Goal: Task Accomplishment & Management: Manage account settings

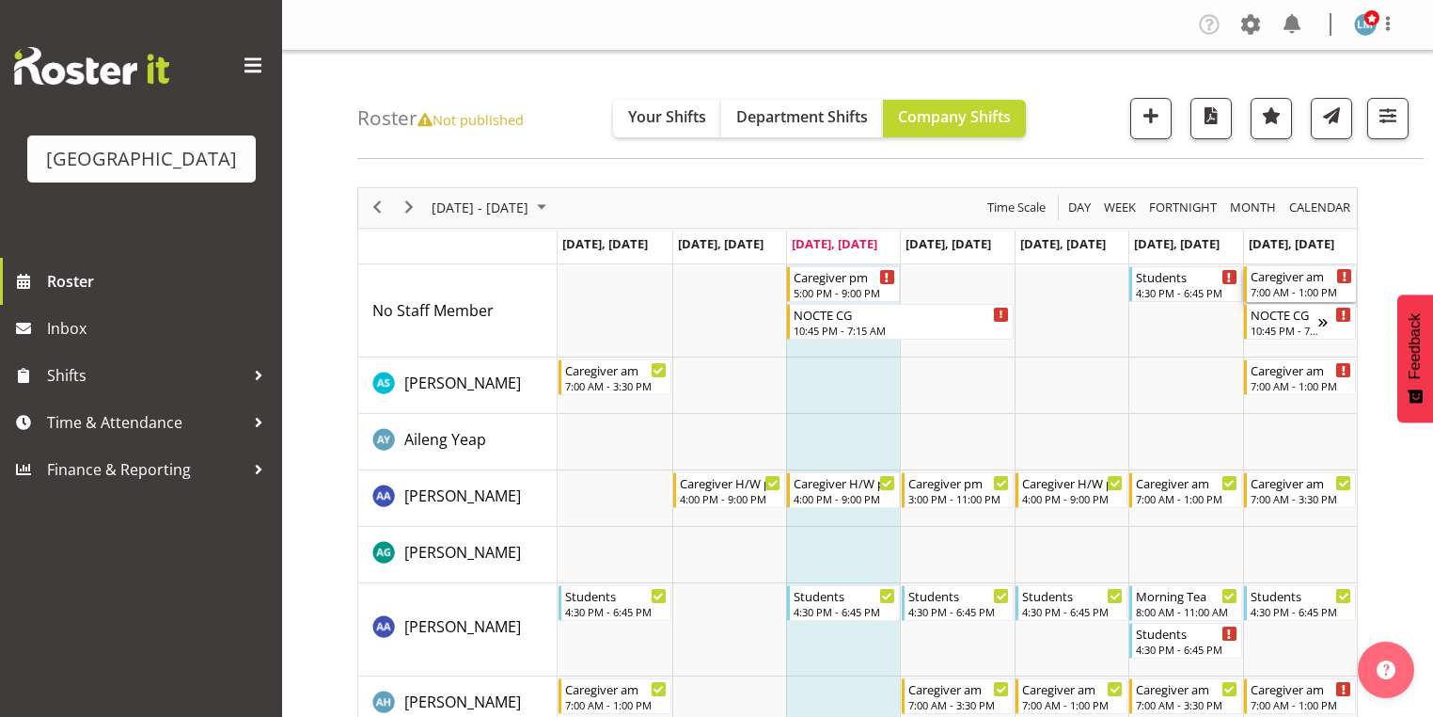
click at [1301, 280] on div "Caregiver am" at bounding box center [1302, 275] width 102 height 19
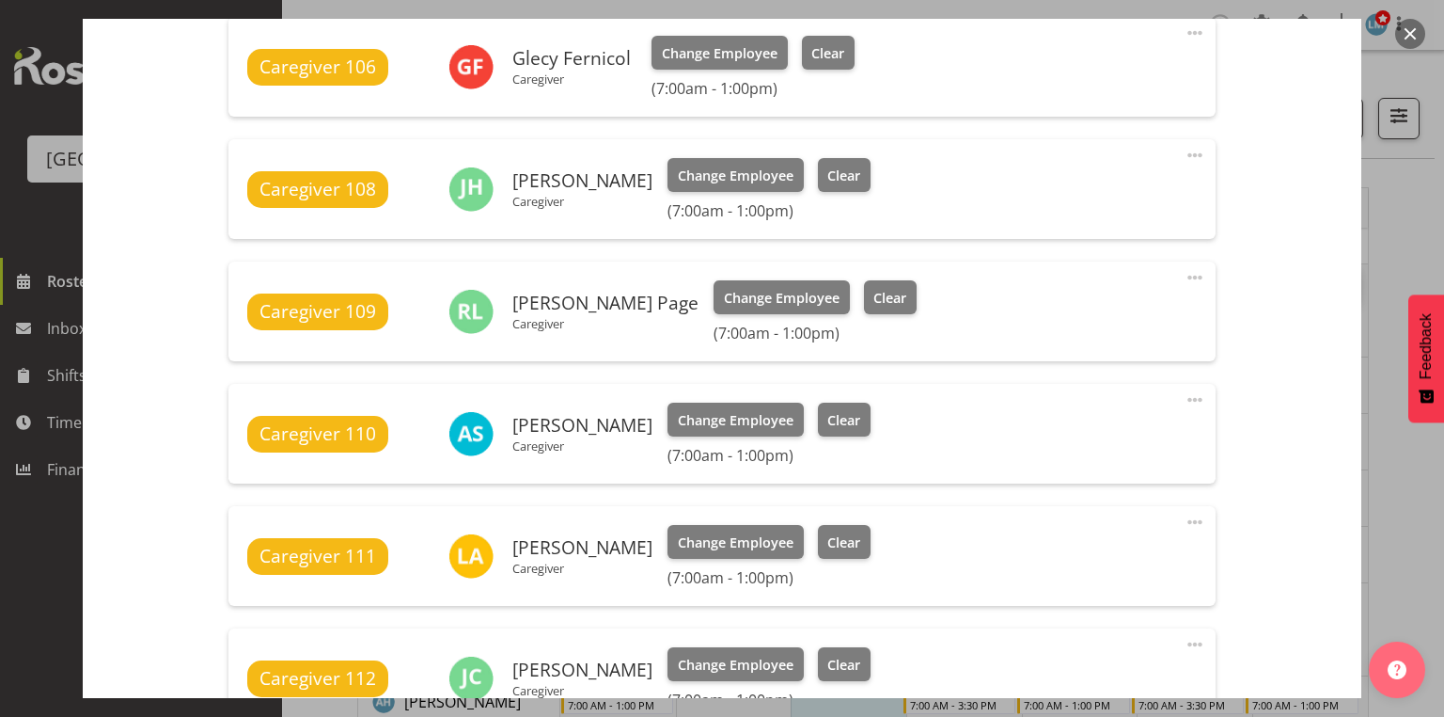
scroll to position [978, 0]
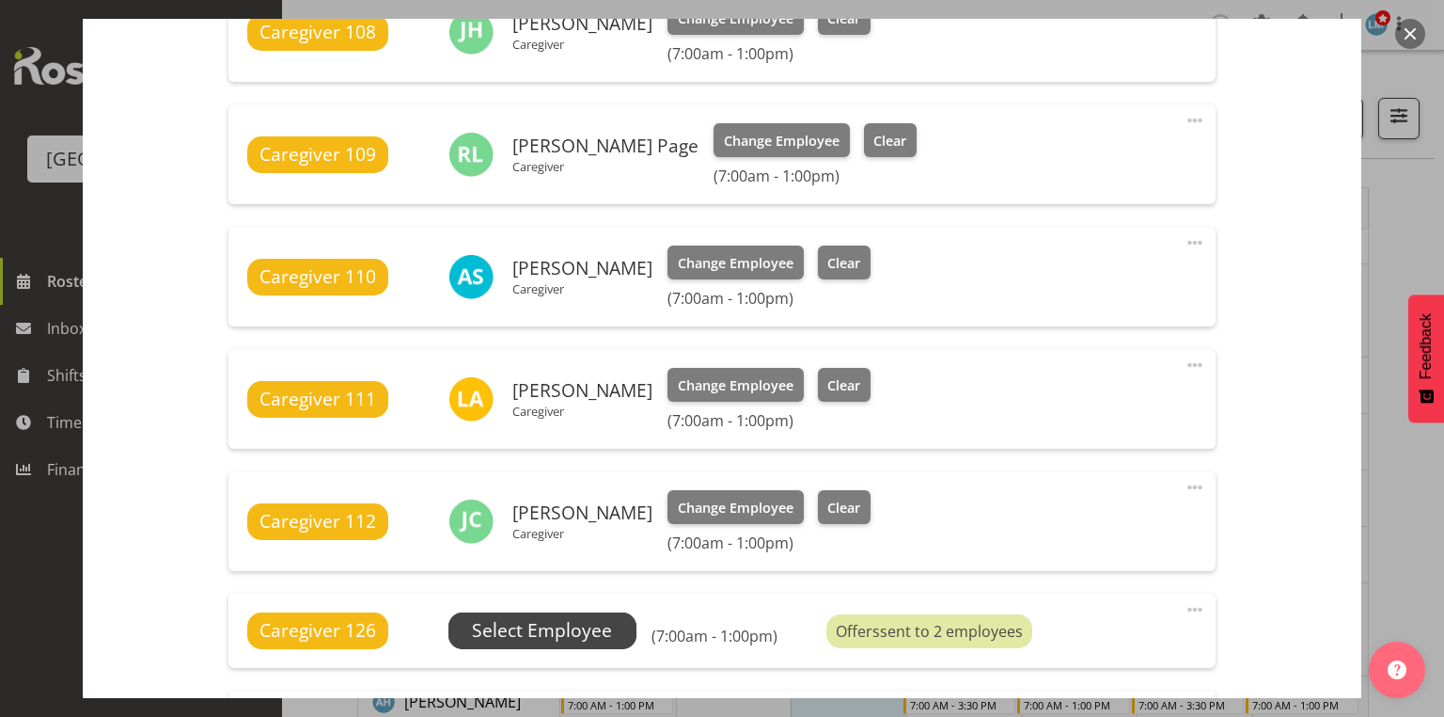
click at [519, 617] on span "Select Employee" at bounding box center [542, 630] width 140 height 27
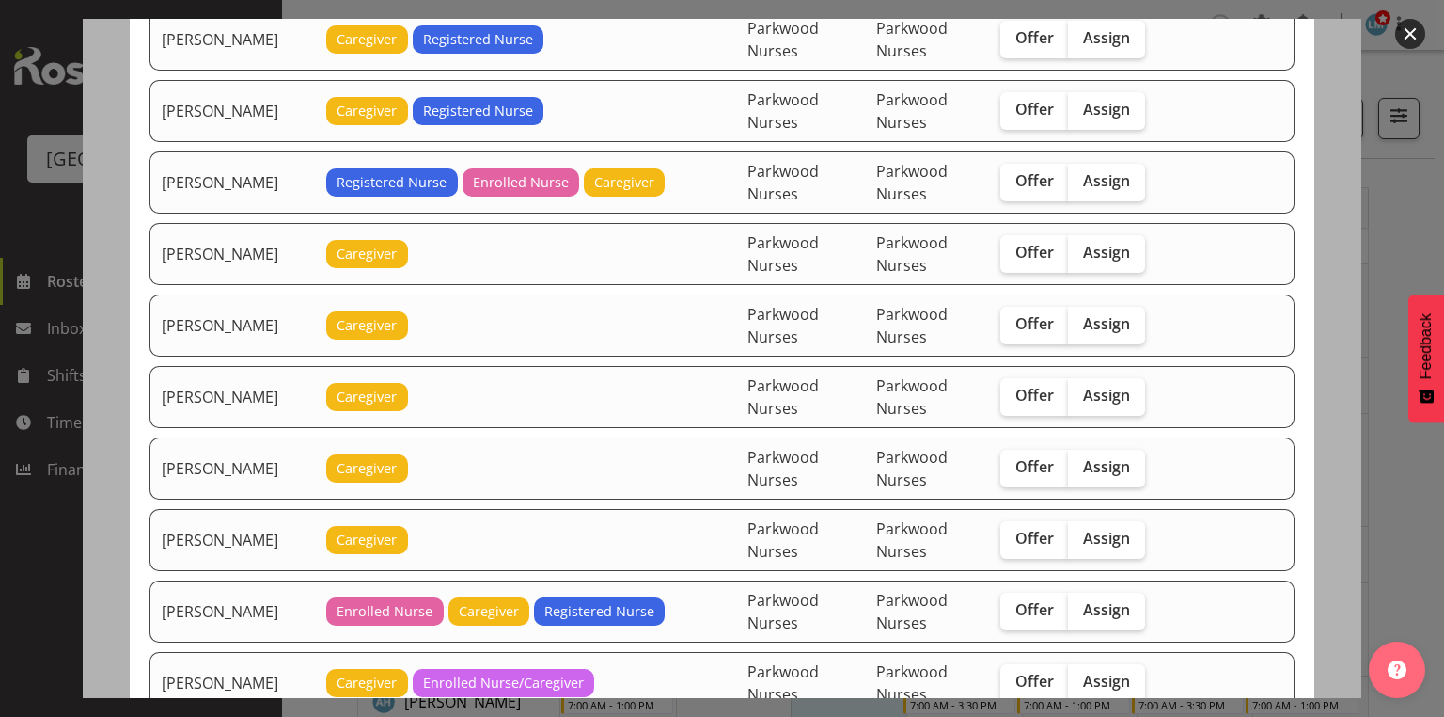
scroll to position [1805, 0]
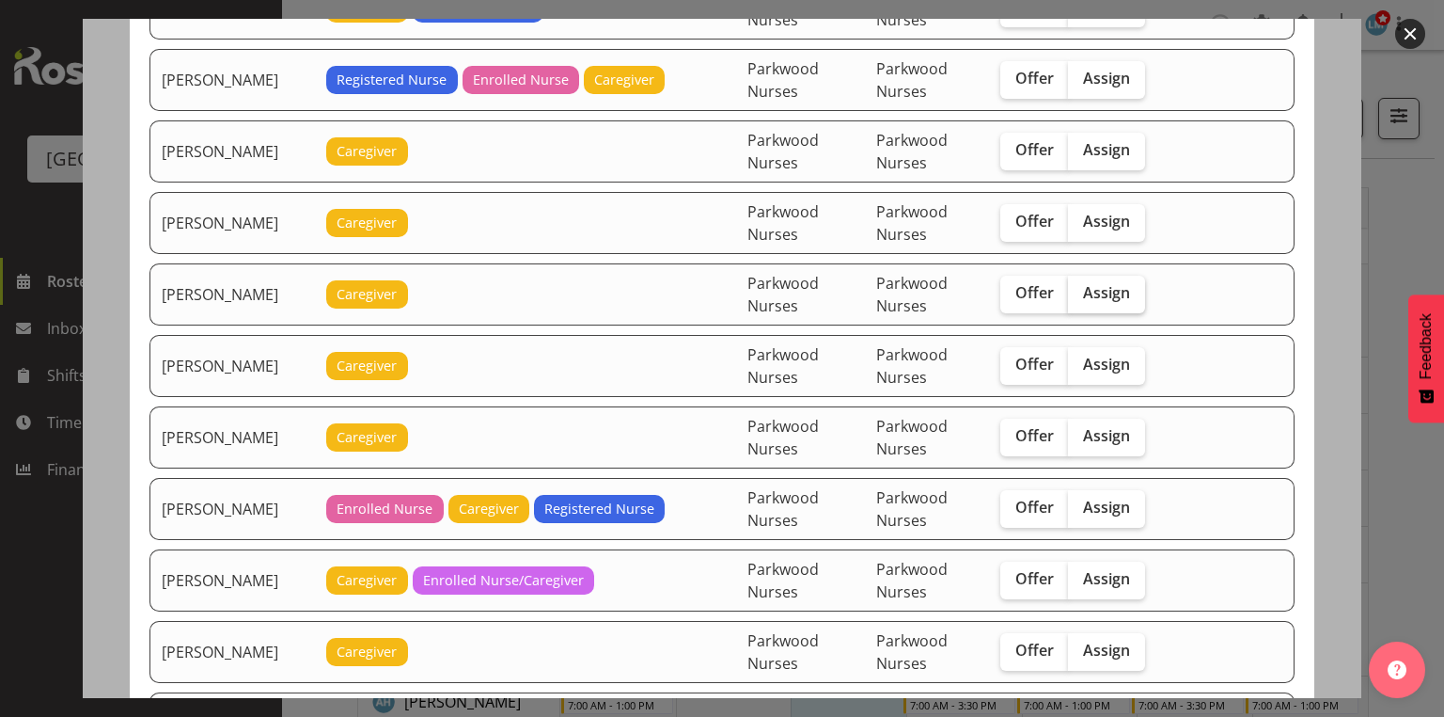
click at [1102, 283] on span "Assign" at bounding box center [1106, 292] width 47 height 19
click at [1080, 287] on input "Assign" at bounding box center [1074, 293] width 12 height 12
checkbox input "true"
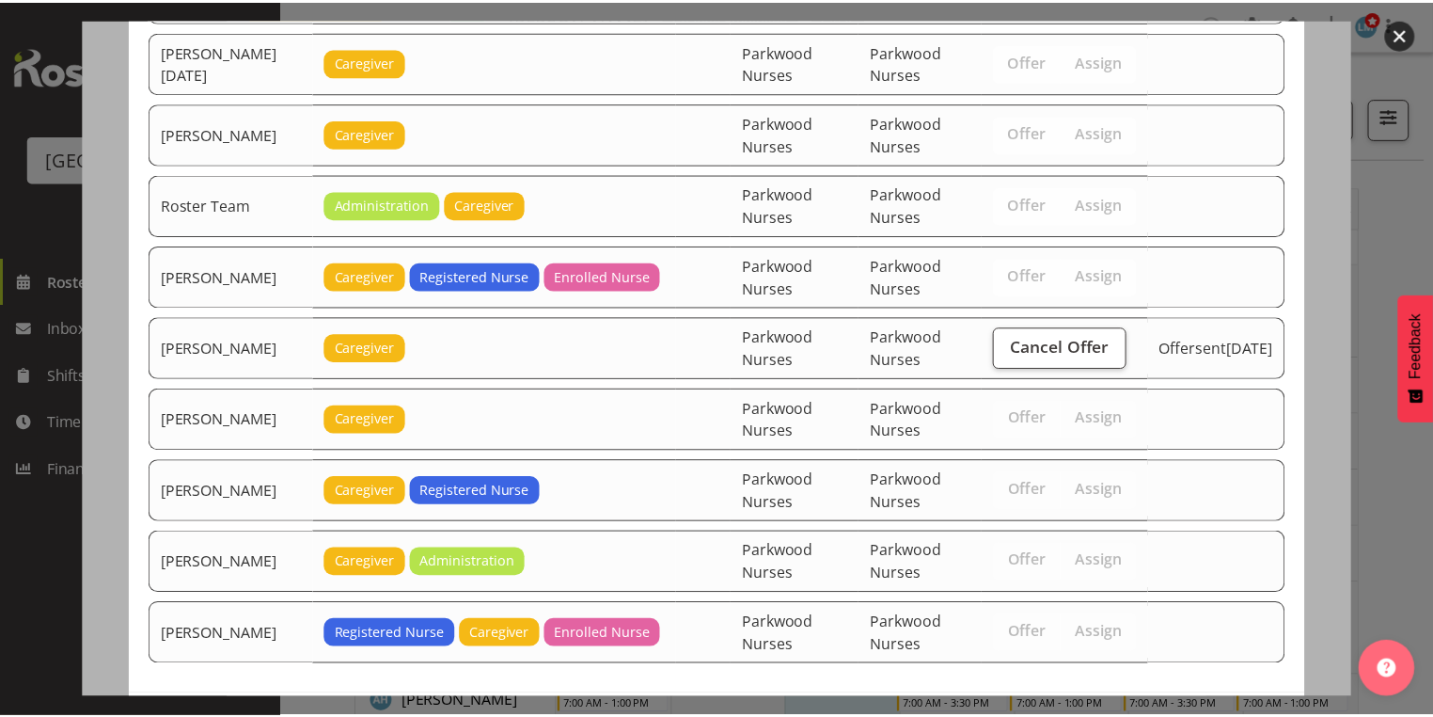
scroll to position [2659, 0]
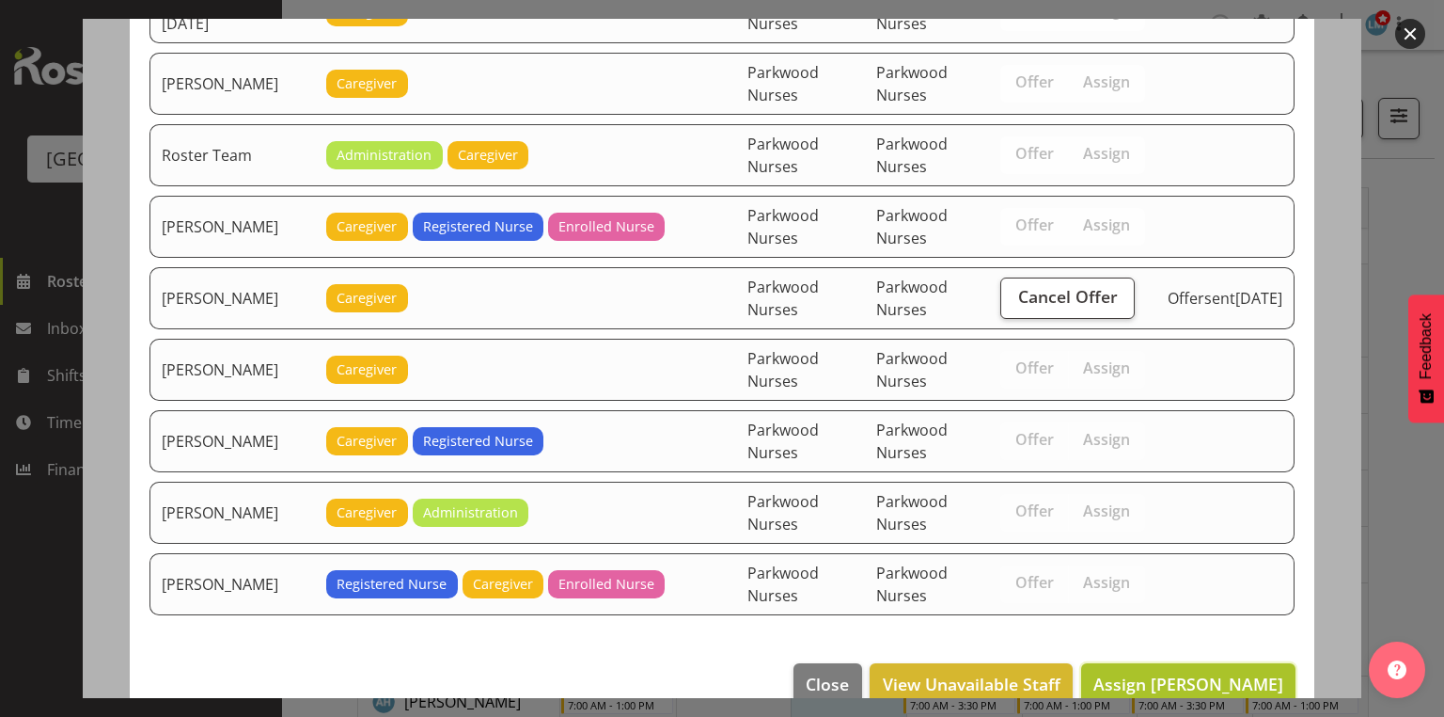
click at [1177, 672] on span "Assign Maria Kuraem" at bounding box center [1189, 683] width 190 height 23
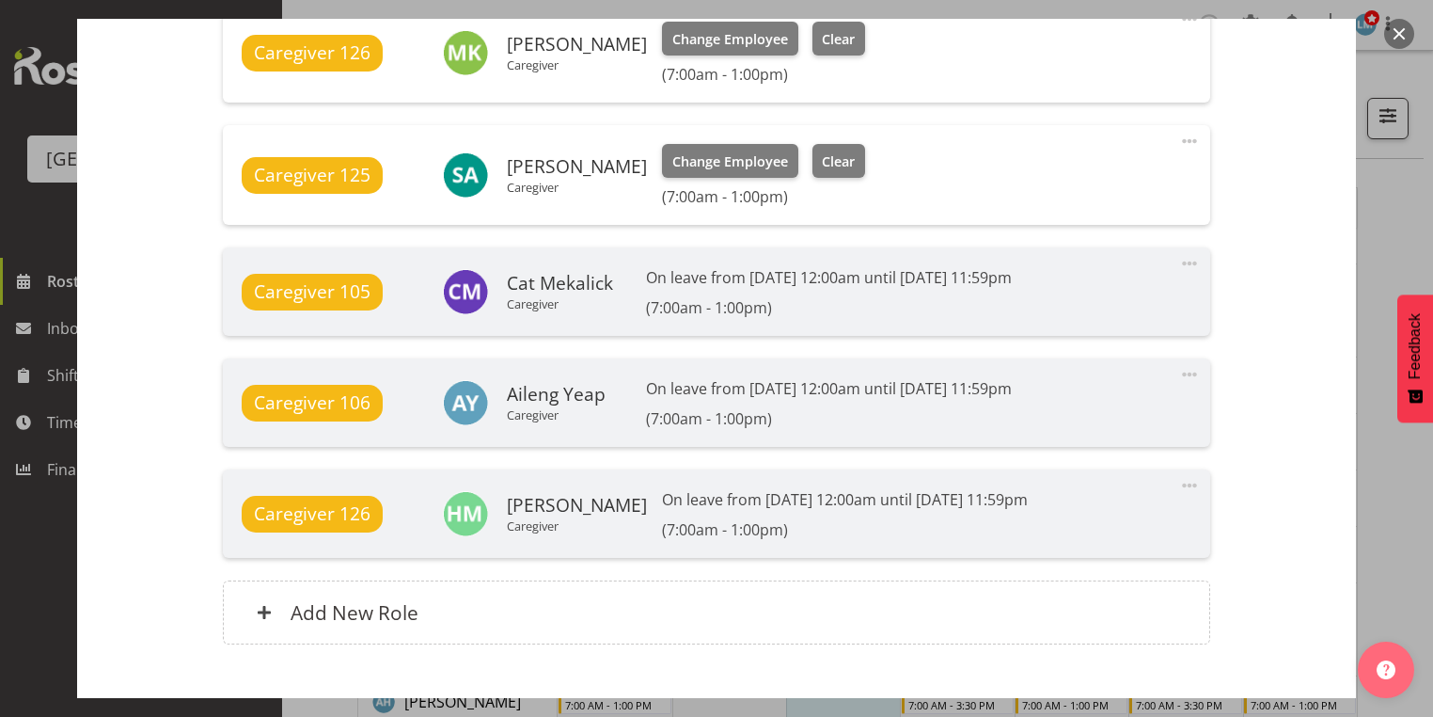
scroll to position [1680, 0]
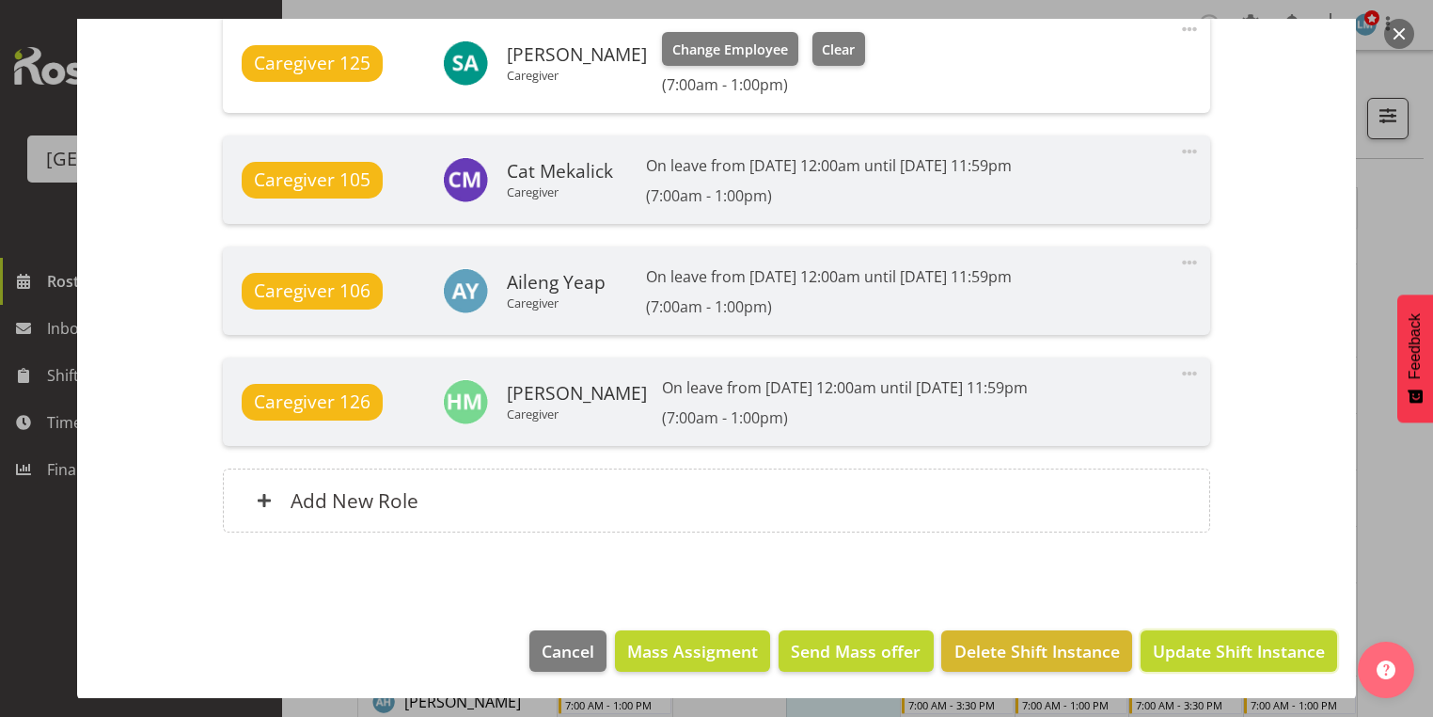
click at [1177, 638] on span "Update Shift Instance" at bounding box center [1239, 650] width 172 height 24
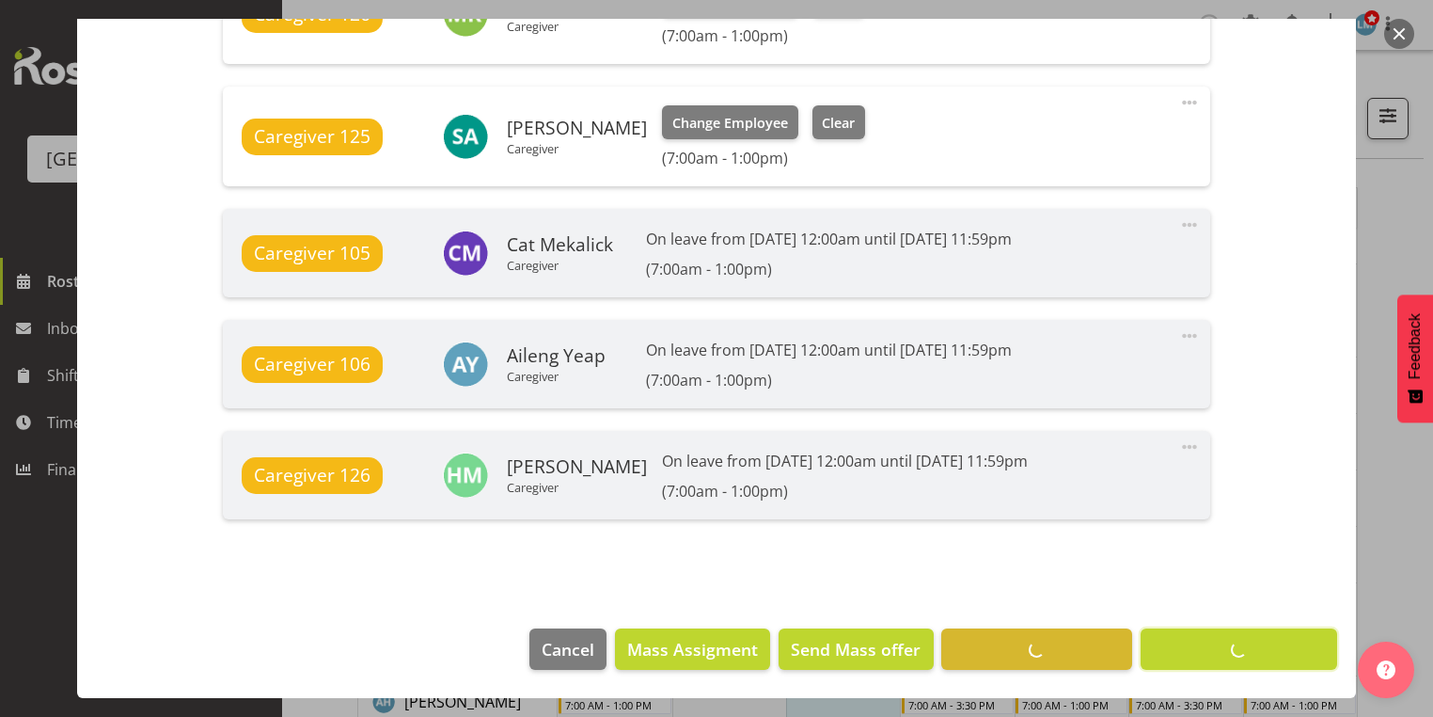
scroll to position [1606, 0]
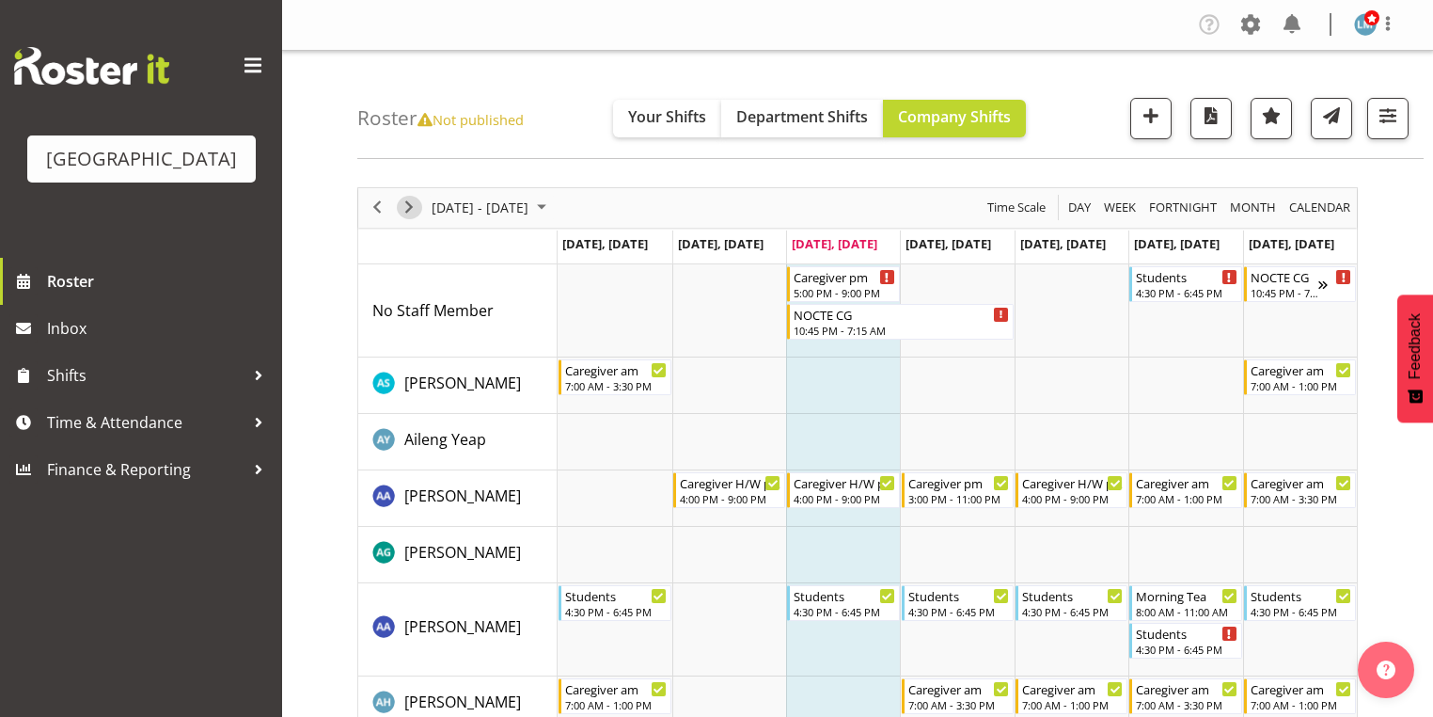
click at [410, 203] on span "Next" at bounding box center [409, 208] width 23 height 24
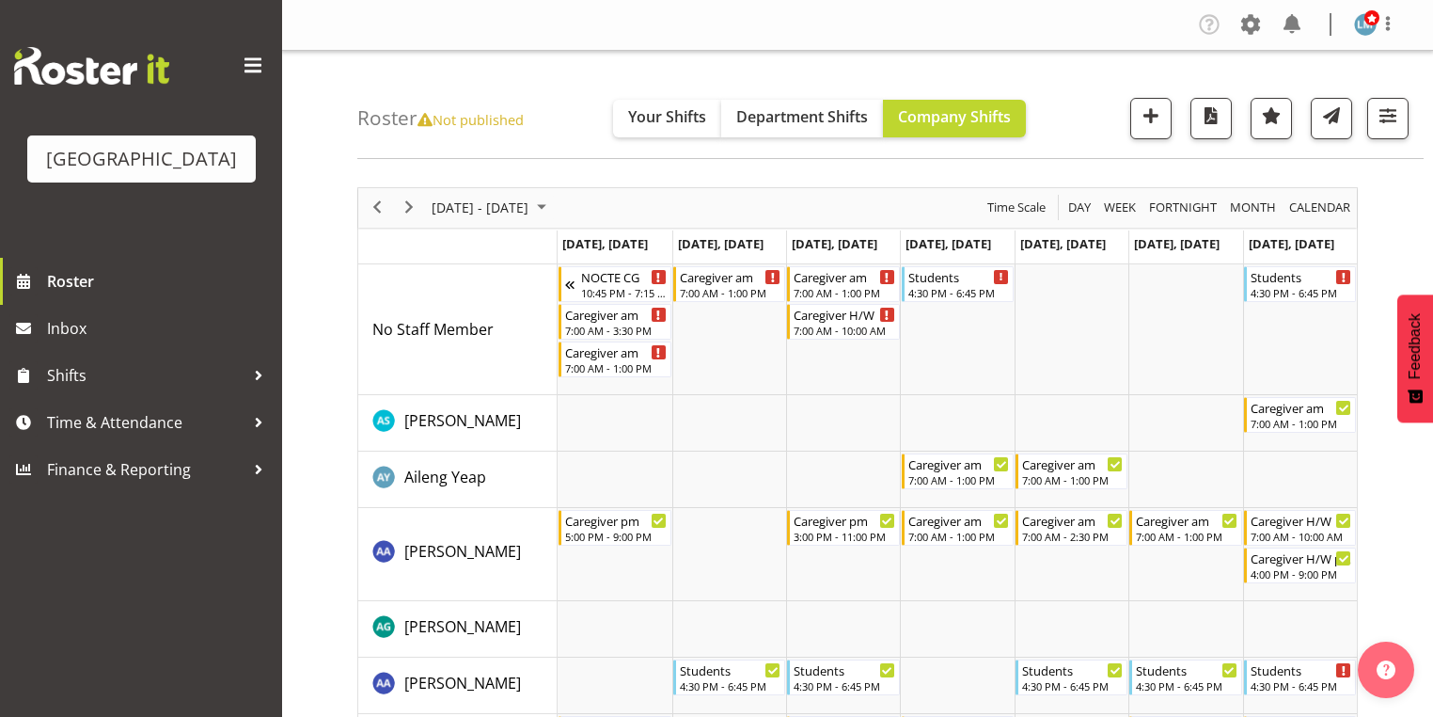
click at [411, 204] on span "Next" at bounding box center [409, 208] width 23 height 24
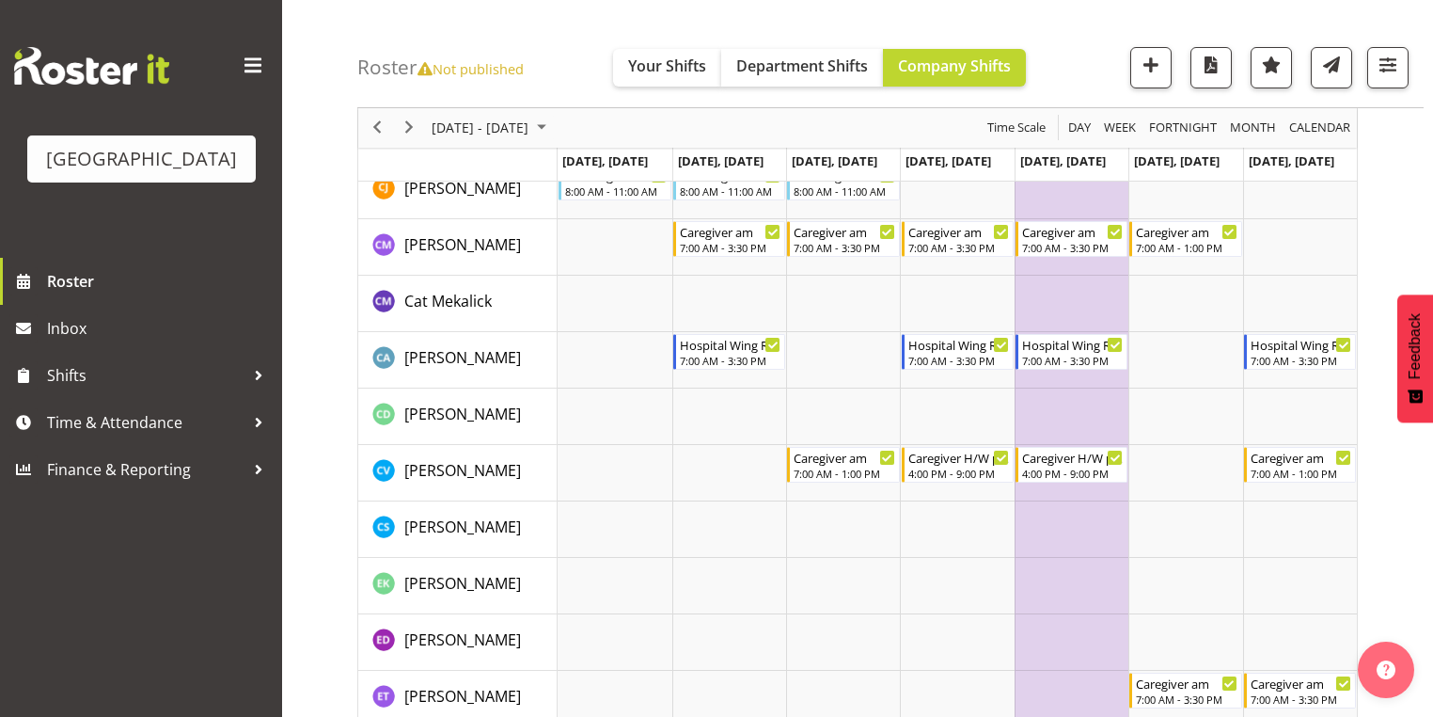
scroll to position [1128, 0]
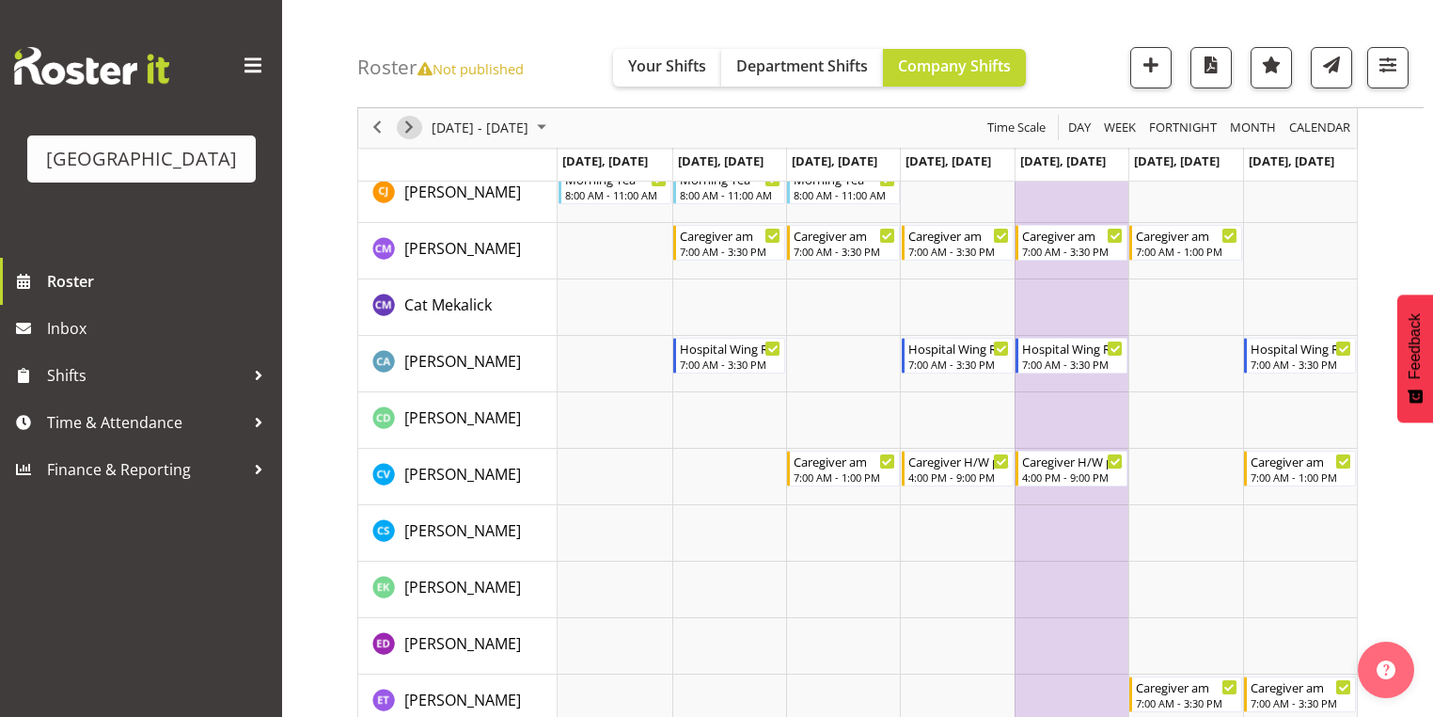
click at [413, 124] on span "Next" at bounding box center [409, 129] width 23 height 24
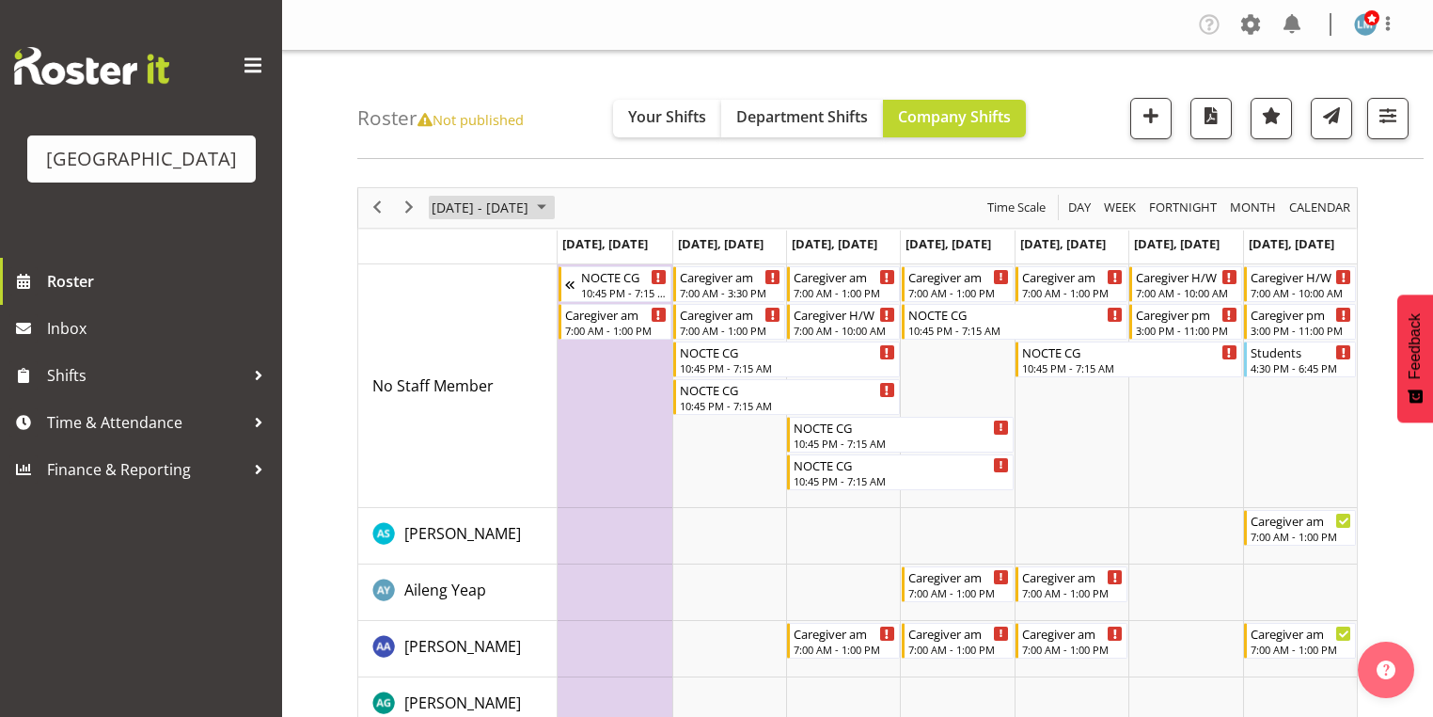
click at [553, 207] on span "October 2025" at bounding box center [541, 208] width 23 height 24
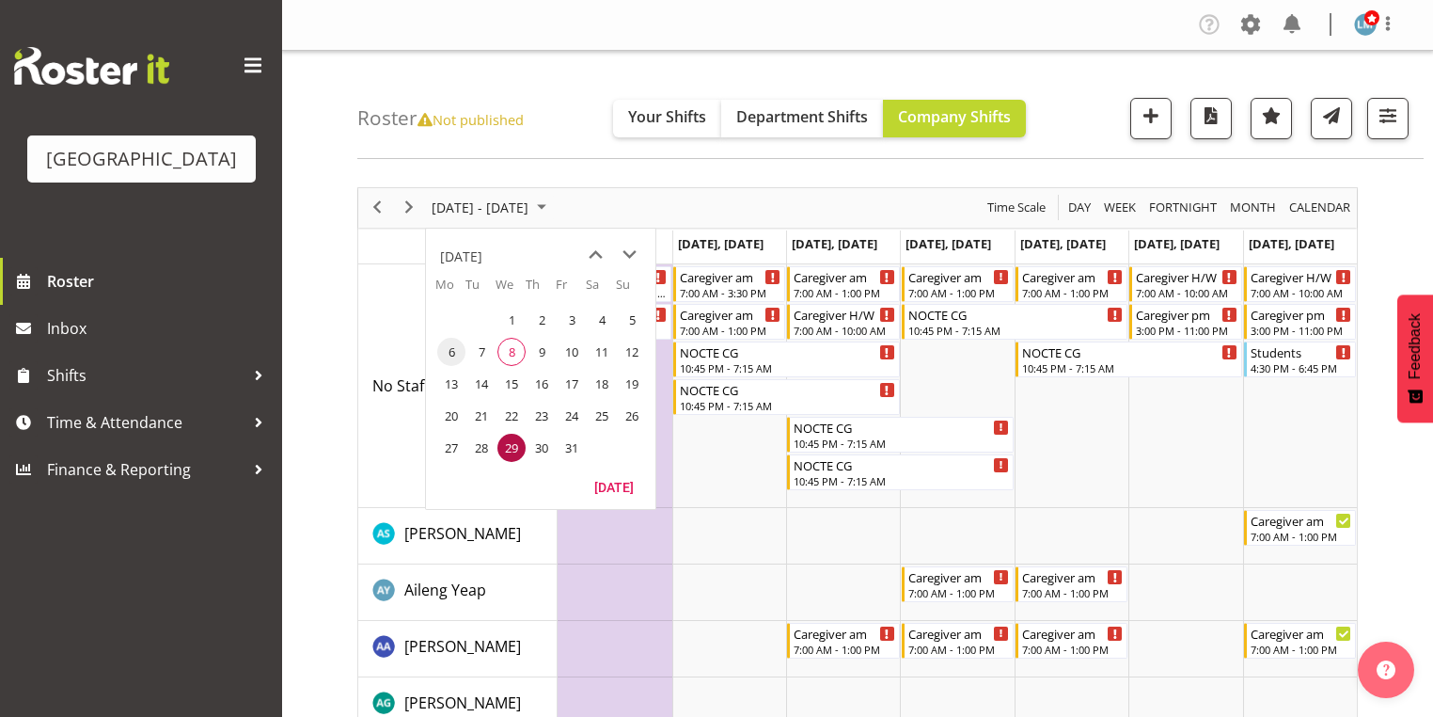
click at [453, 355] on span "6" at bounding box center [451, 352] width 28 height 28
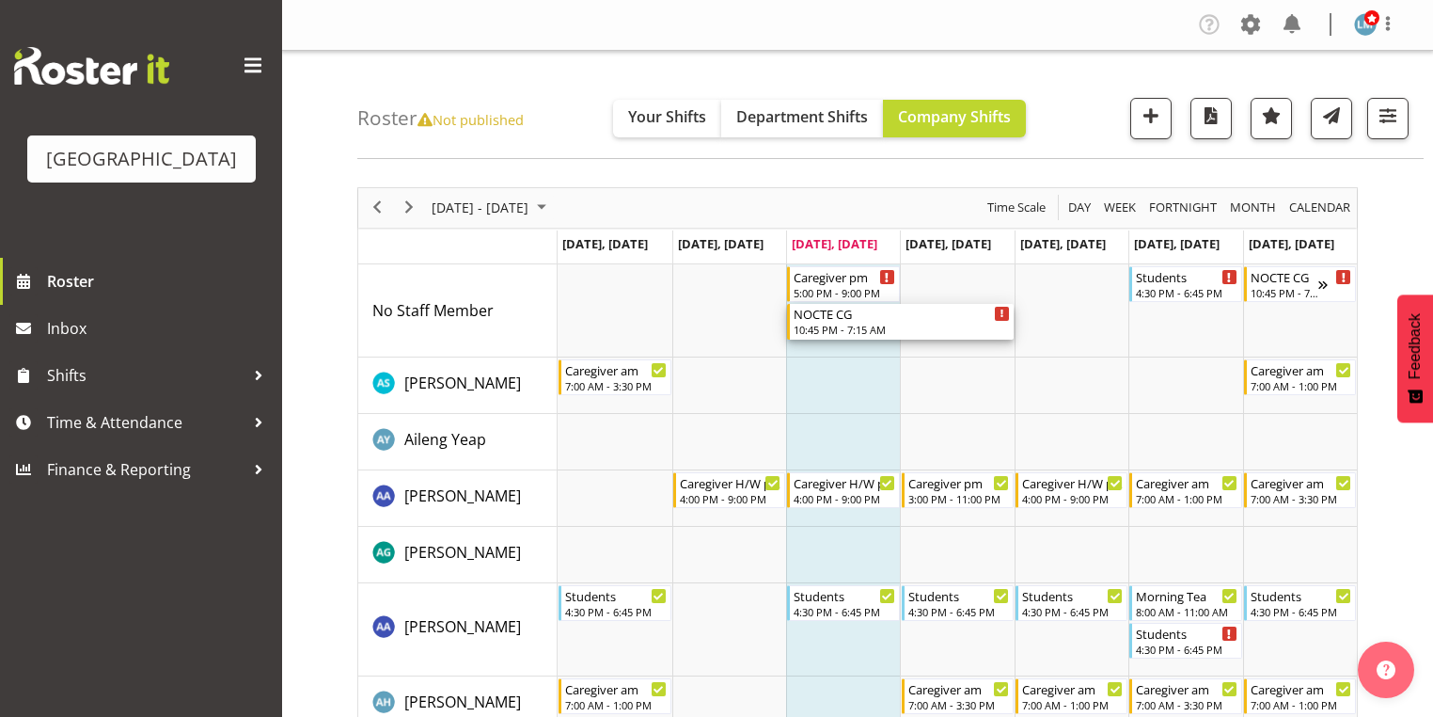
click at [825, 316] on div "NOCTE CG" at bounding box center [902, 313] width 216 height 19
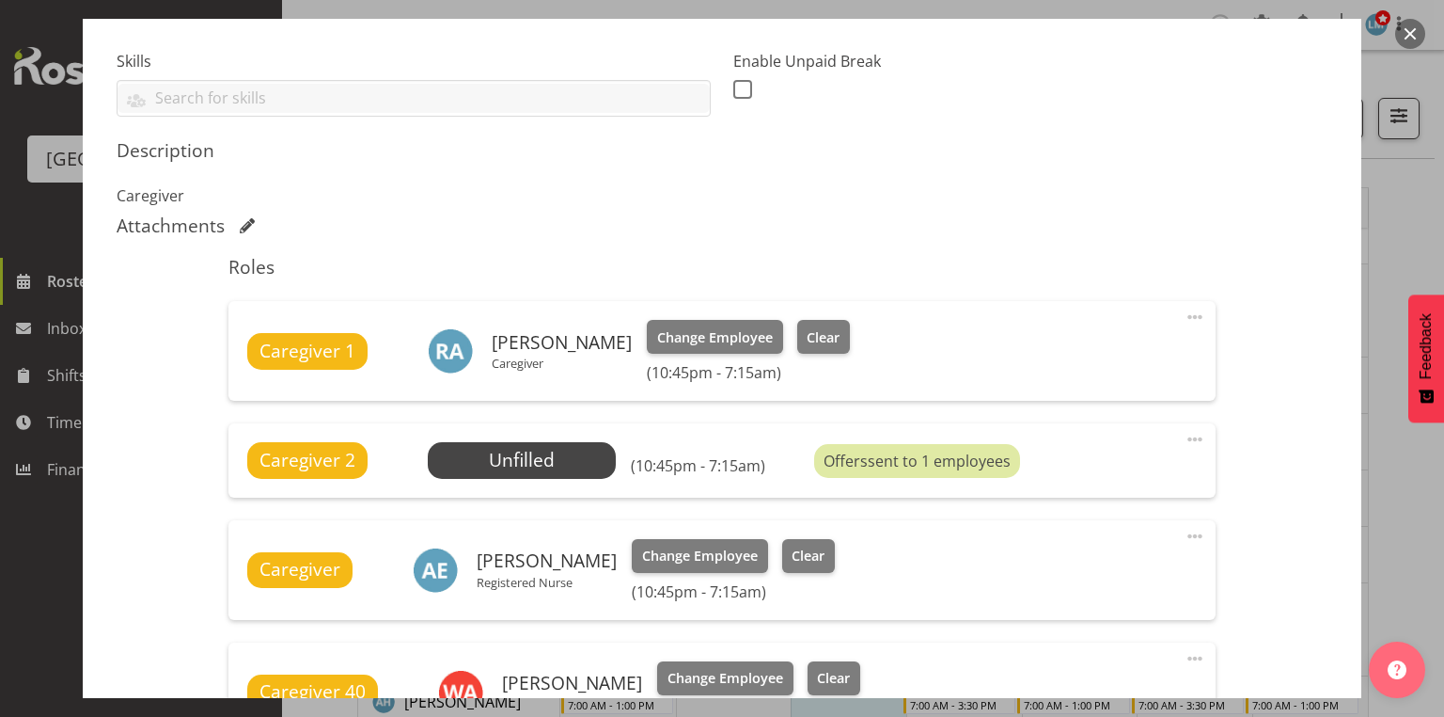
scroll to position [602, 0]
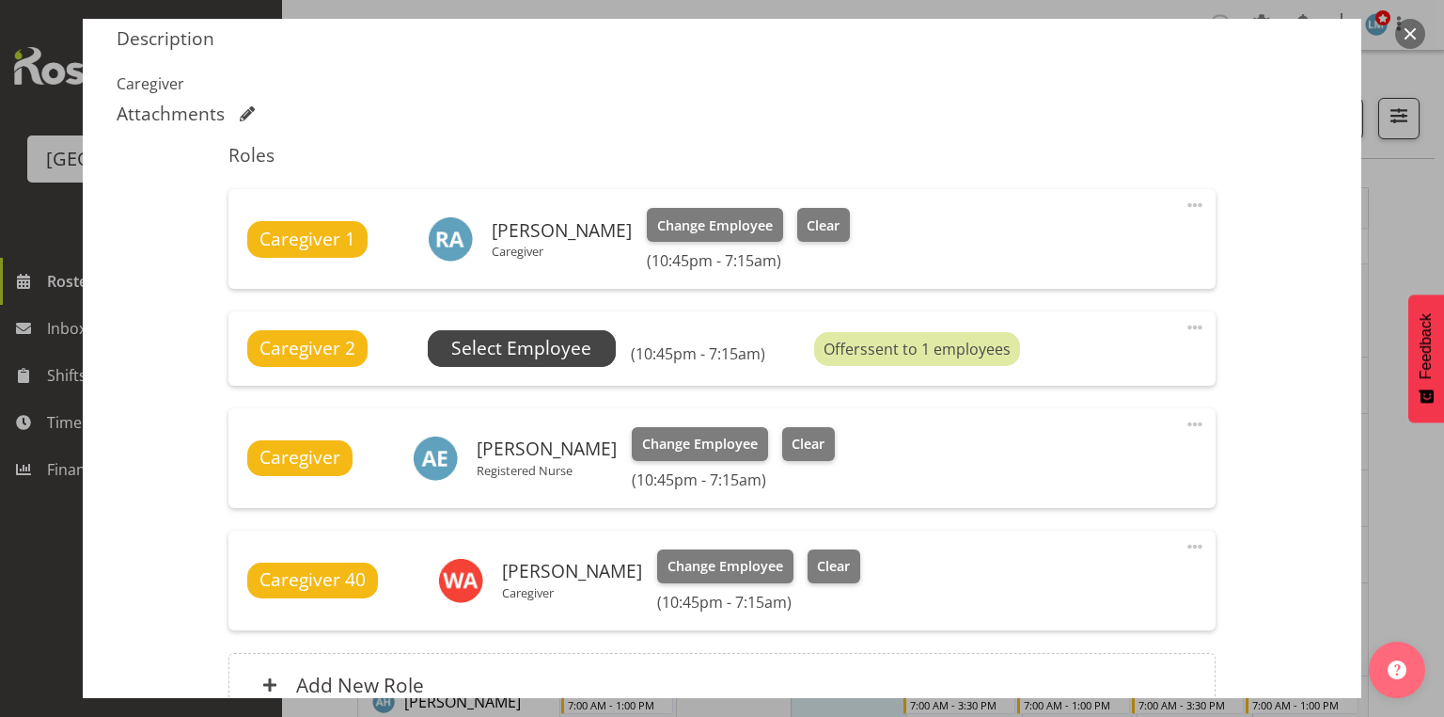
click at [502, 352] on span "Select Employee" at bounding box center [521, 348] width 140 height 27
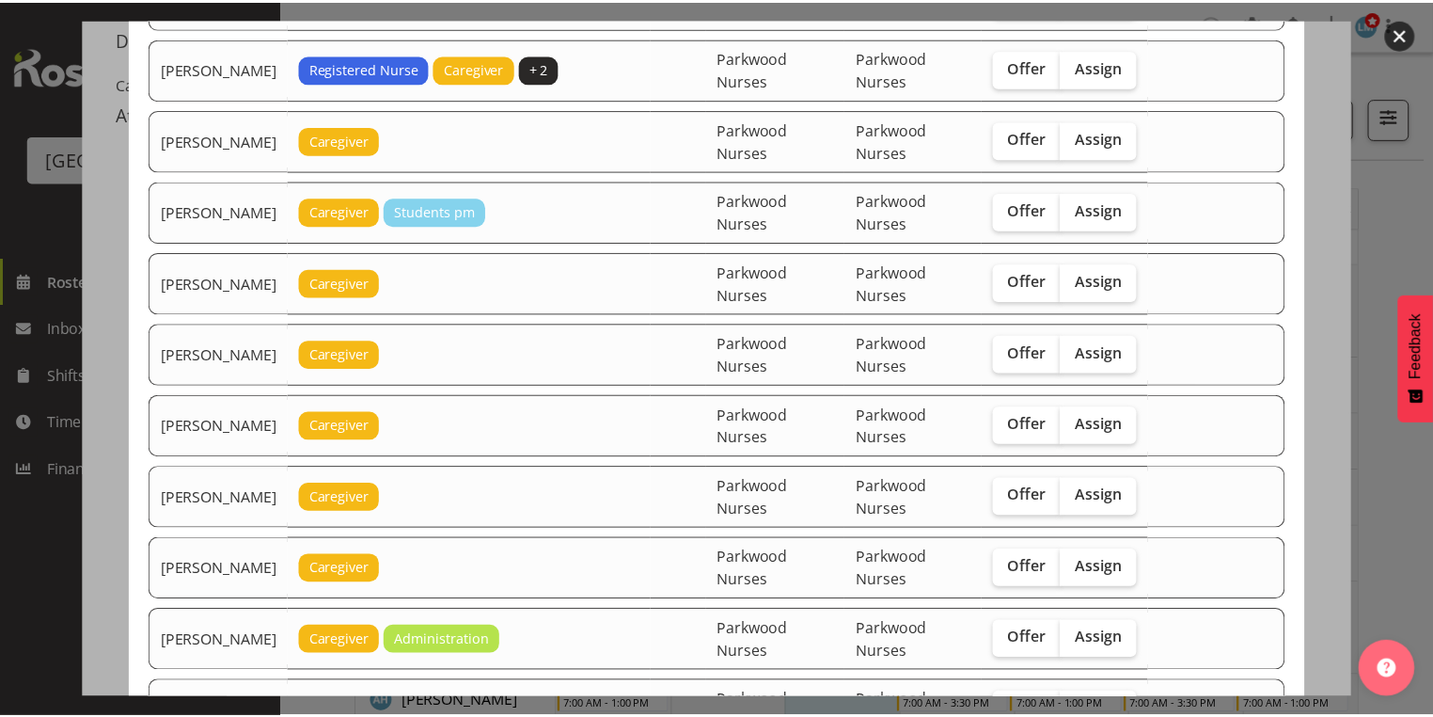
scroll to position [752, 0]
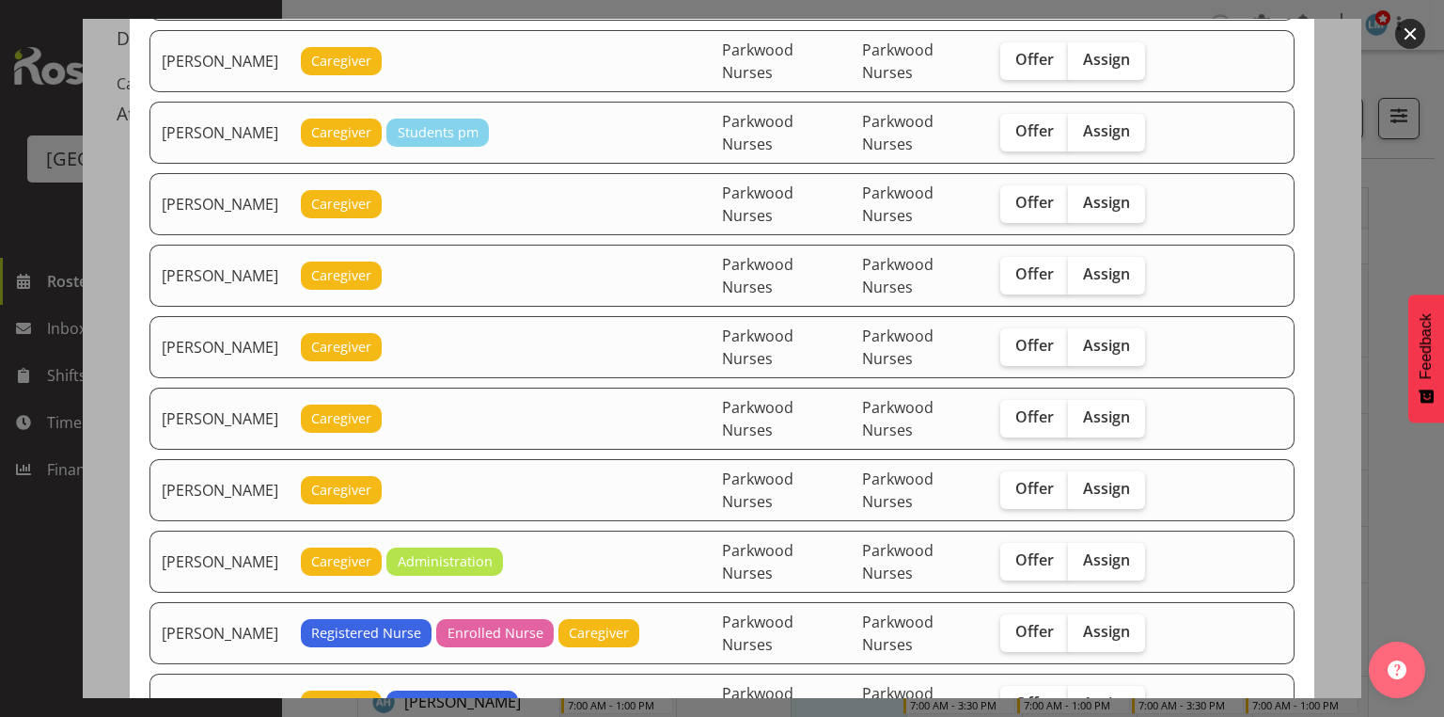
click at [1410, 34] on button "button" at bounding box center [1410, 34] width 30 height 30
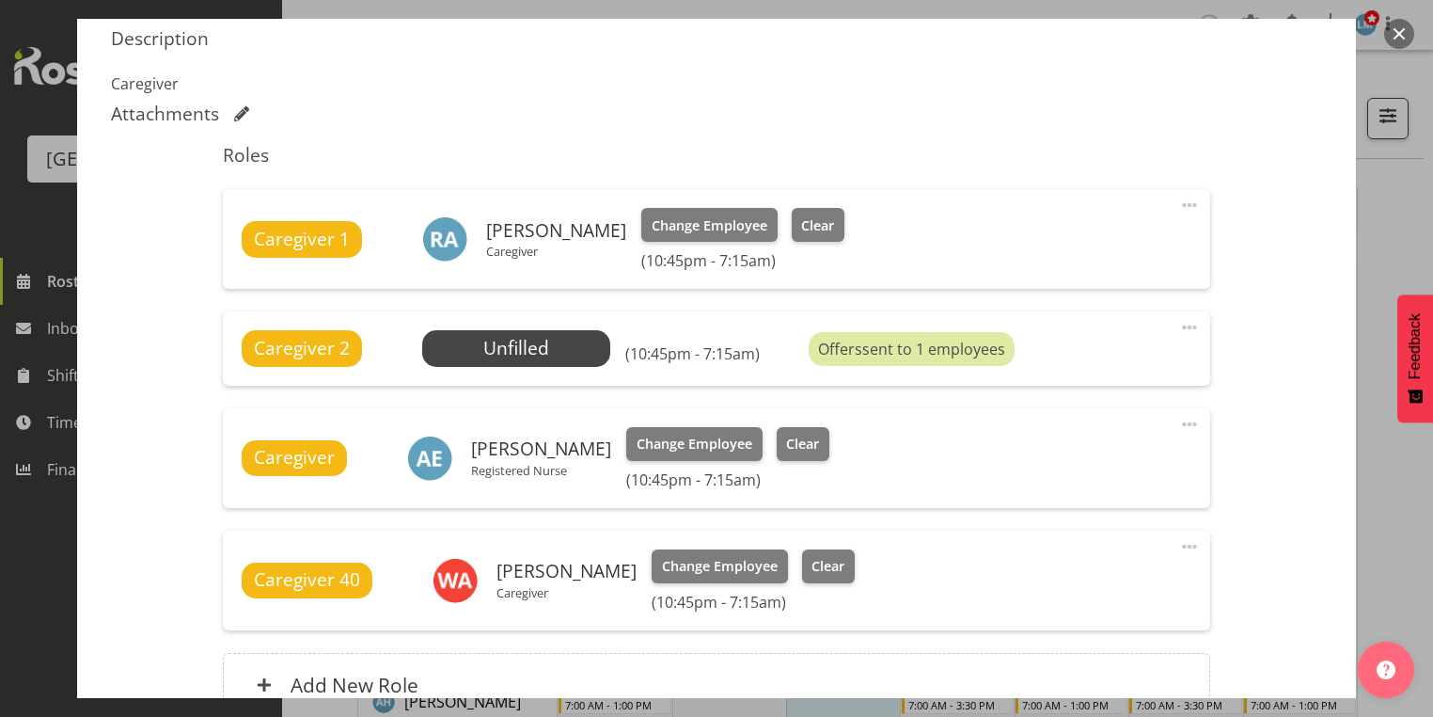
click at [1407, 34] on button "button" at bounding box center [1399, 34] width 30 height 30
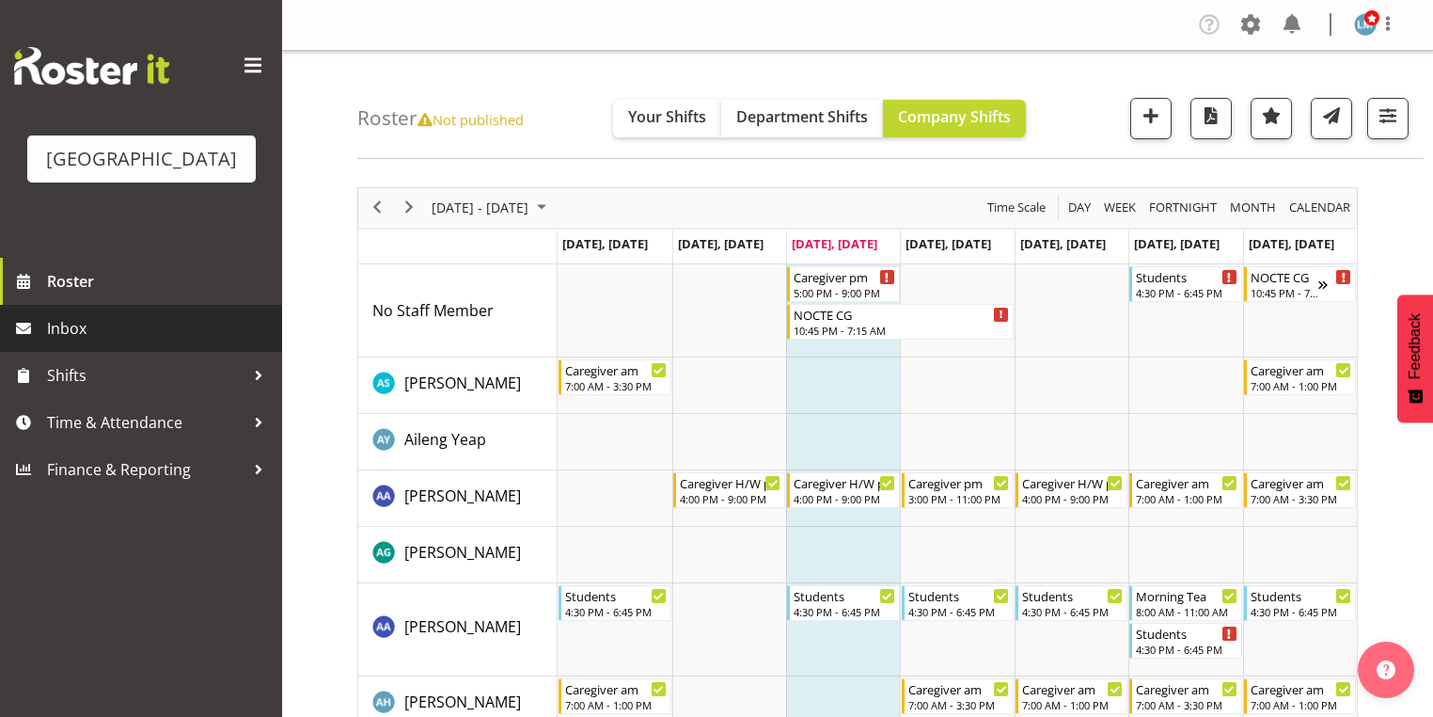
click at [104, 342] on span "Inbox" at bounding box center [160, 328] width 226 height 28
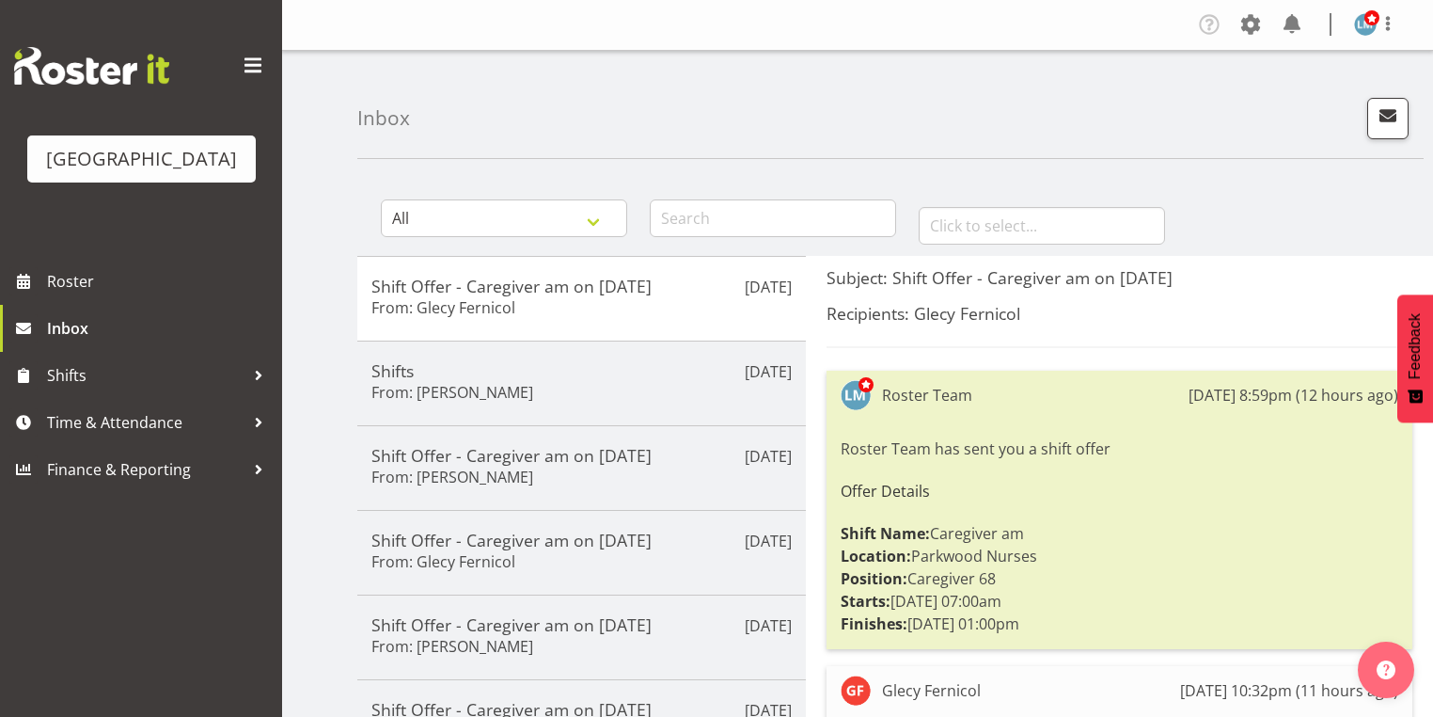
click at [1387, 108] on span "button" at bounding box center [1388, 115] width 24 height 24
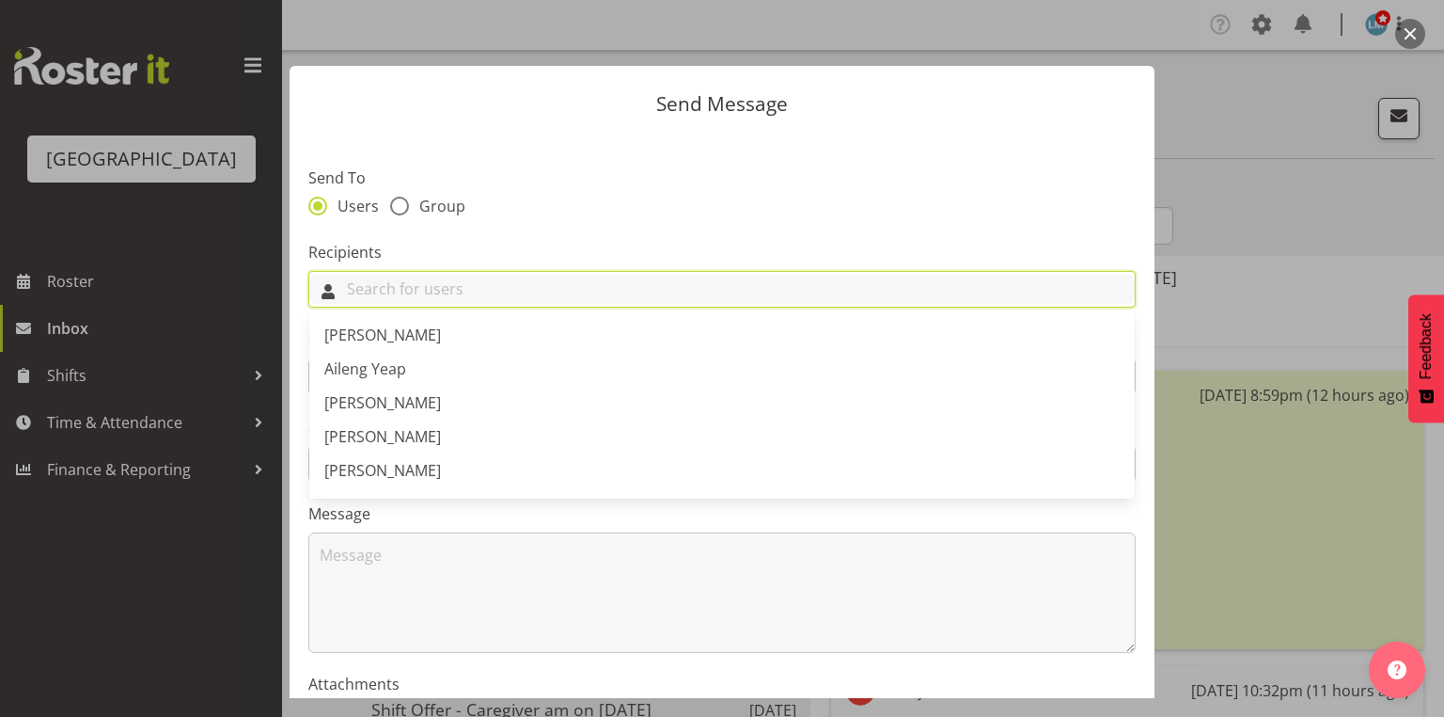
click at [610, 282] on input "text" at bounding box center [722, 289] width 826 height 29
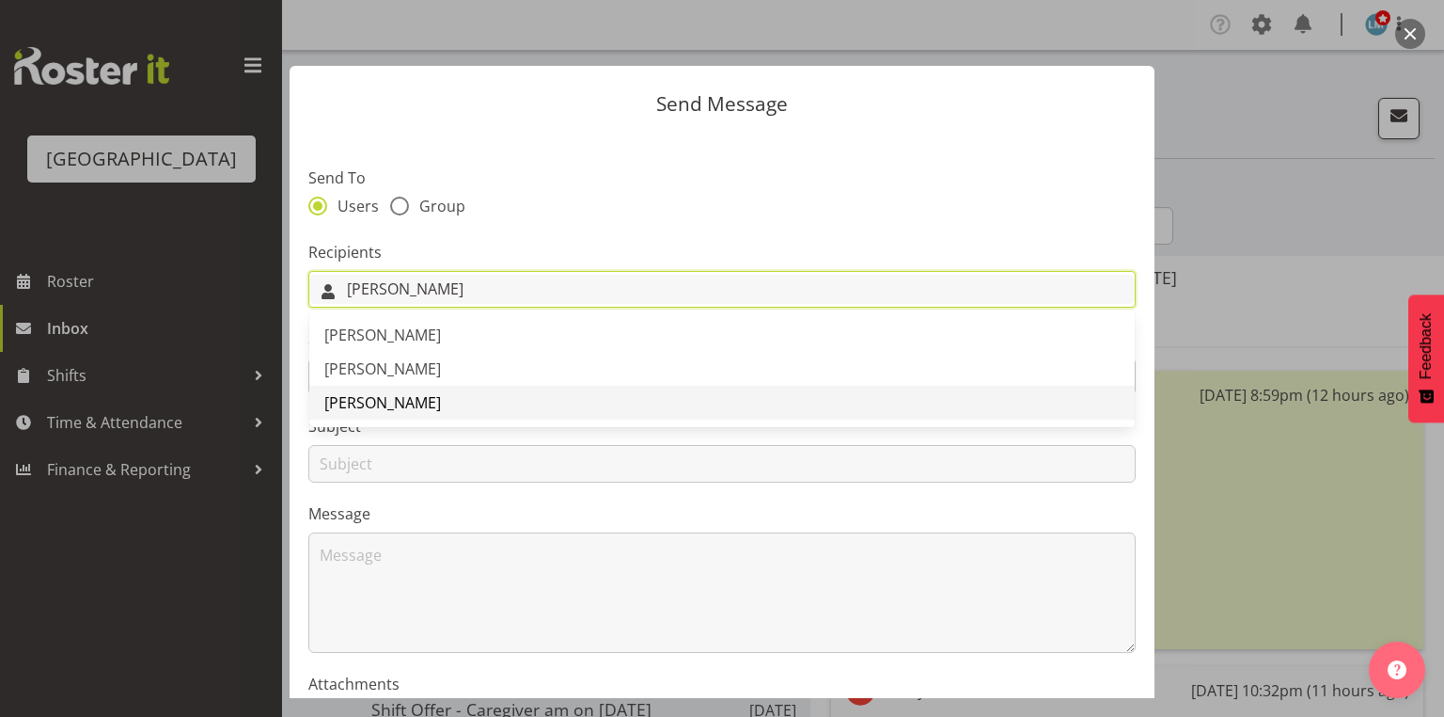
type input "Maria"
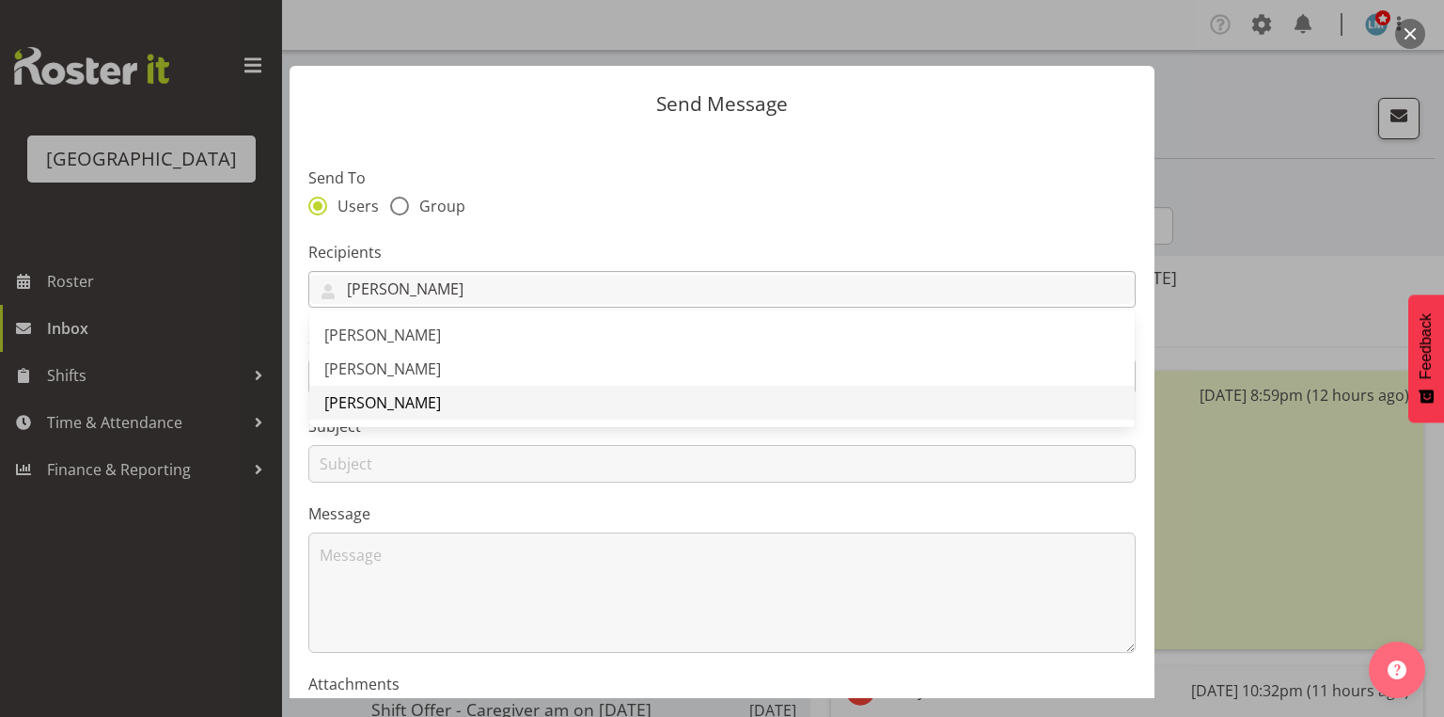
click at [401, 402] on span "[PERSON_NAME]" at bounding box center [382, 402] width 117 height 21
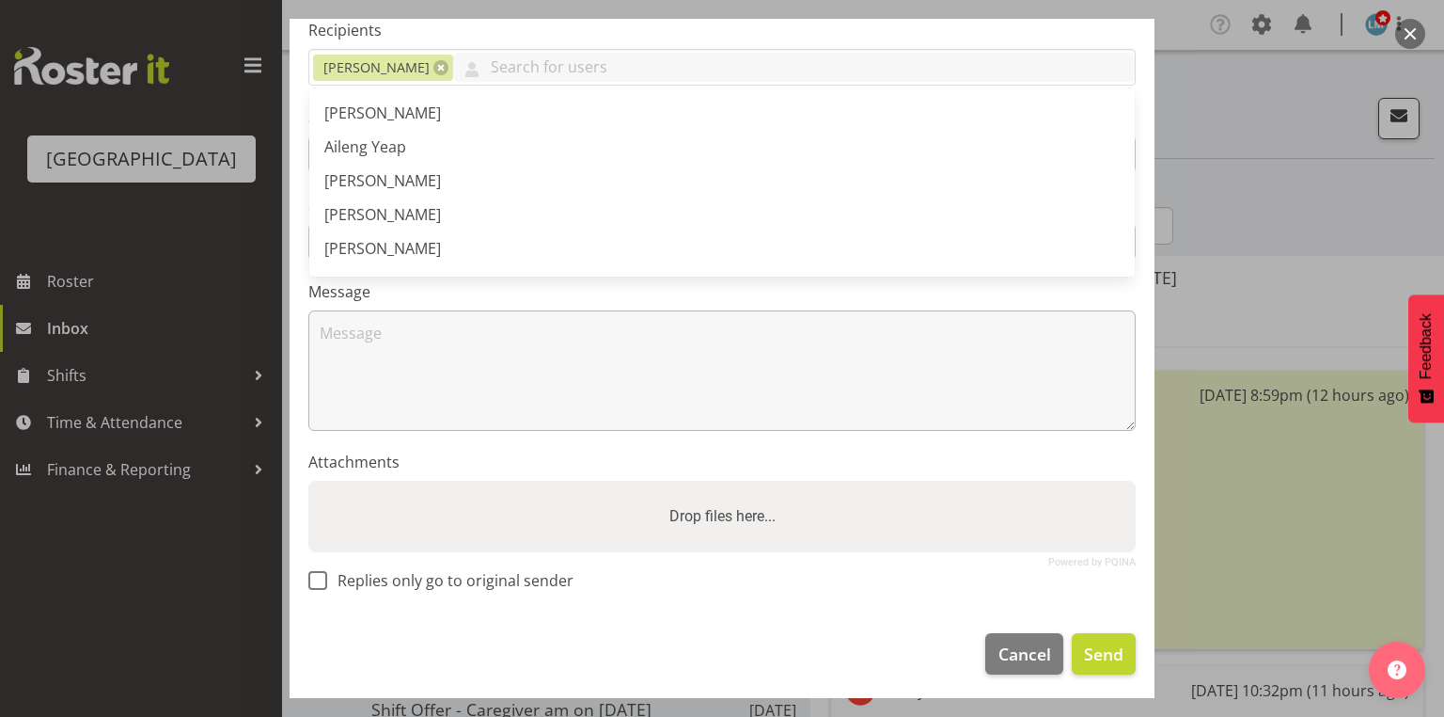
scroll to position [226, 0]
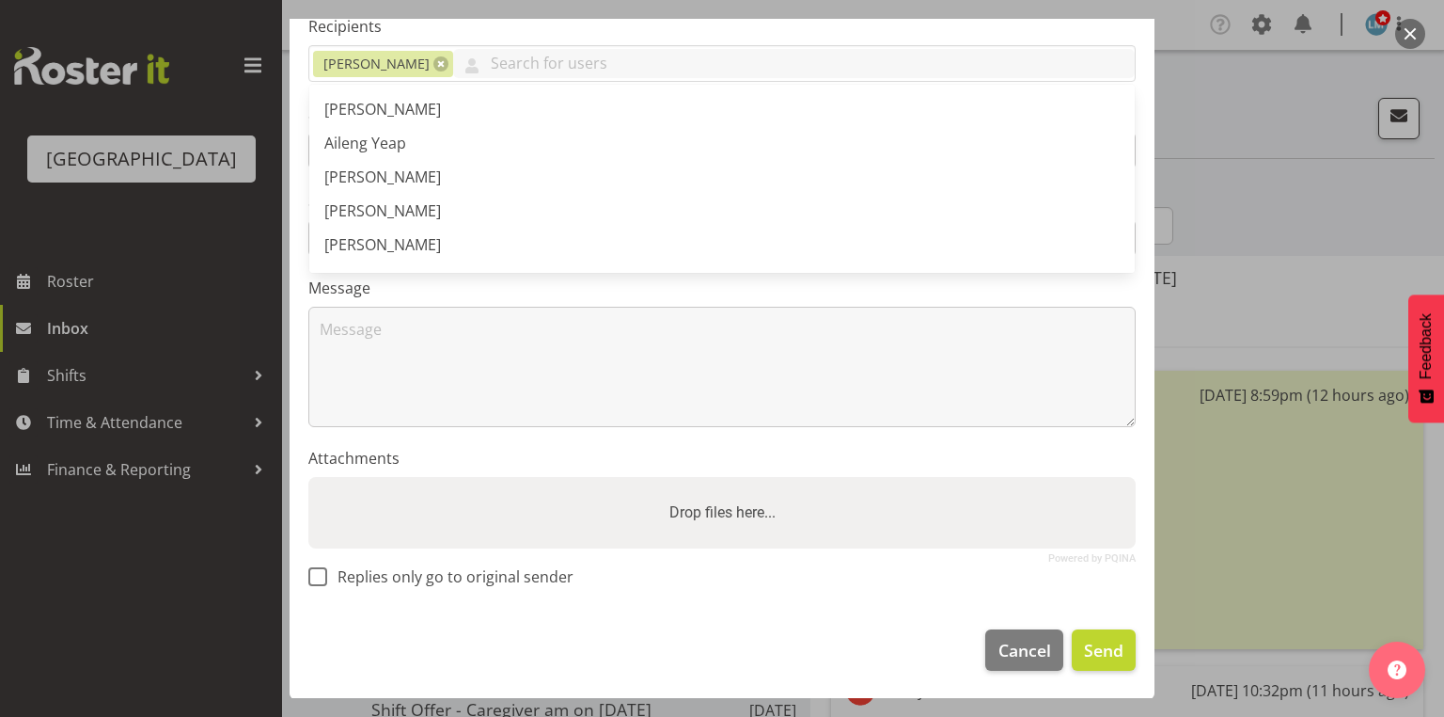
click at [789, 614] on footer "Cancel Send" at bounding box center [722, 654] width 865 height 88
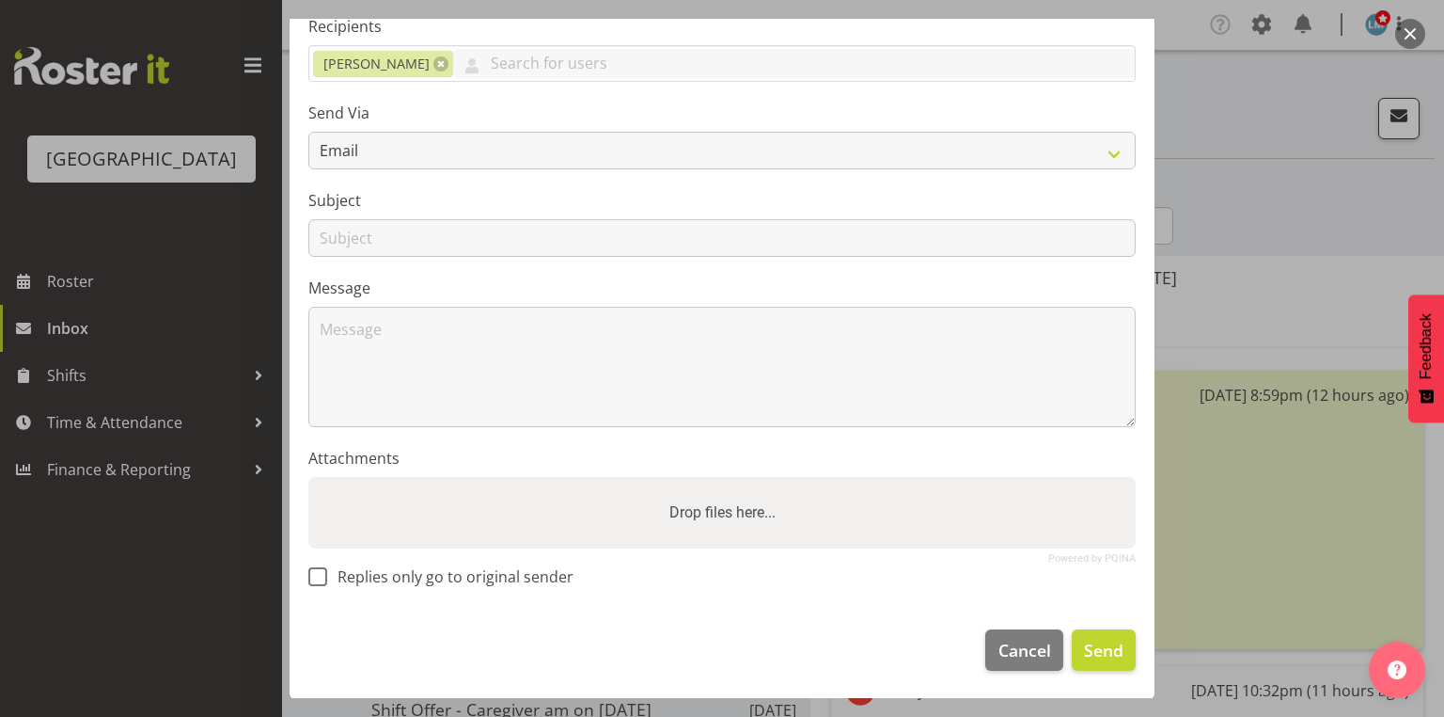
scroll to position [0, 0]
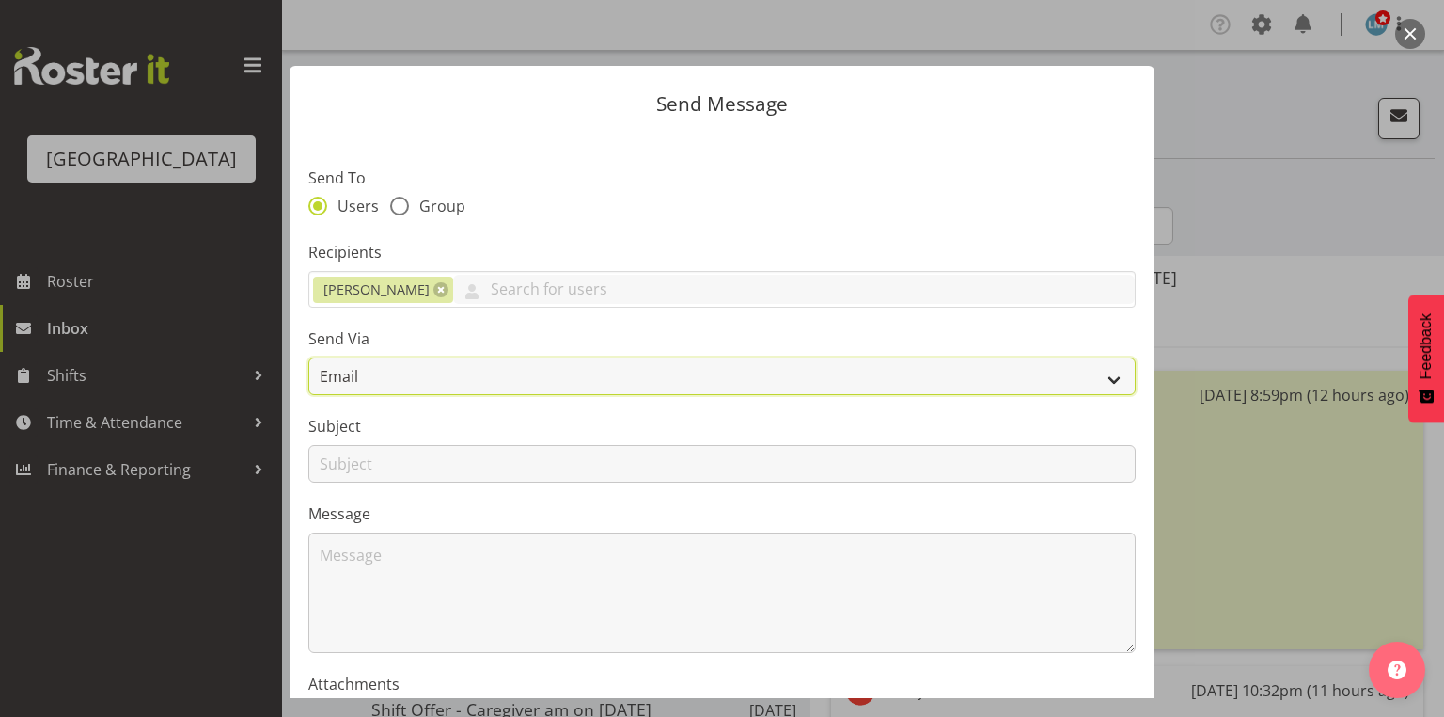
click at [1101, 376] on select "Email SMS" at bounding box center [721, 376] width 827 height 38
select select "sms"
click at [308, 357] on select "Email SMS" at bounding box center [721, 376] width 827 height 38
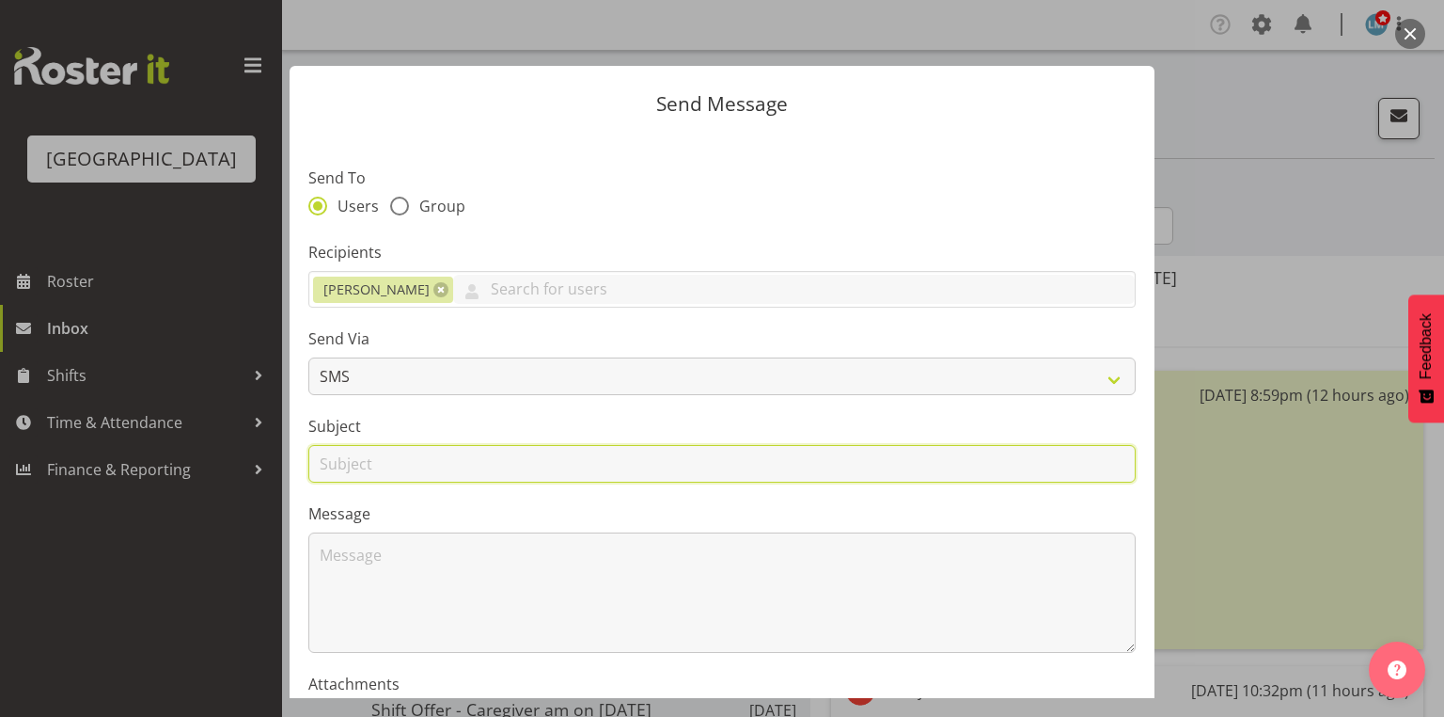
click at [335, 451] on input "text" at bounding box center [721, 464] width 827 height 38
type input "Shifts"
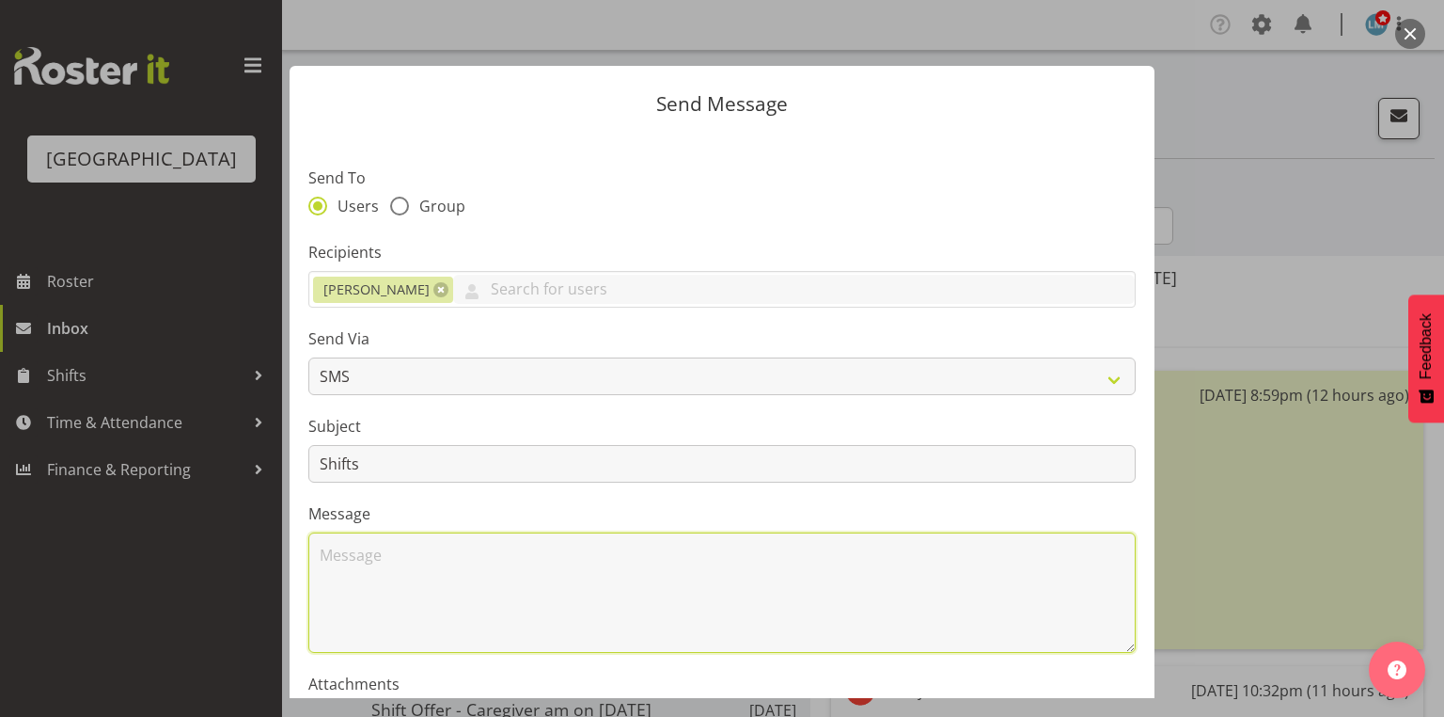
click at [406, 561] on textarea at bounding box center [721, 592] width 827 height 120
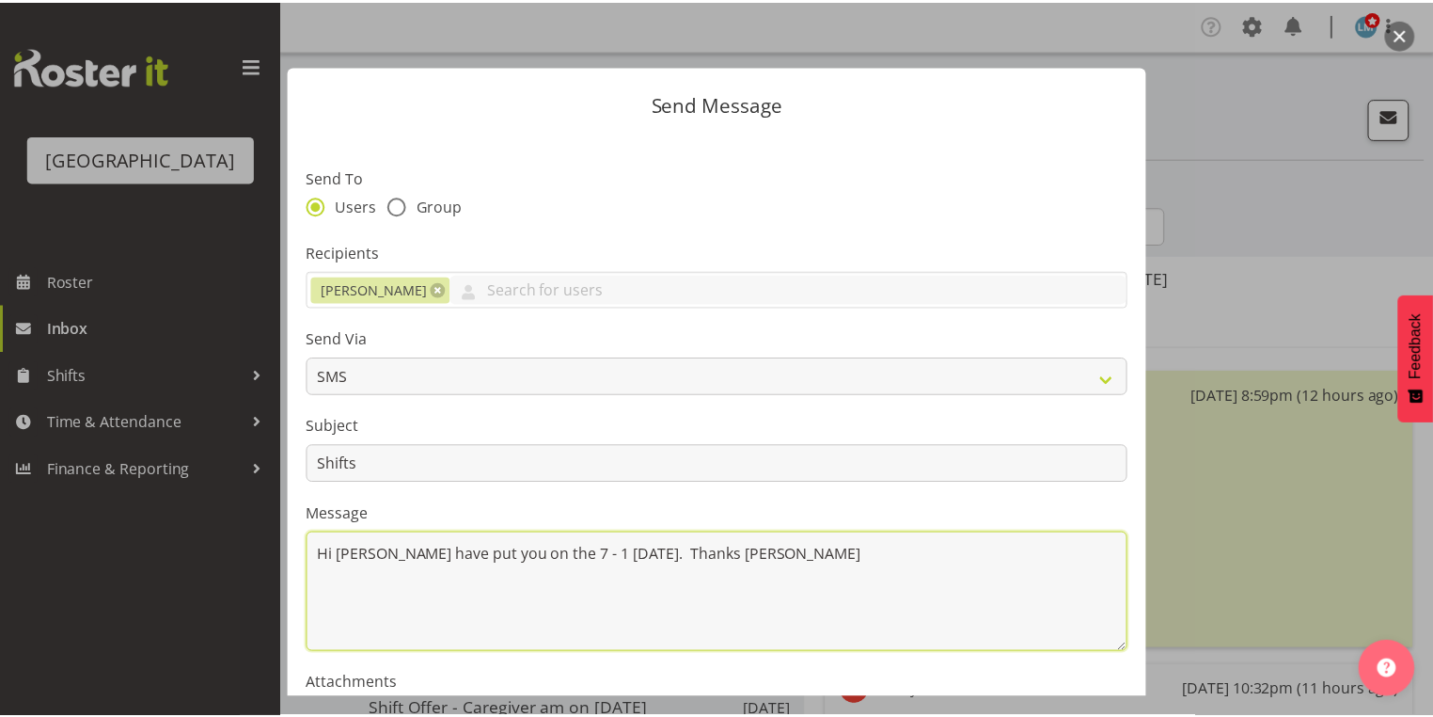
scroll to position [227, 0]
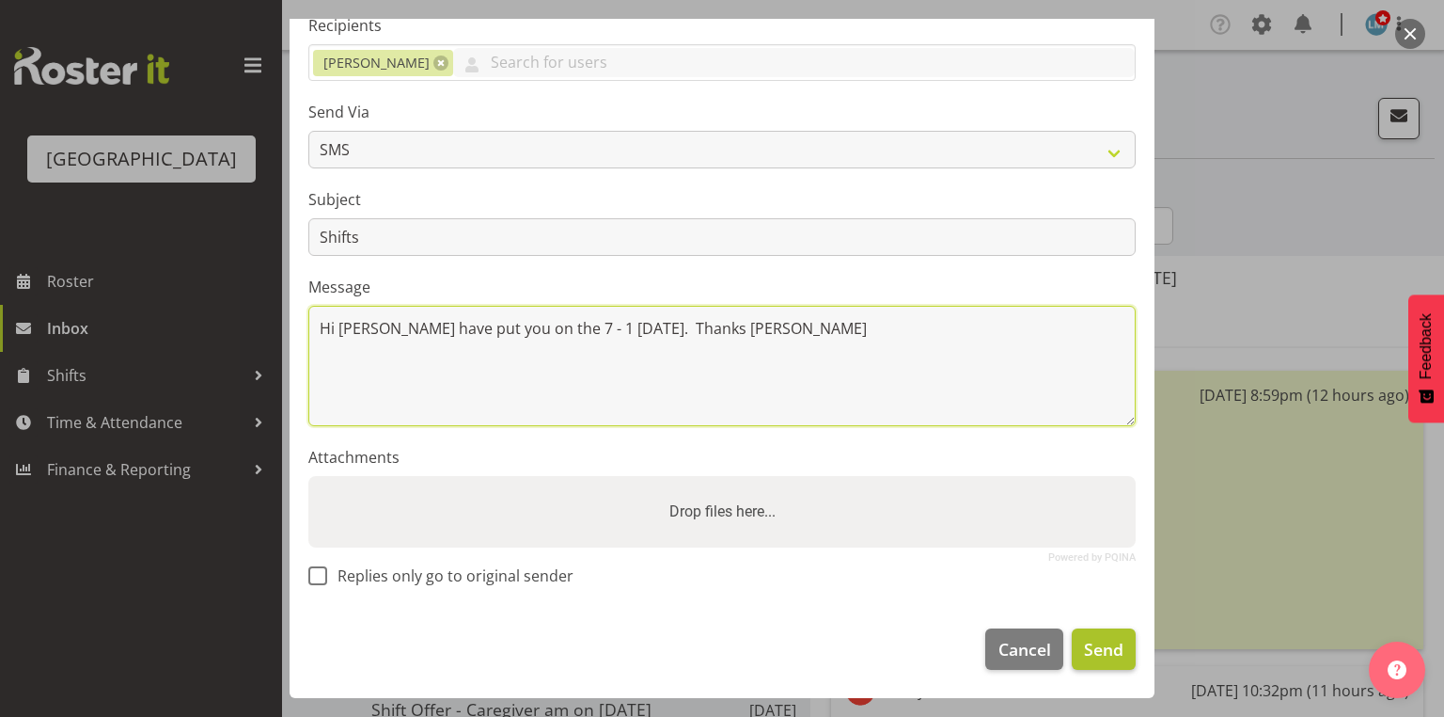
type textarea "Hi Maria I have put you on the 7 - 1 this Sunday. Thanks Lesley"
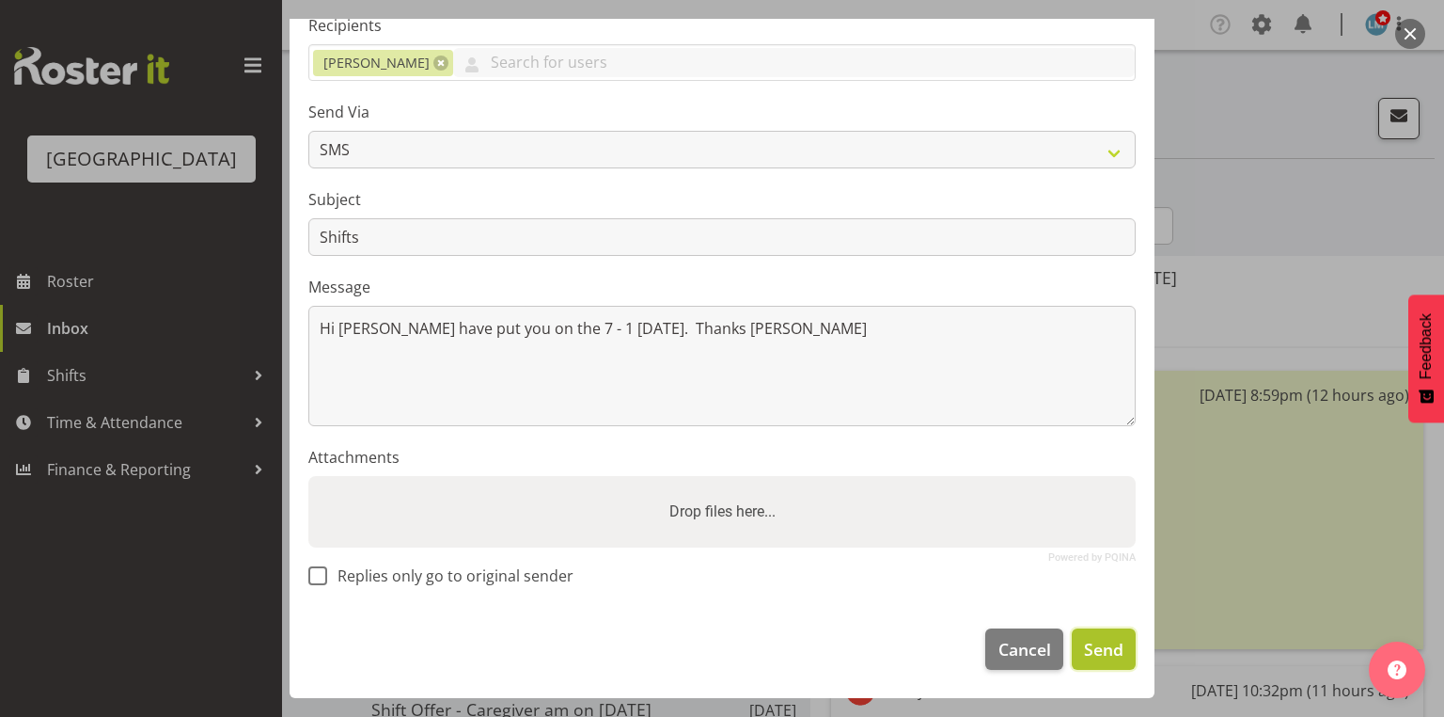
click at [1090, 648] on span "Send" at bounding box center [1103, 649] width 39 height 24
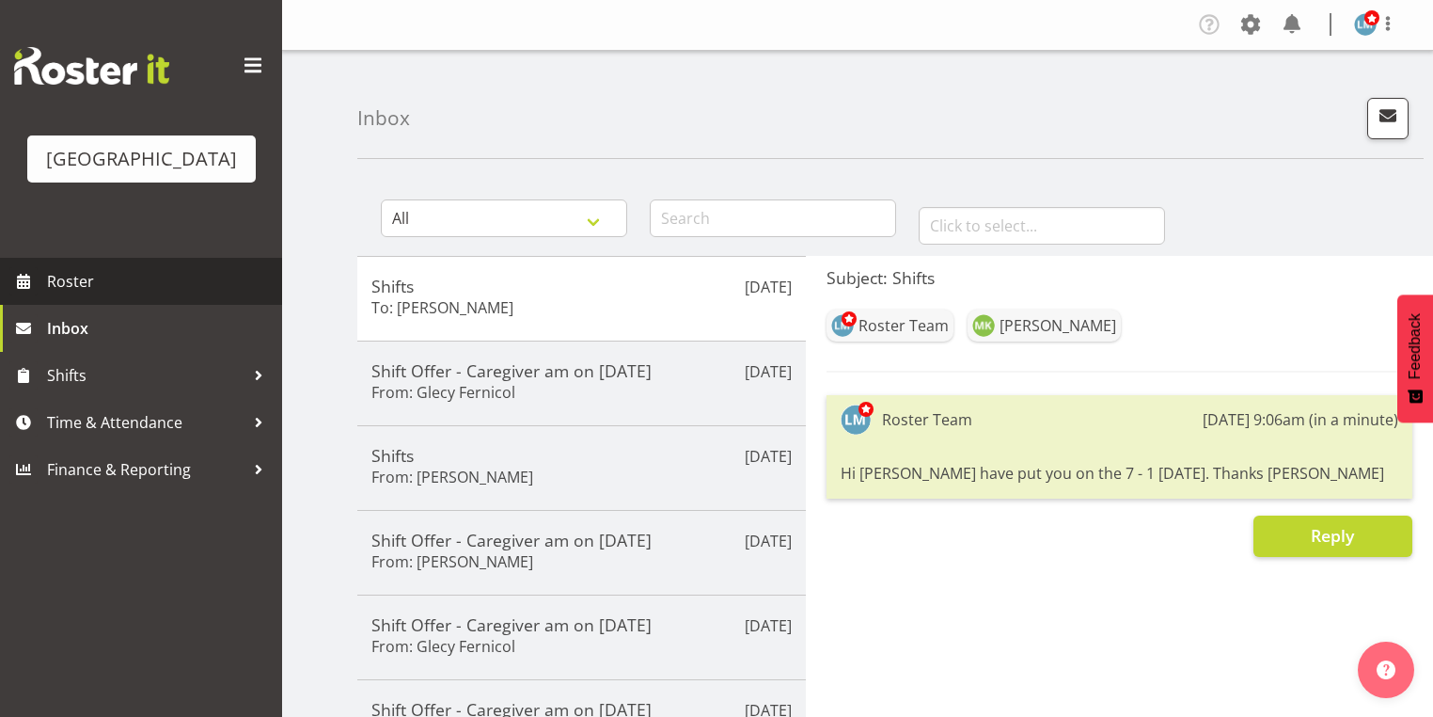
click at [90, 295] on span "Roster" at bounding box center [160, 281] width 226 height 28
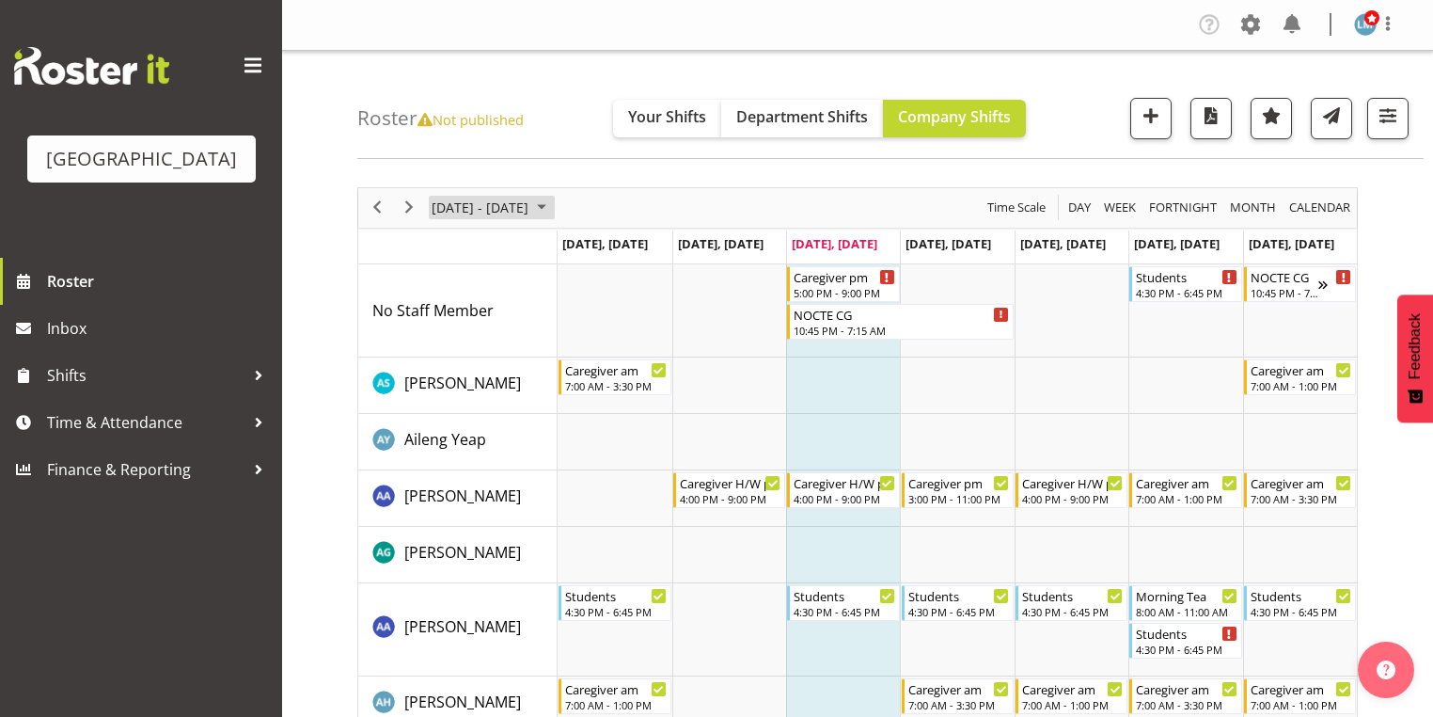
click at [553, 199] on span "October 2025" at bounding box center [541, 208] width 23 height 24
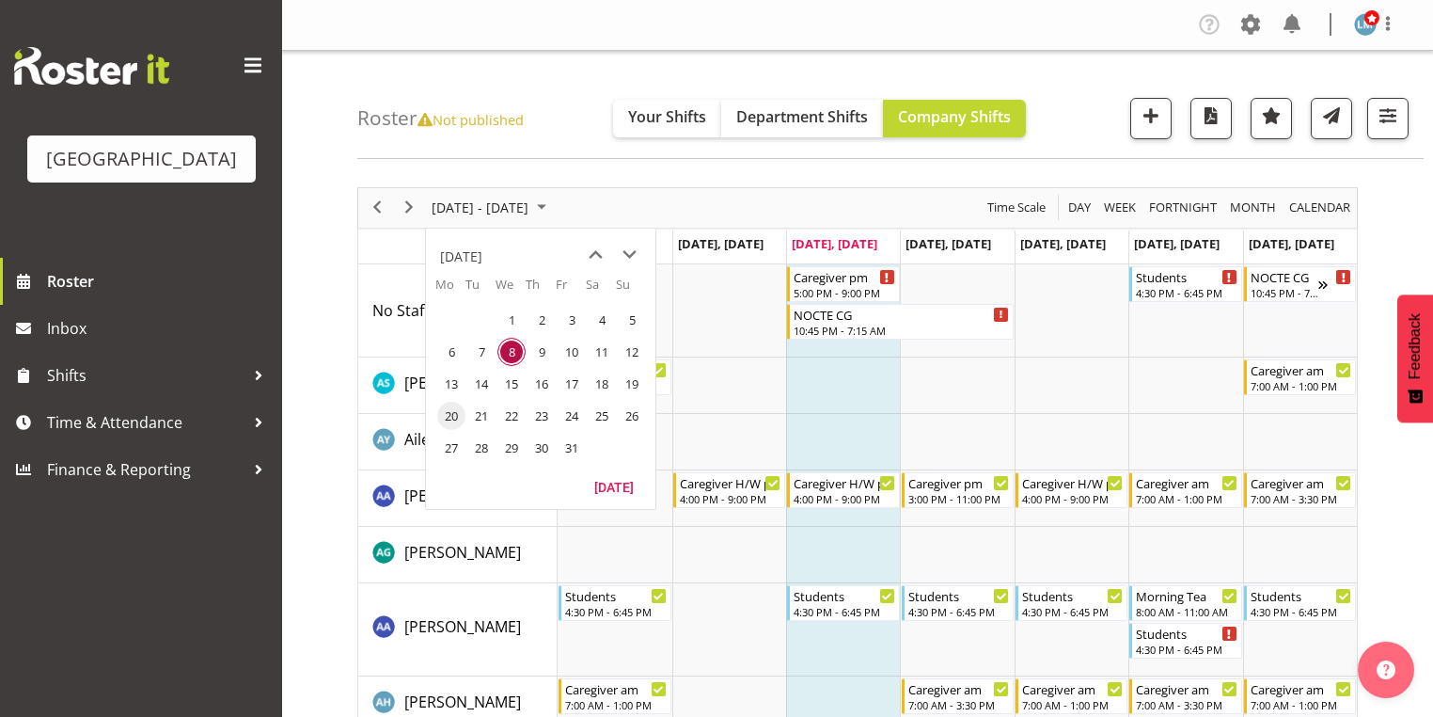
click at [449, 415] on span "20" at bounding box center [451, 416] width 28 height 28
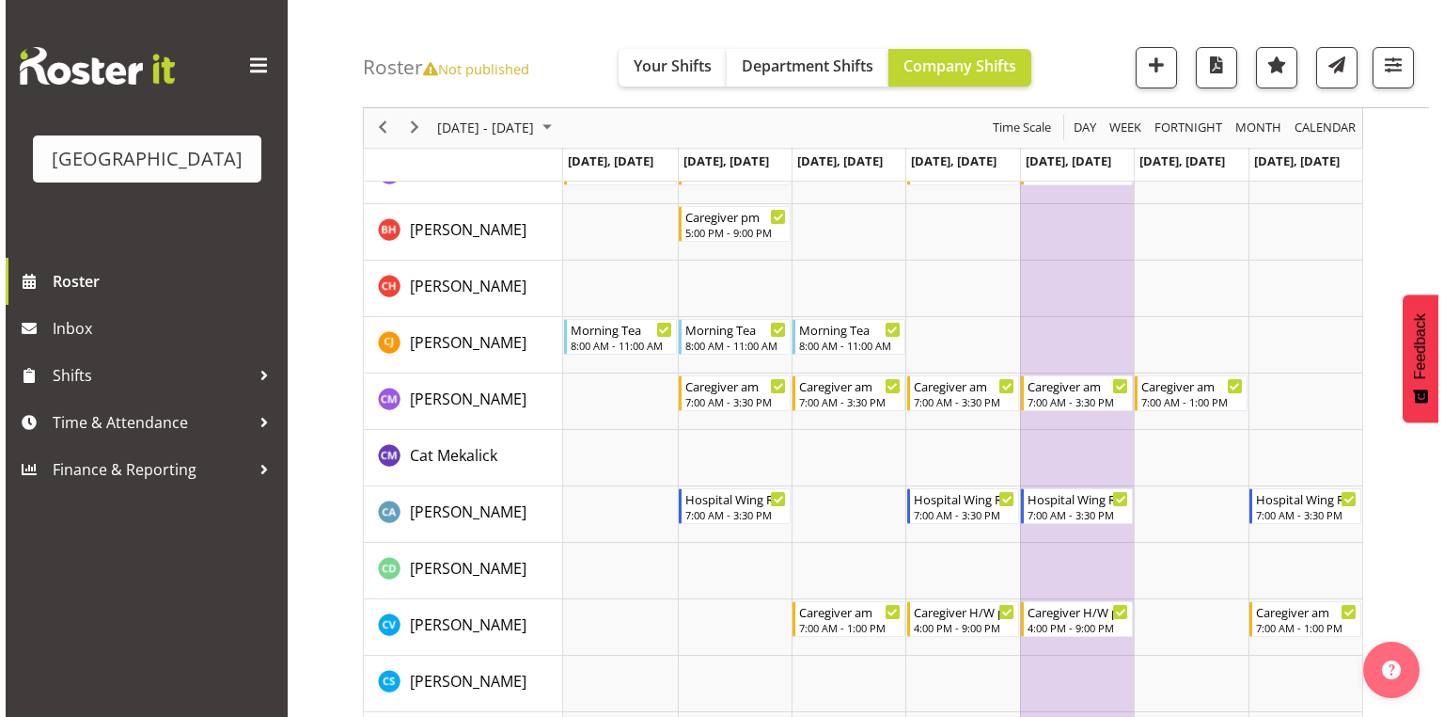
scroll to position [1053, 0]
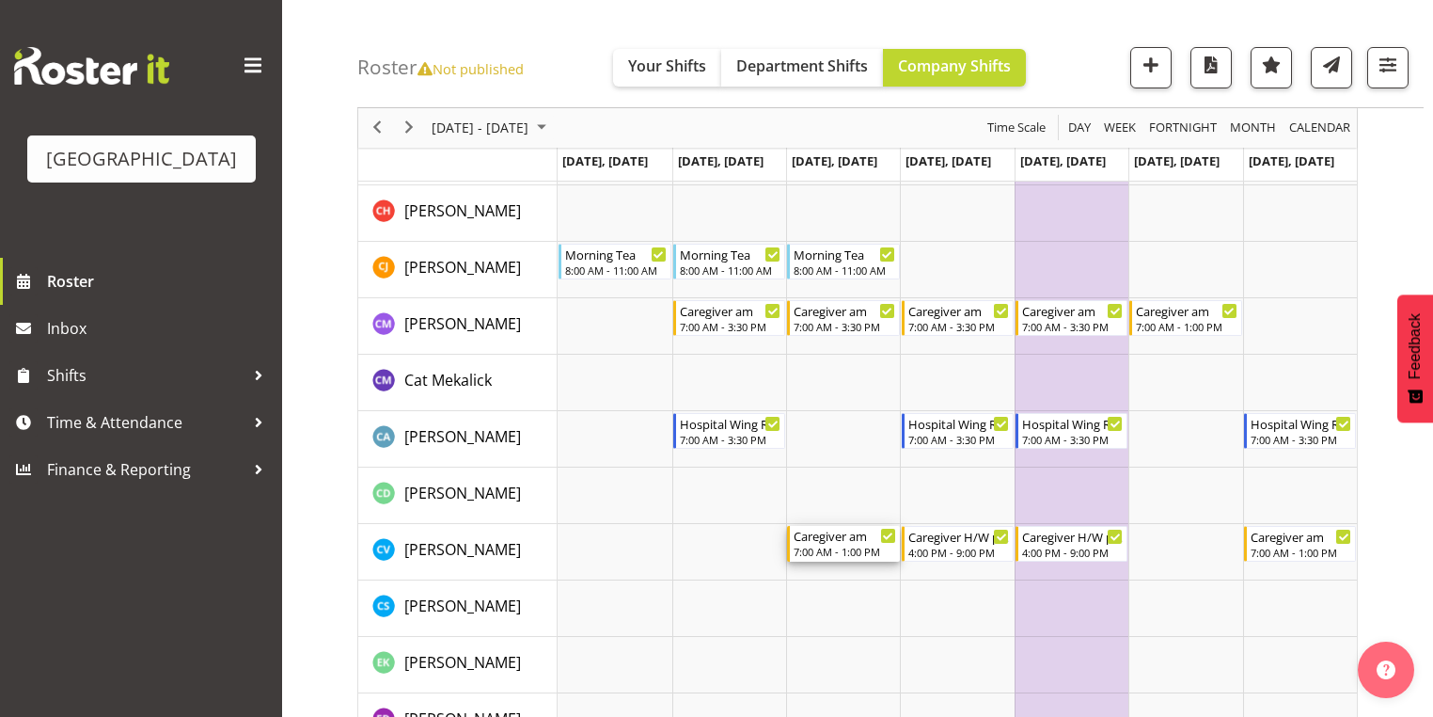
click at [822, 548] on div "7:00 AM - 1:00 PM" at bounding box center [845, 551] width 102 height 15
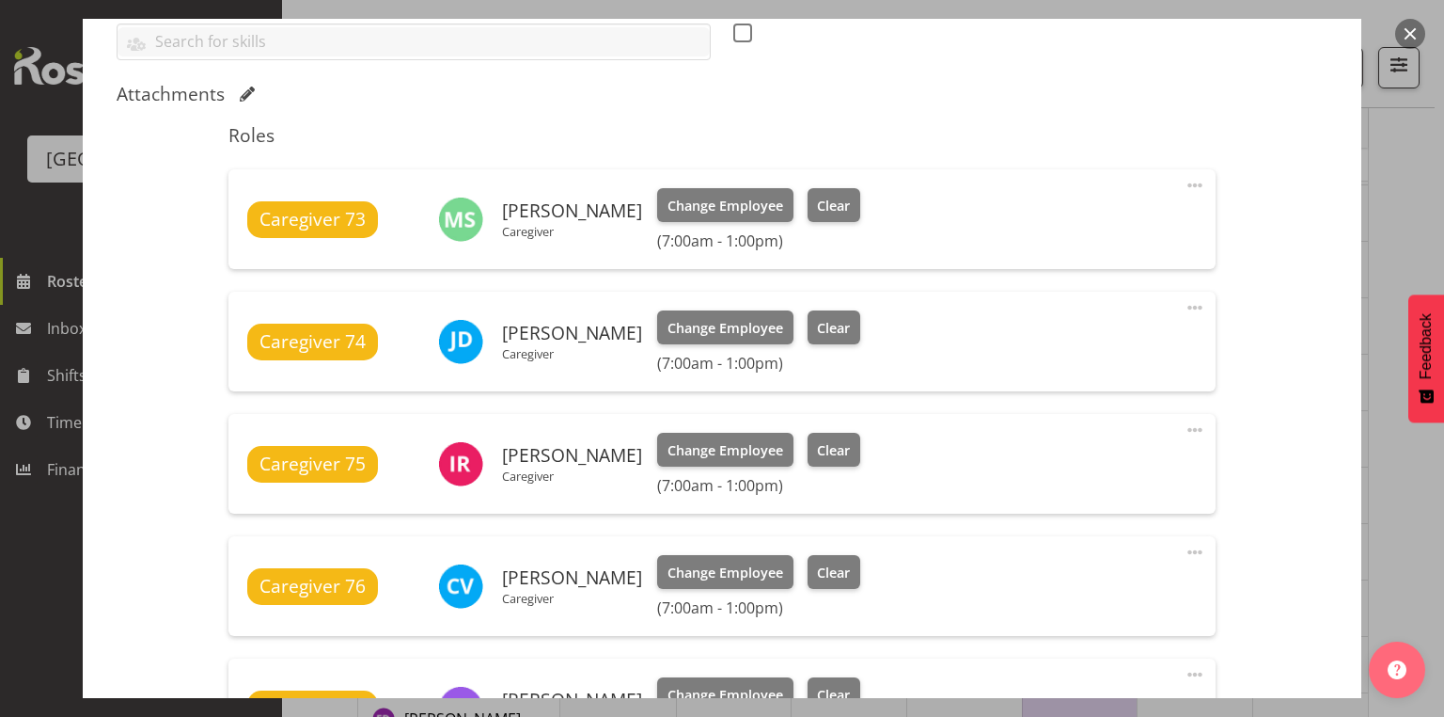
scroll to position [602, 0]
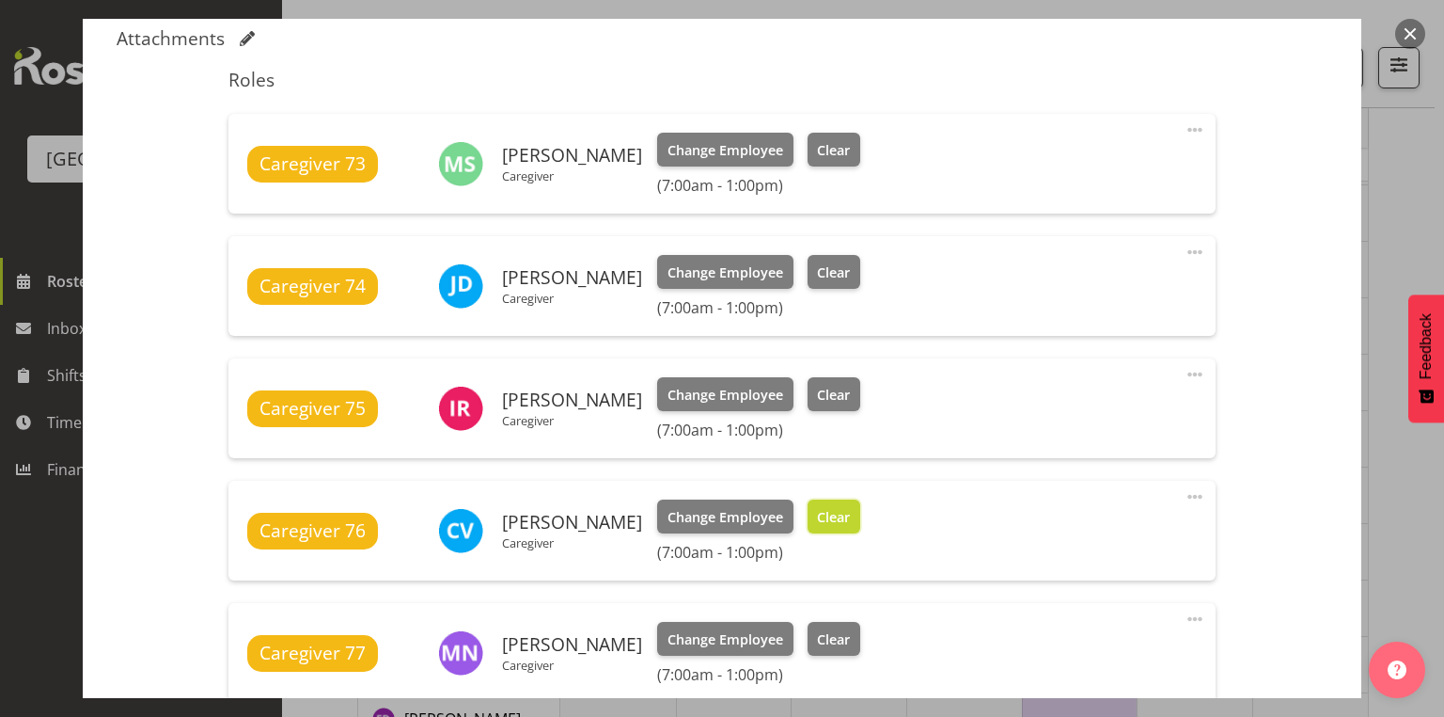
click at [817, 523] on span "Clear" at bounding box center [833, 517] width 33 height 21
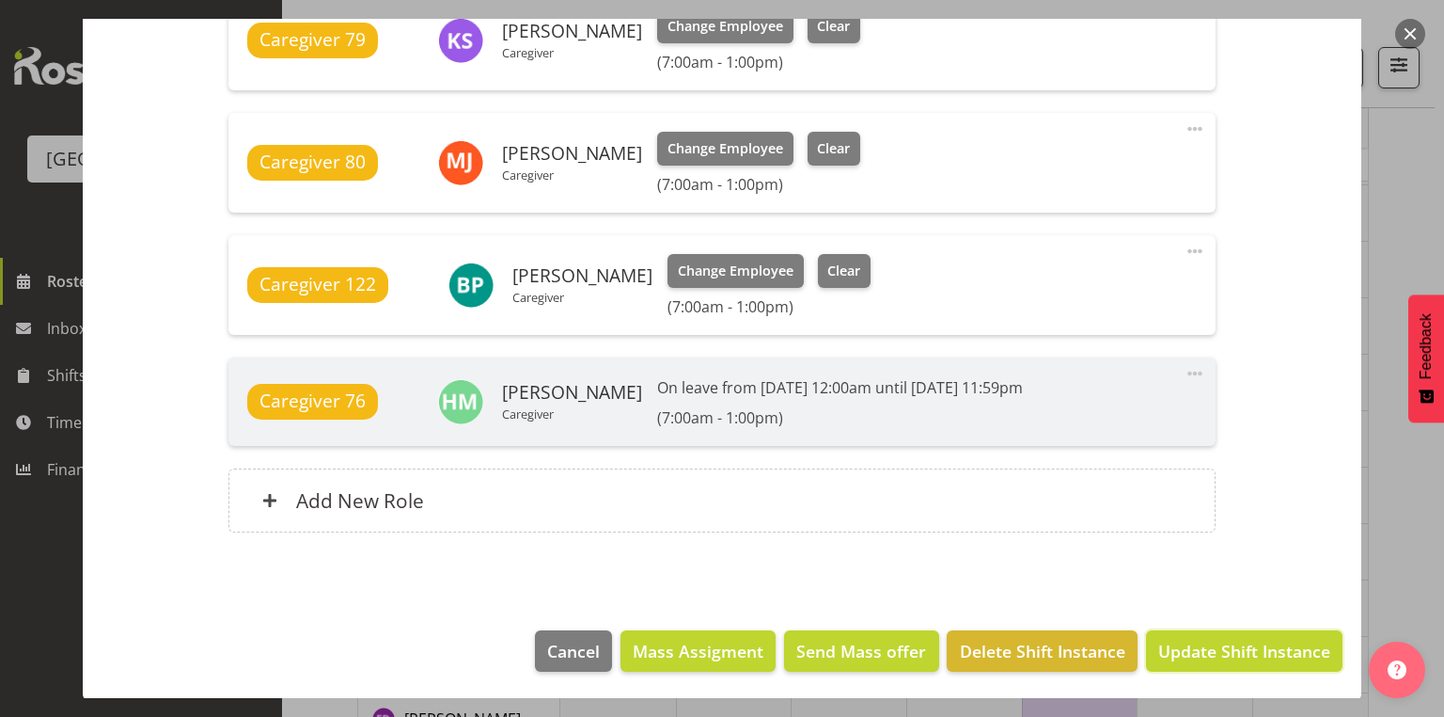
click at [1232, 645] on span "Update Shift Instance" at bounding box center [1244, 650] width 172 height 24
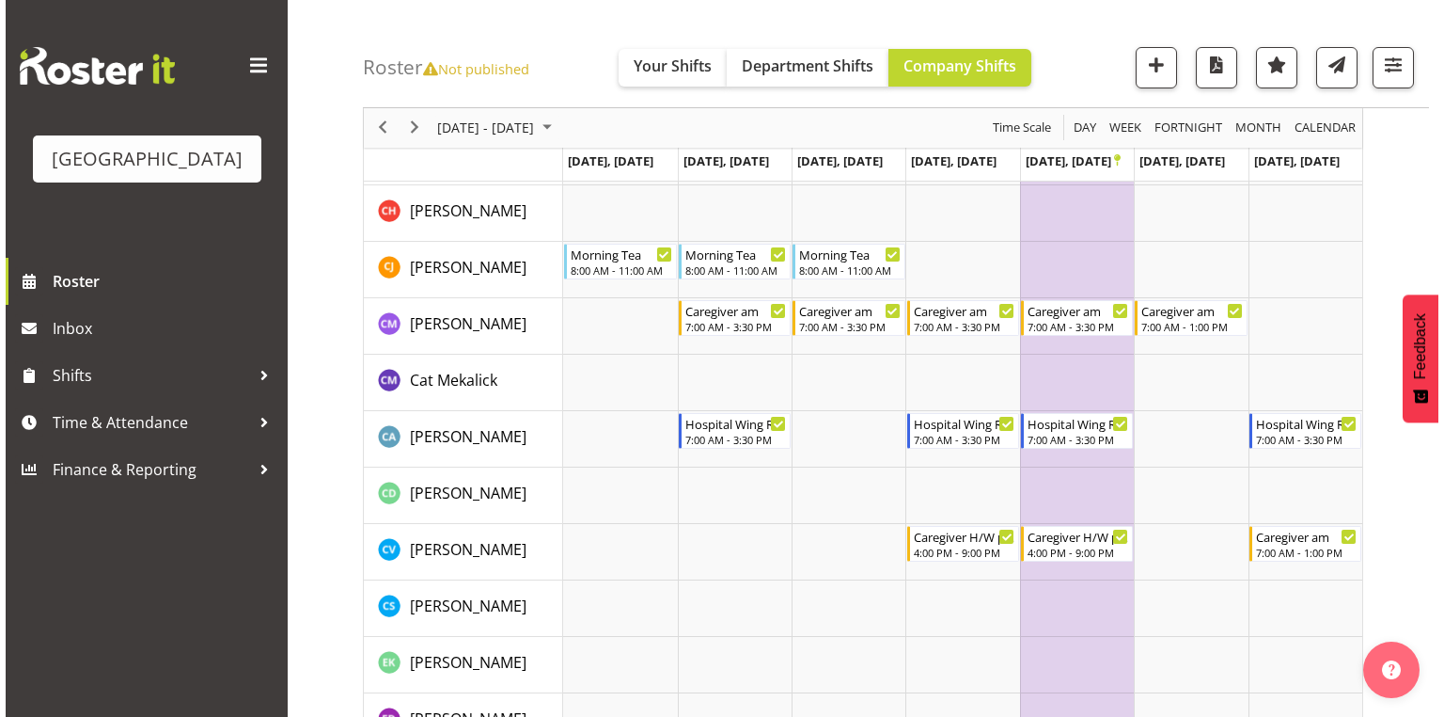
scroll to position [1237, 0]
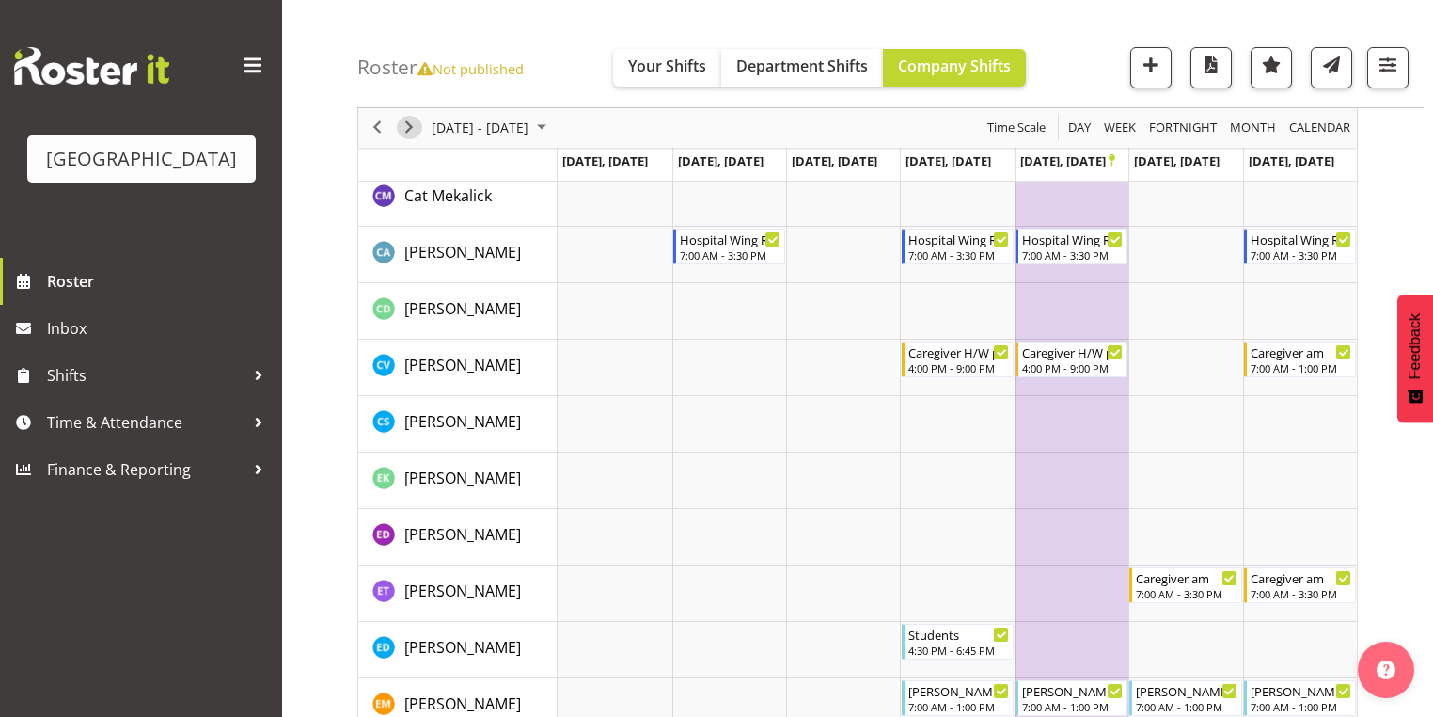
click at [404, 120] on span "Next" at bounding box center [409, 129] width 23 height 24
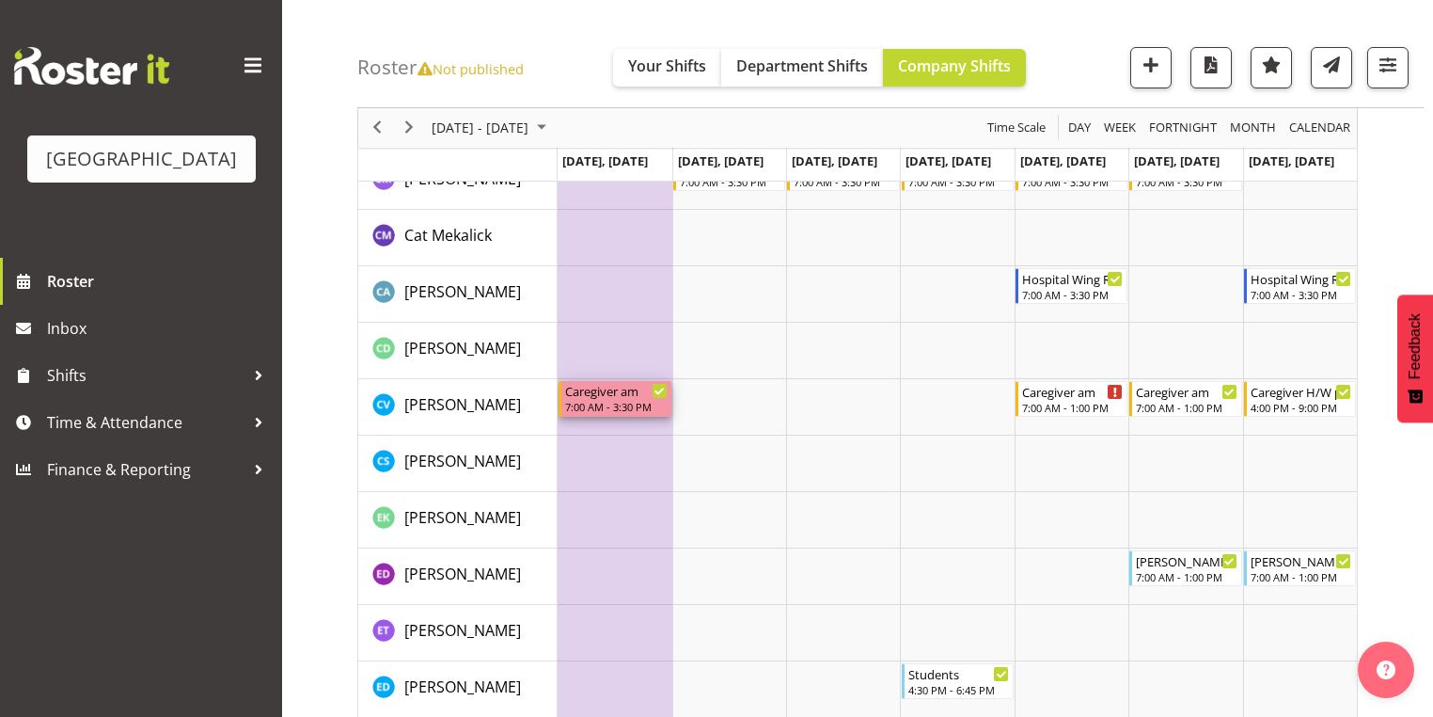
click at [619, 400] on div "7:00 AM - 3:30 PM" at bounding box center [616, 406] width 102 height 15
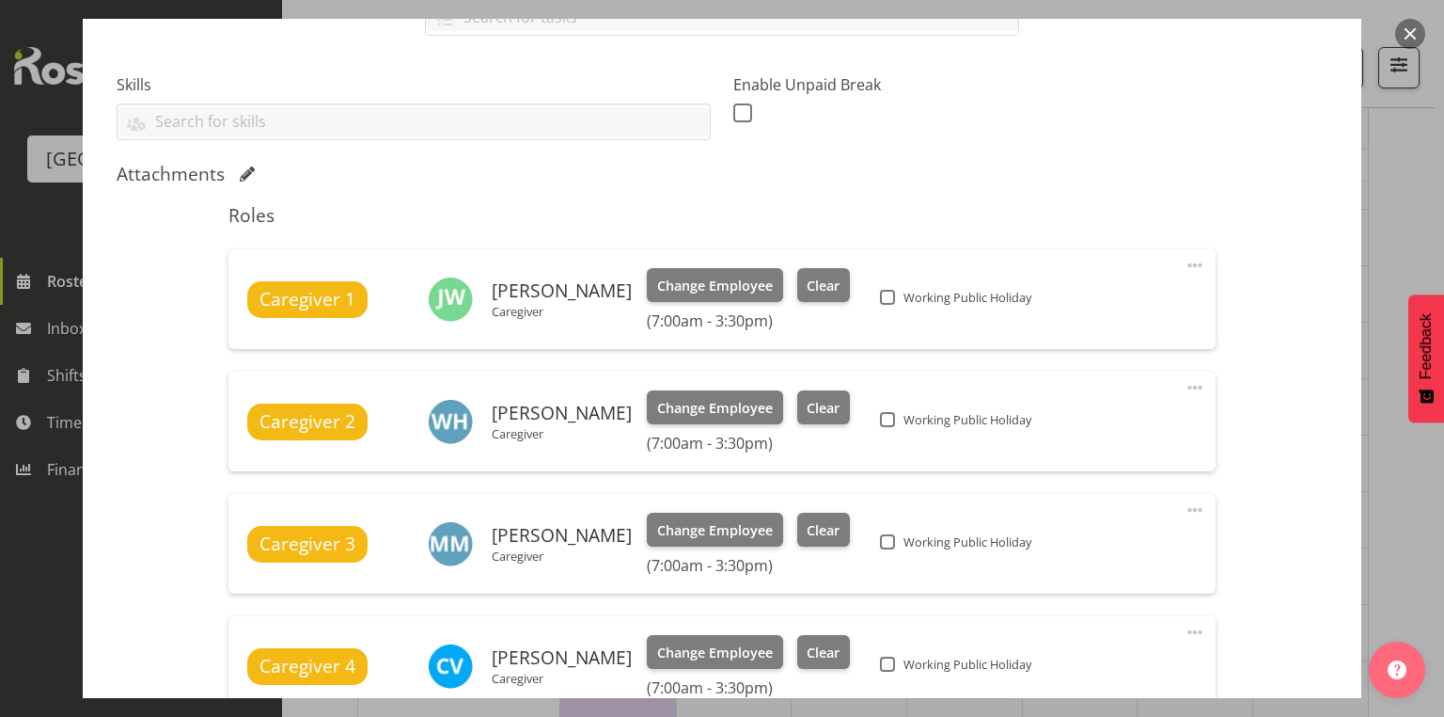
scroll to position [602, 0]
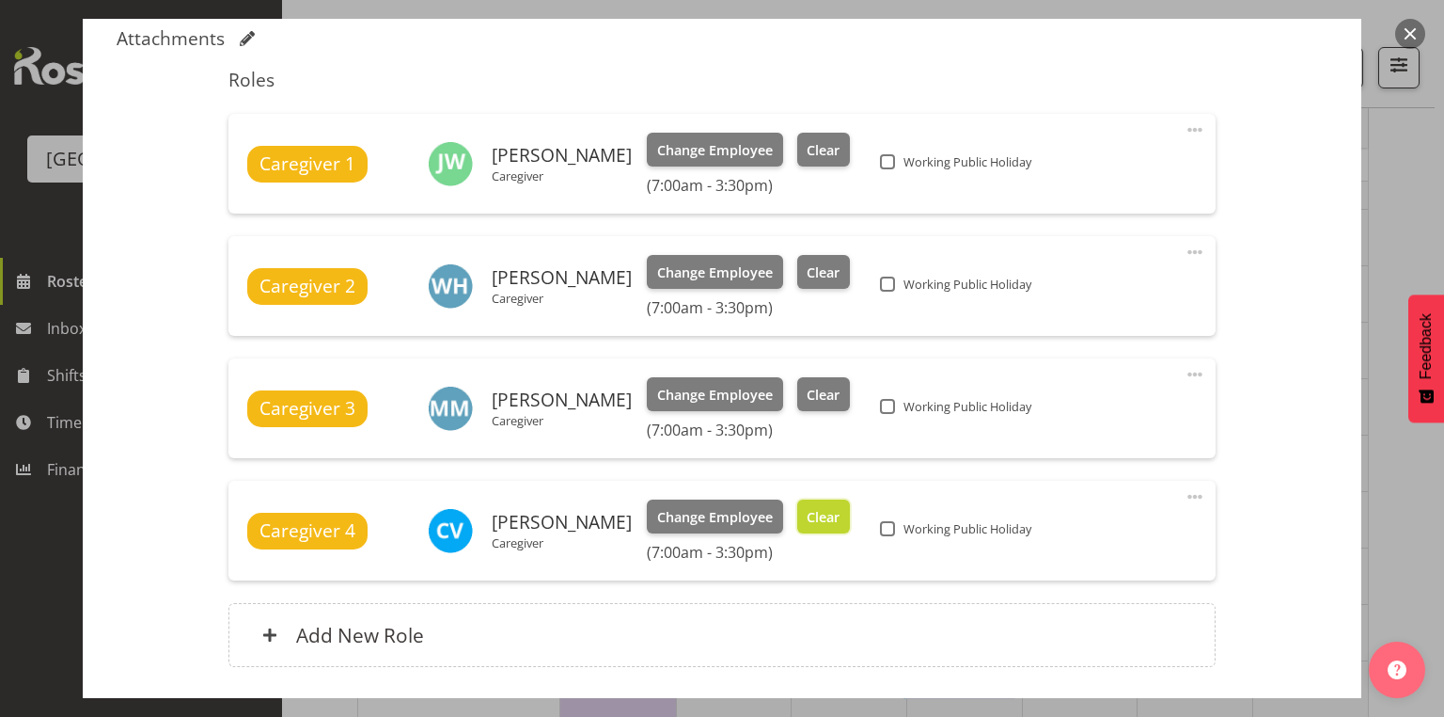
click at [827, 509] on button "Clear" at bounding box center [824, 516] width 54 height 34
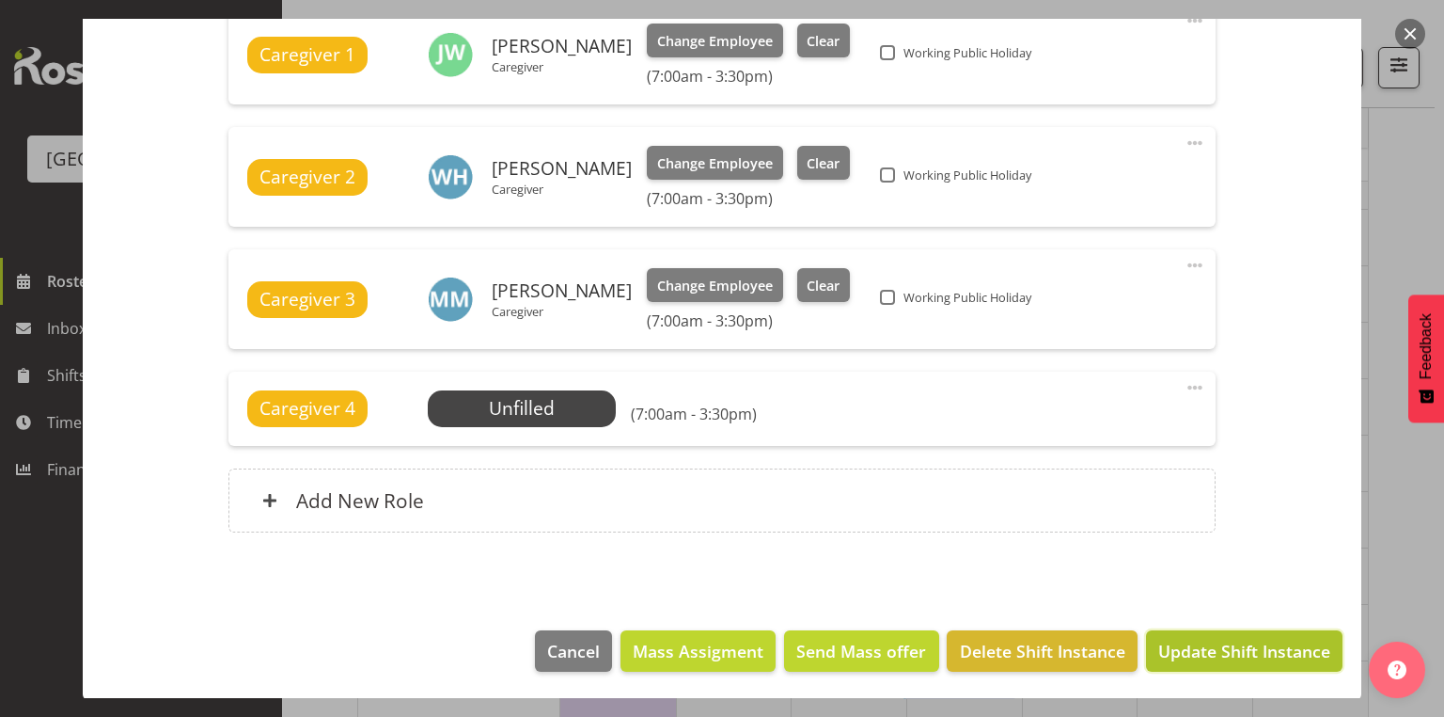
click at [1215, 651] on span "Update Shift Instance" at bounding box center [1244, 650] width 172 height 24
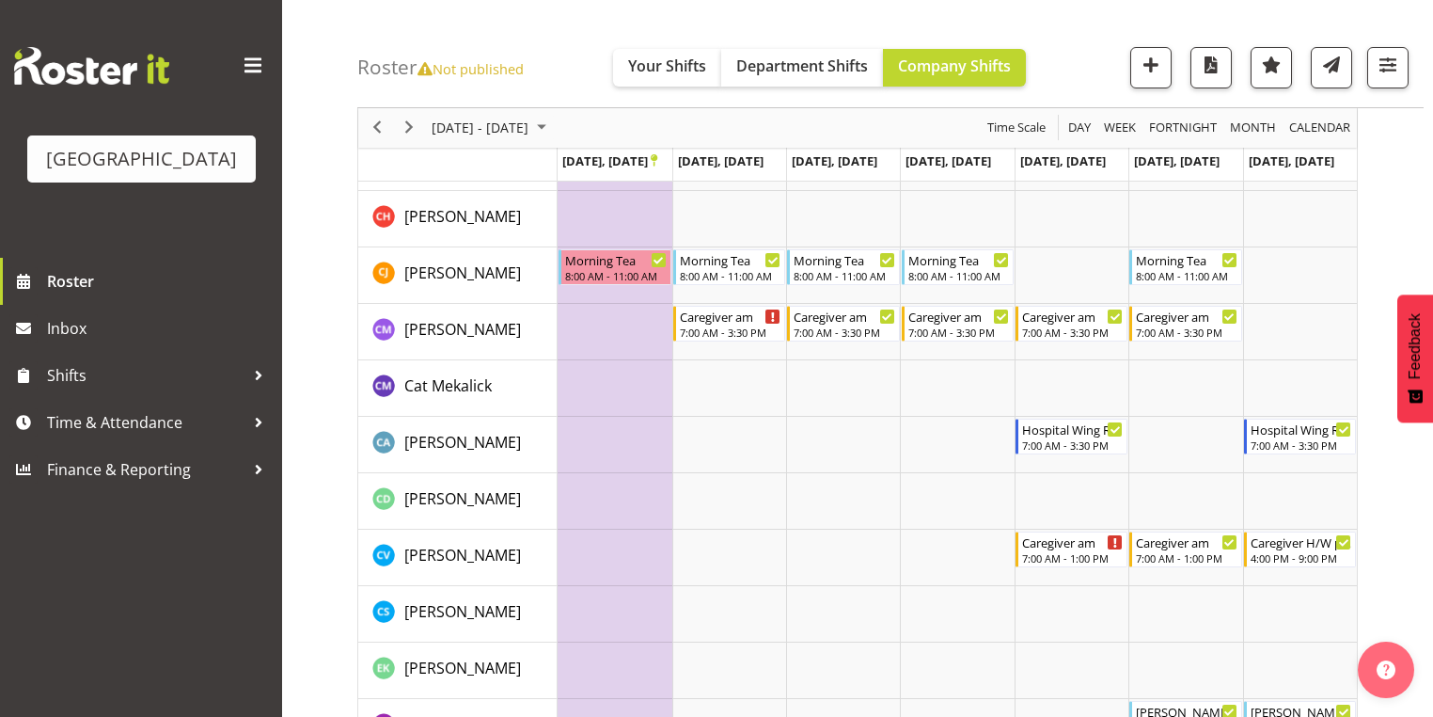
scroll to position [937, 0]
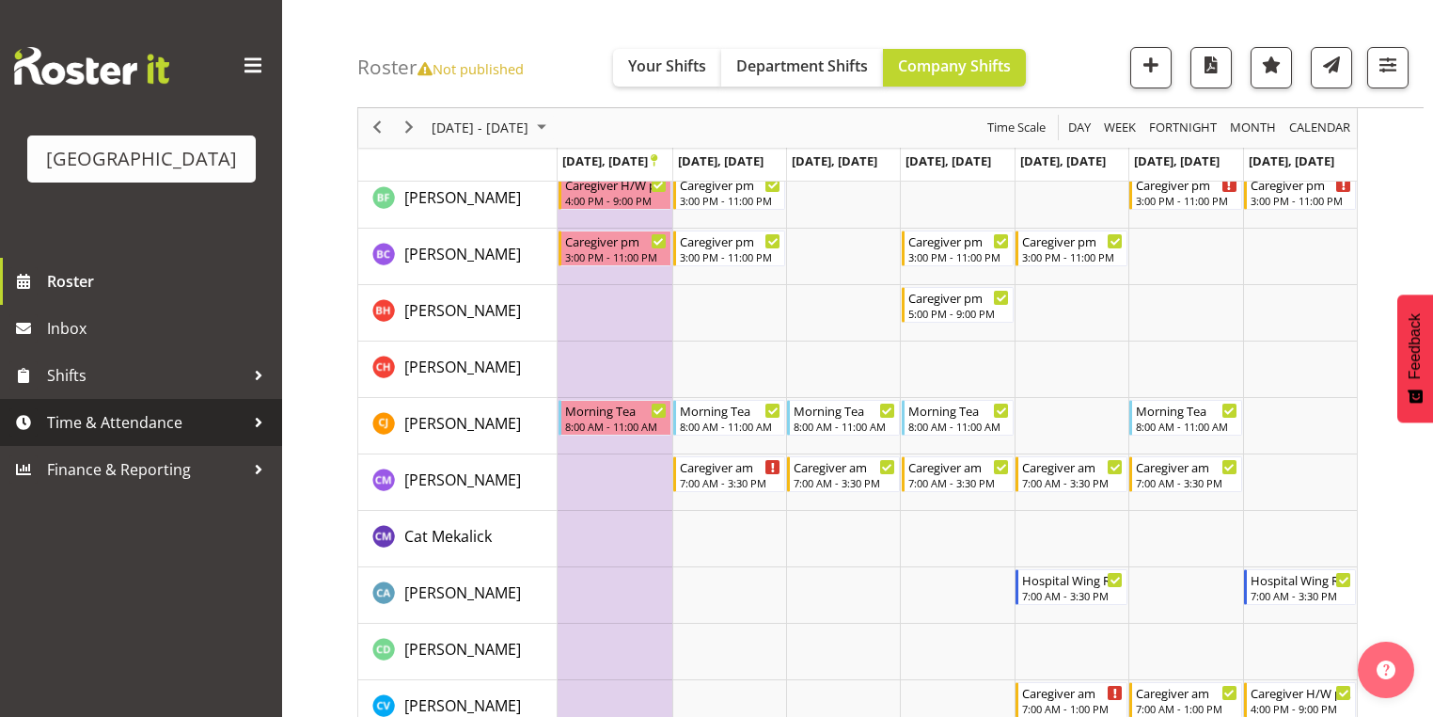
click at [256, 436] on div at bounding box center [258, 422] width 28 height 28
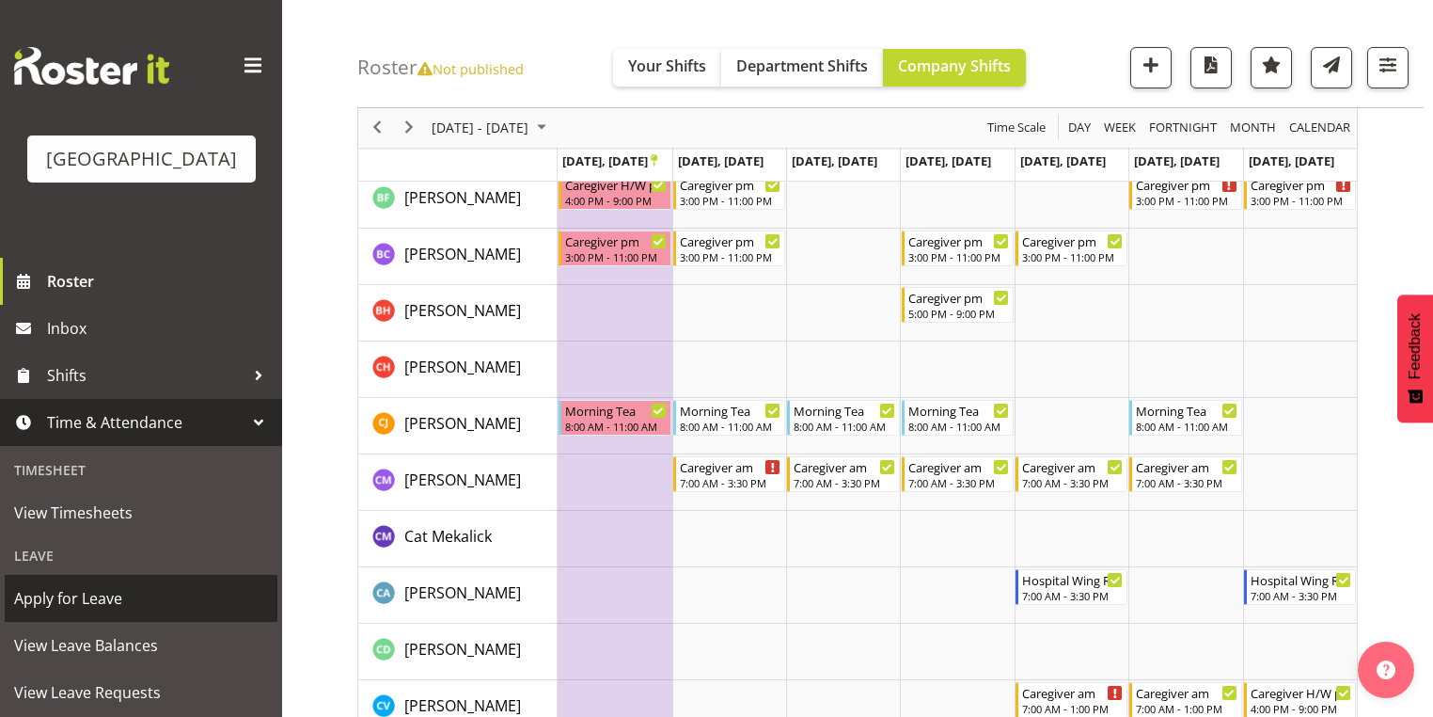
click at [134, 612] on span "Apply for Leave" at bounding box center [141, 598] width 254 height 28
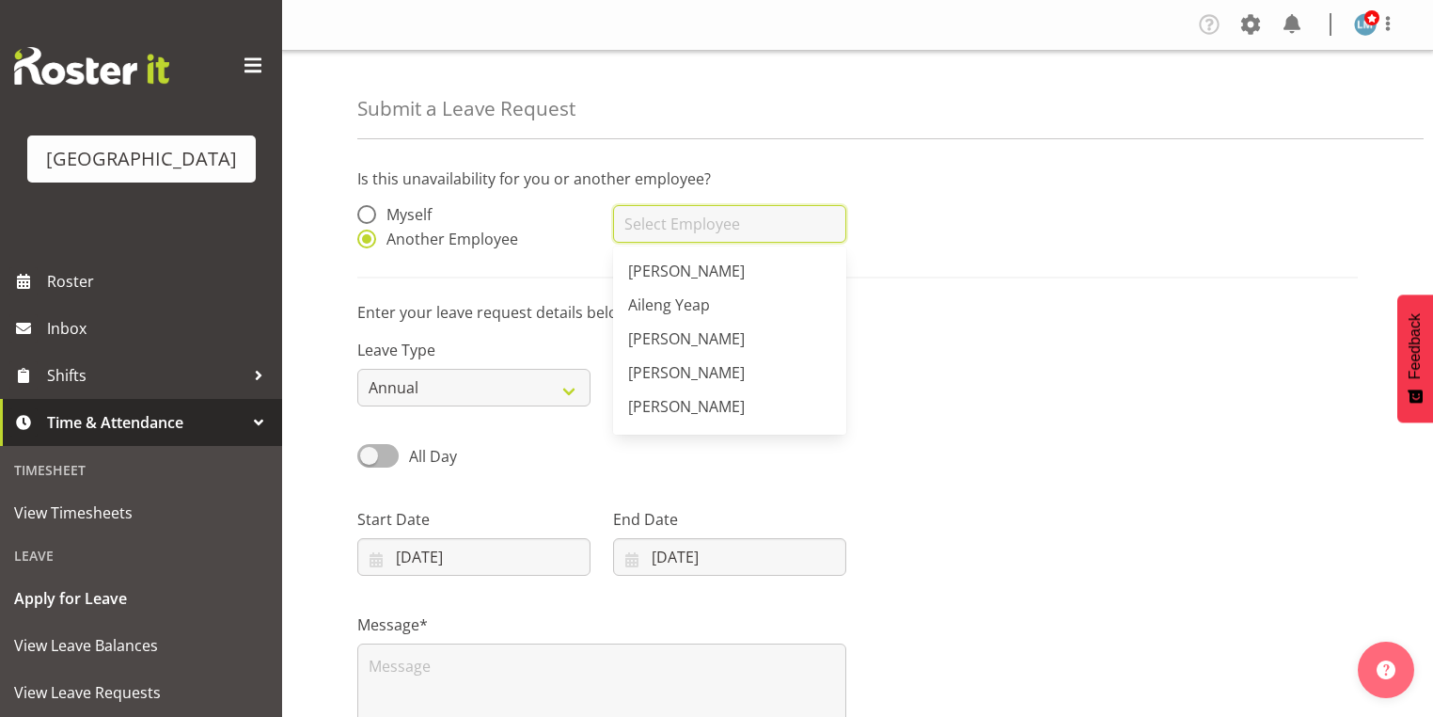
click at [715, 219] on input "text" at bounding box center [729, 224] width 233 height 38
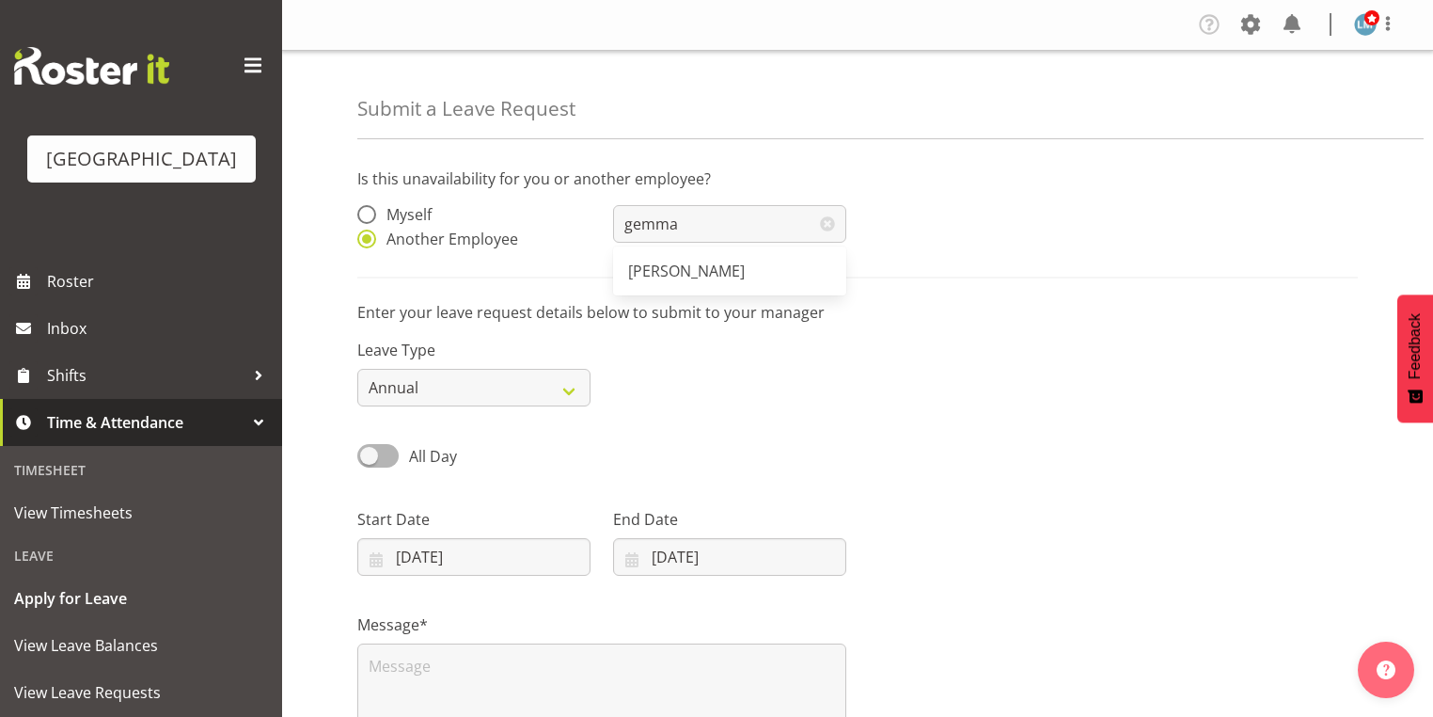
click at [680, 274] on span "[PERSON_NAME]" at bounding box center [686, 270] width 117 height 21
type input "[PERSON_NAME]"
click at [381, 560] on input "08/10/2025" at bounding box center [473, 557] width 233 height 38
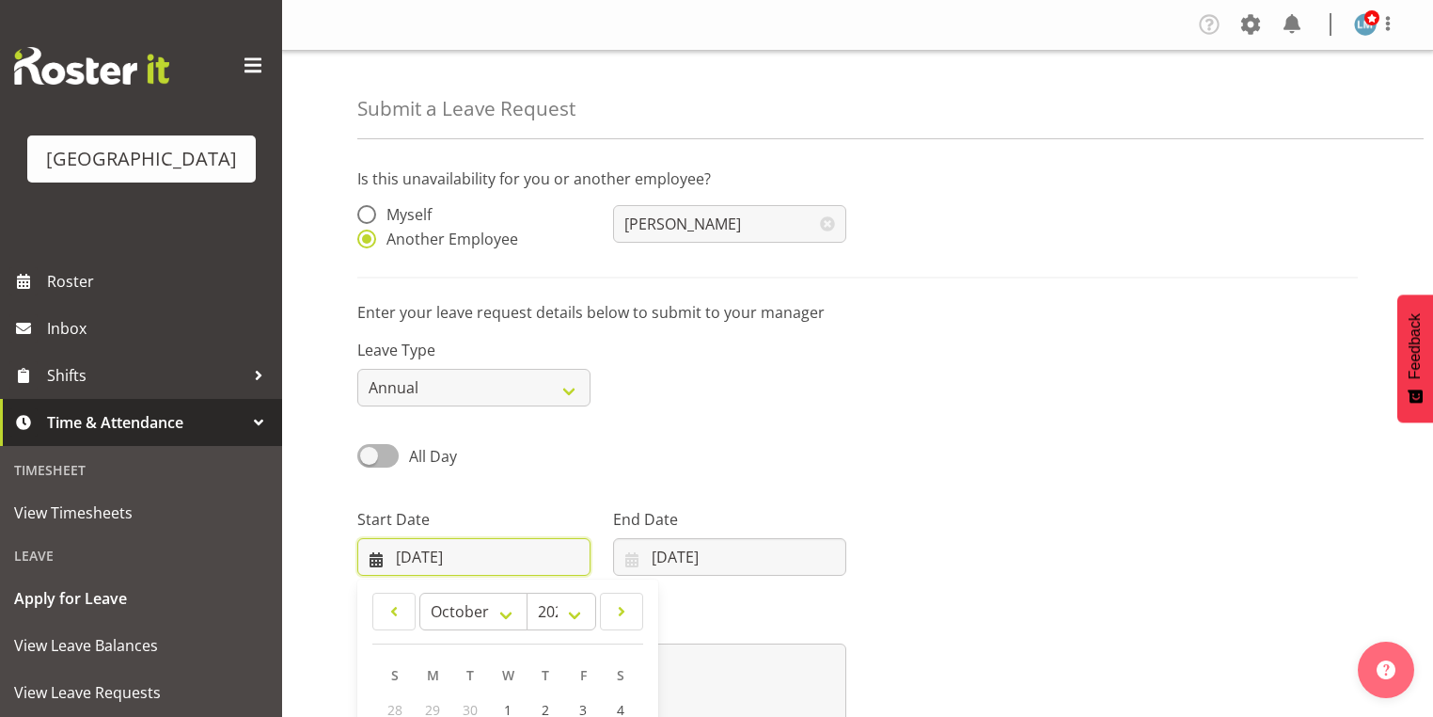
scroll to position [245, 0]
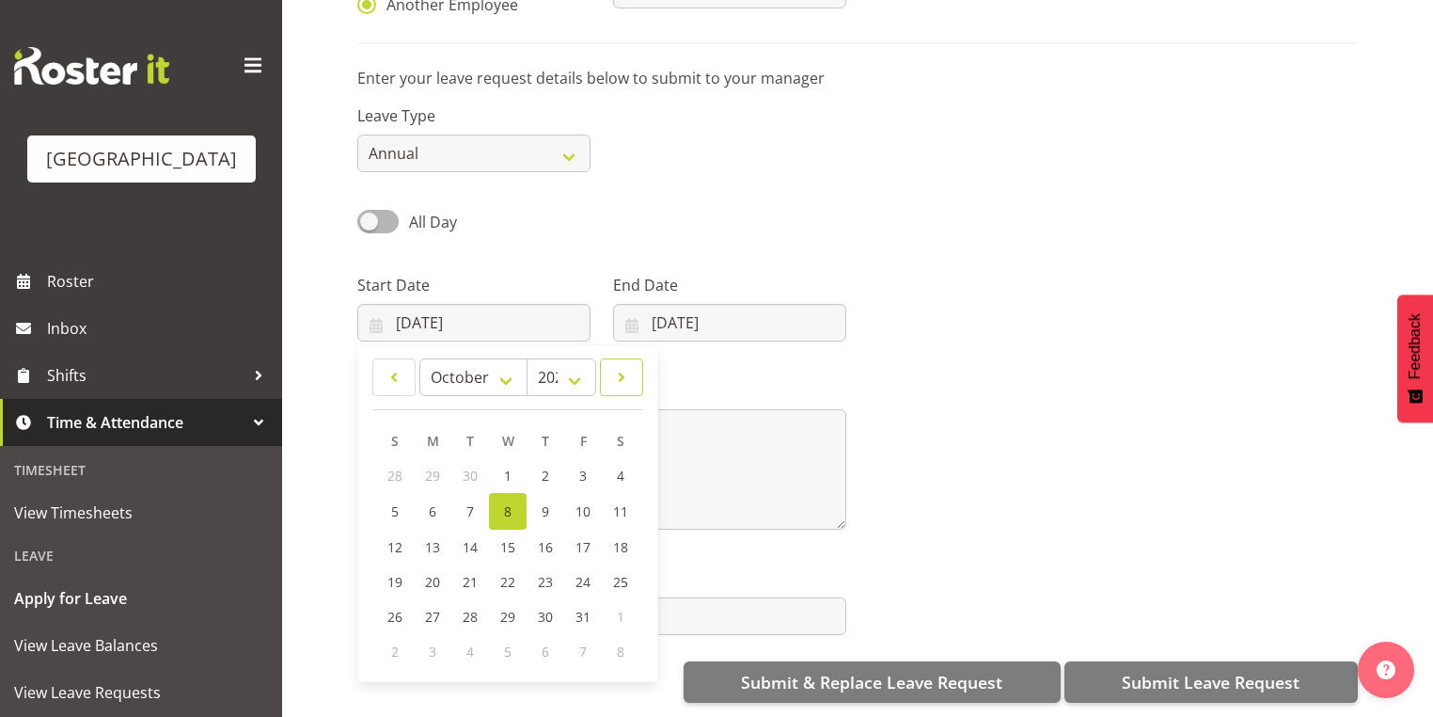
click at [627, 366] on span at bounding box center [621, 377] width 19 height 23
select select "10"
click at [621, 508] on span "8" at bounding box center [621, 510] width 8 height 18
type input "08/11/2025"
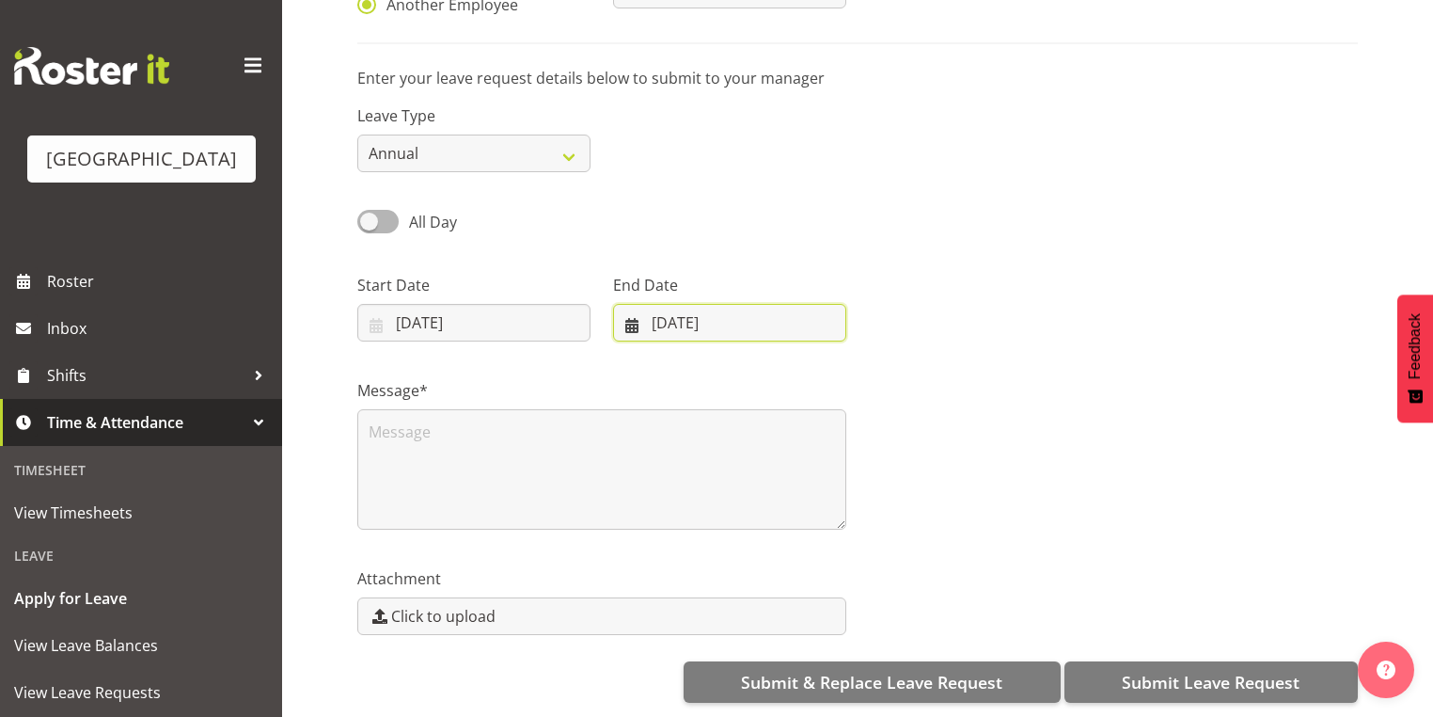
click at [625, 310] on input "08/10/2025" at bounding box center [729, 323] width 233 height 38
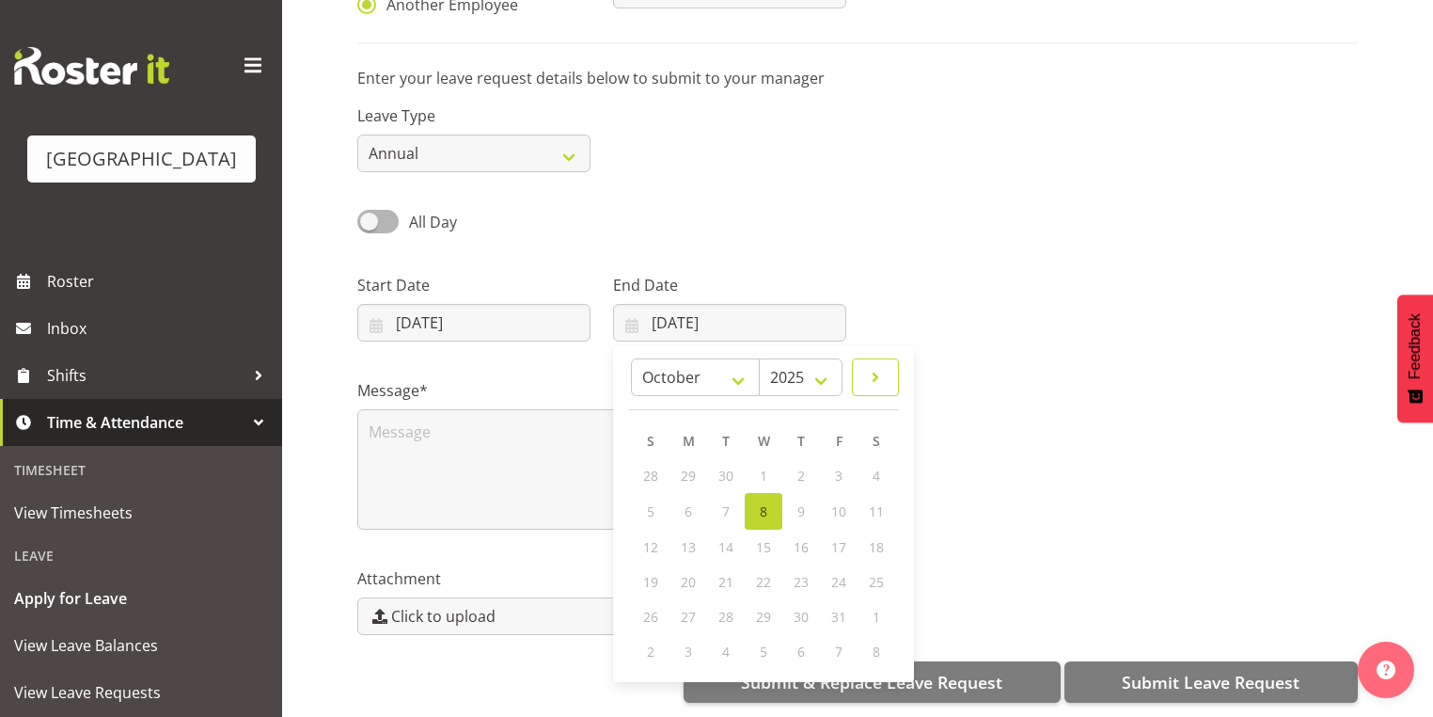
click at [876, 366] on span at bounding box center [875, 377] width 23 height 23
select select "10"
click at [647, 536] on span "9" at bounding box center [651, 545] width 8 height 18
type input "09/11/2025"
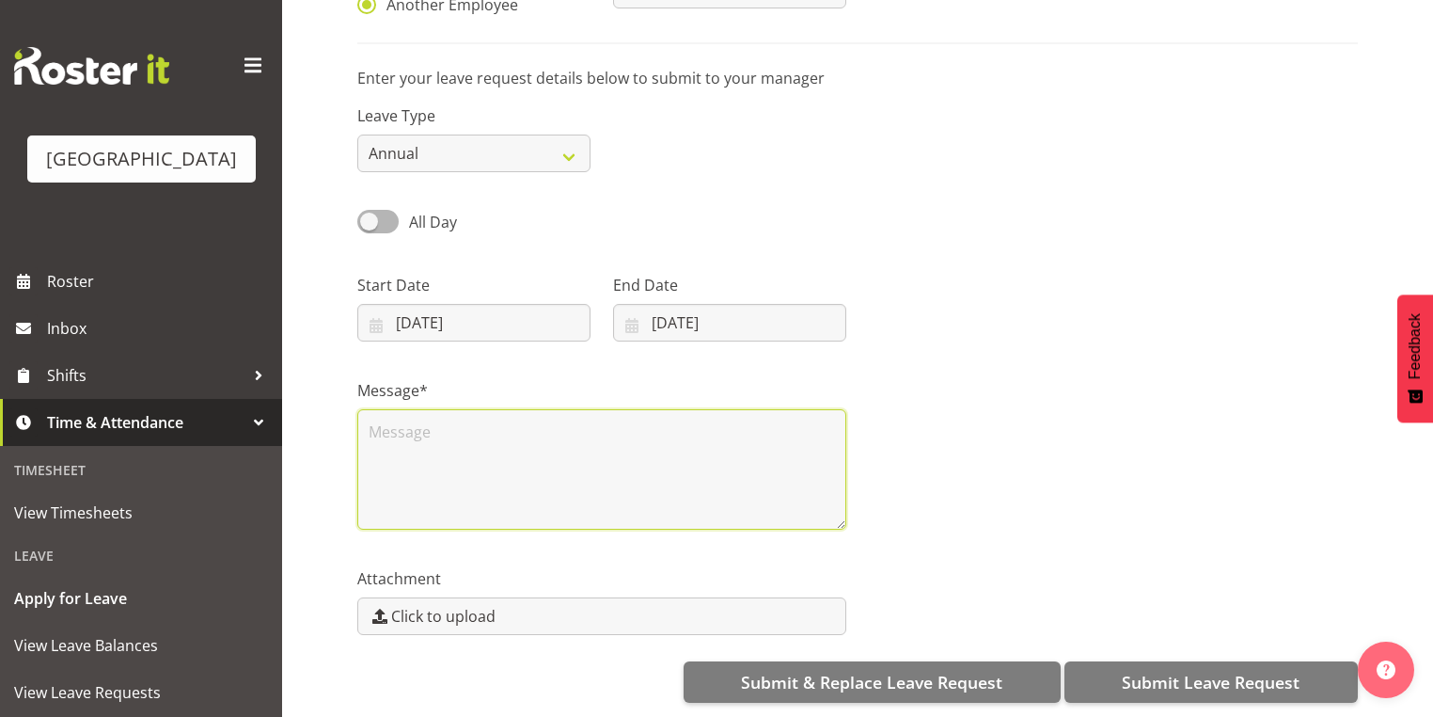
click at [431, 454] on textarea at bounding box center [601, 469] width 489 height 120
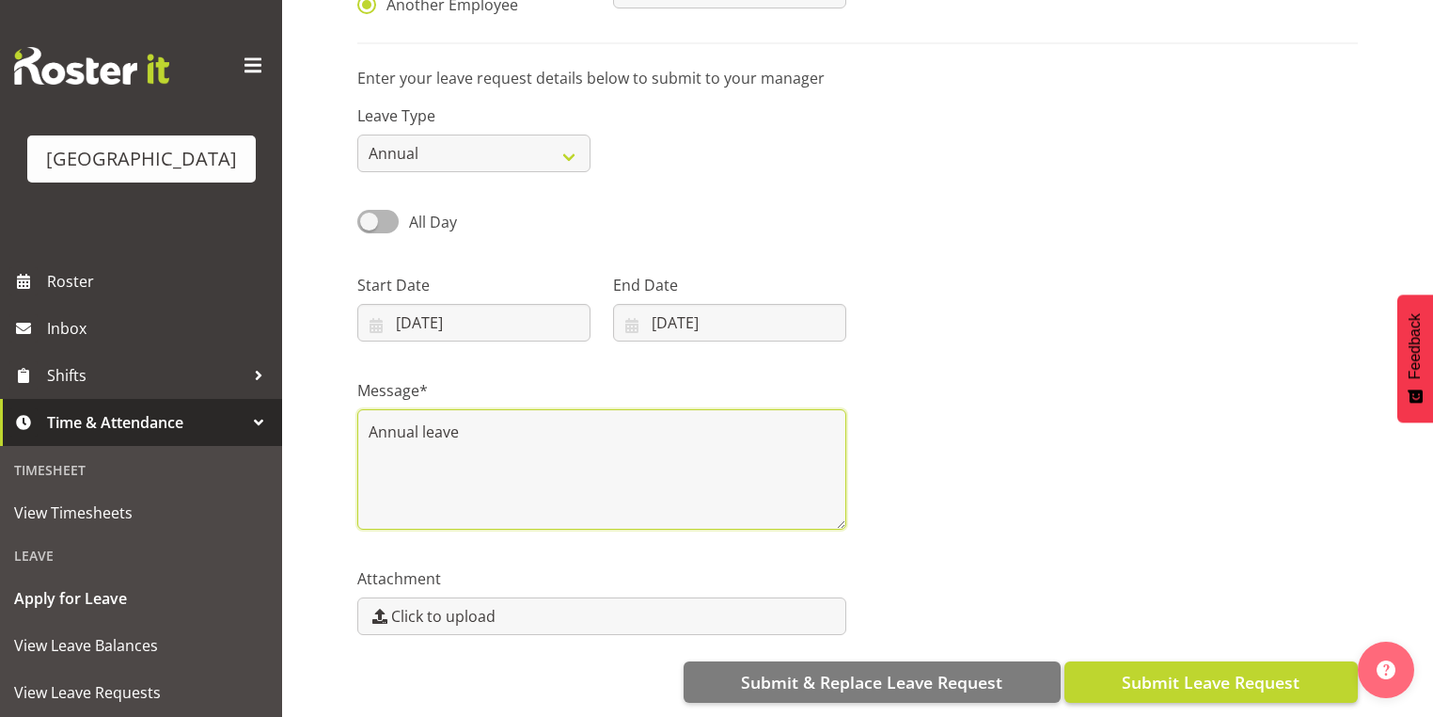
type textarea "Annual leave"
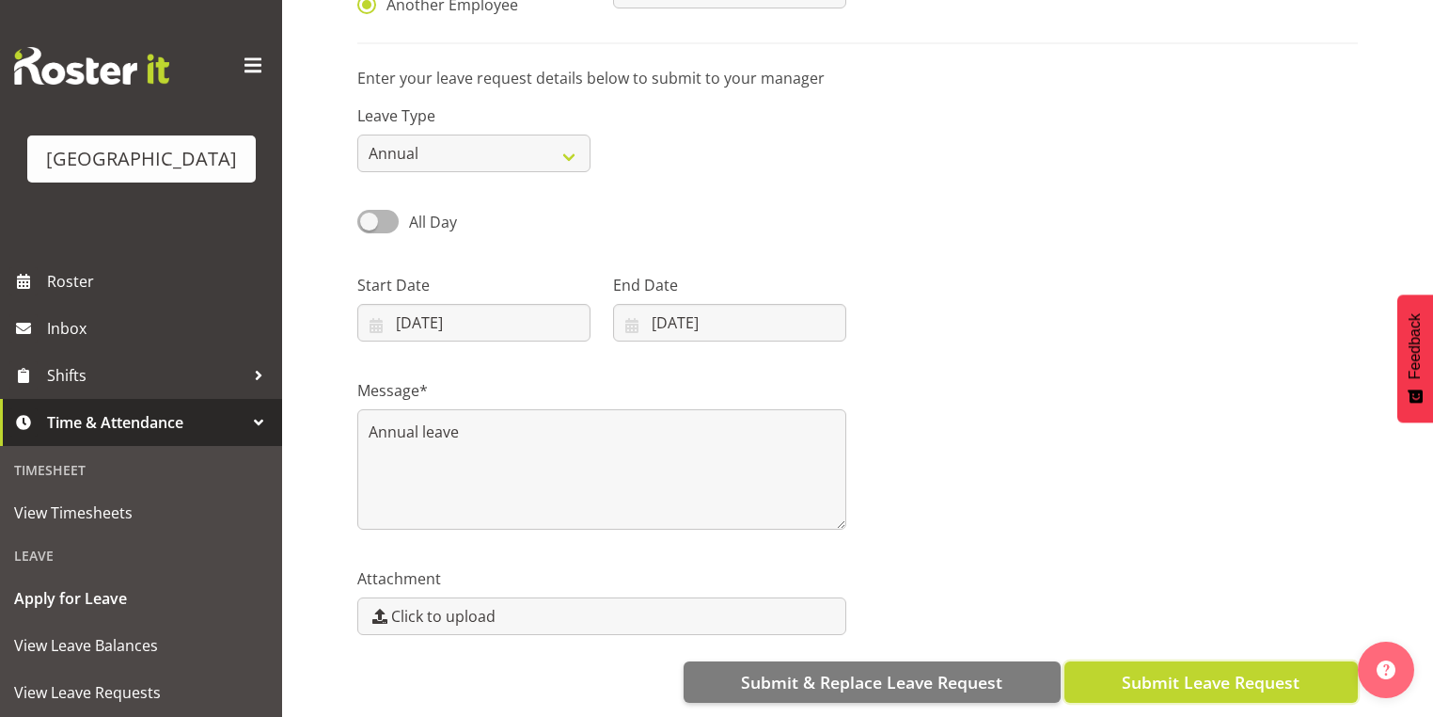
click at [1130, 670] on span "Submit Leave Request" at bounding box center [1211, 682] width 178 height 24
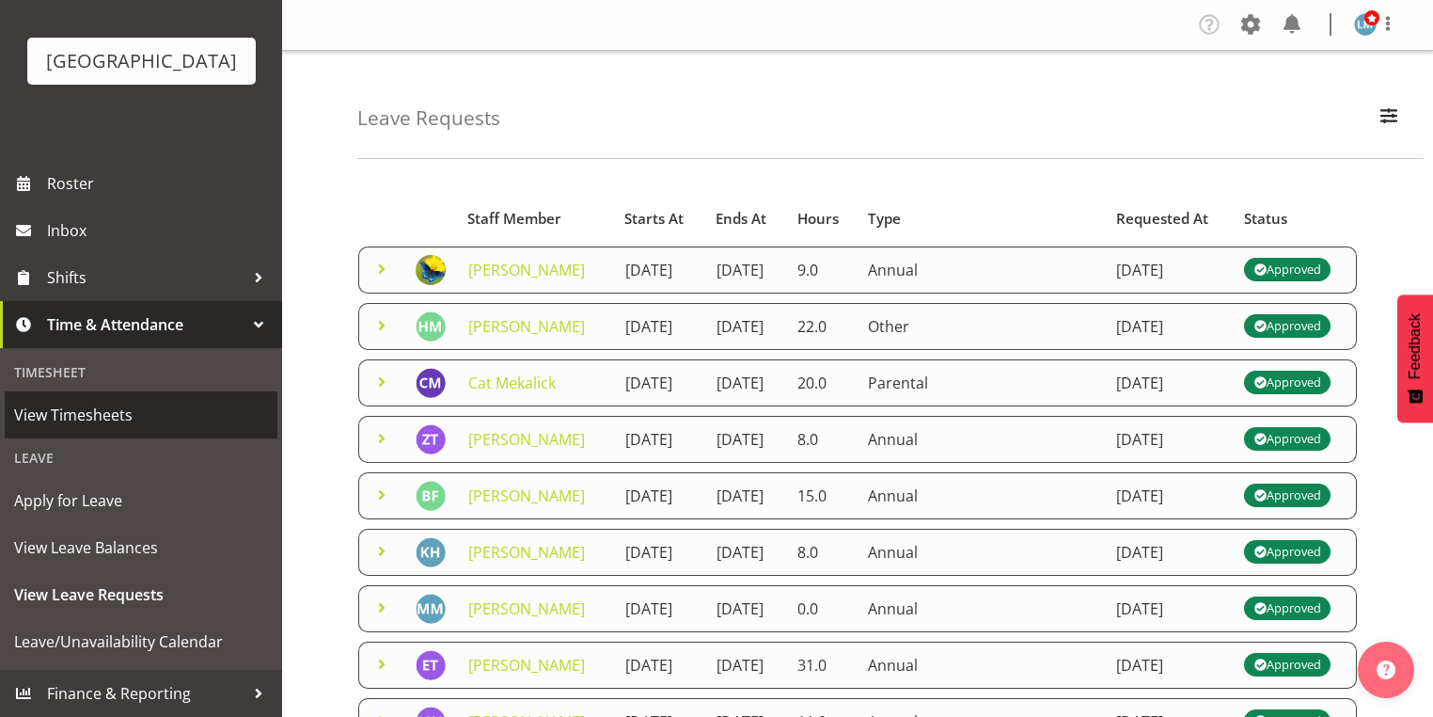
scroll to position [125, 0]
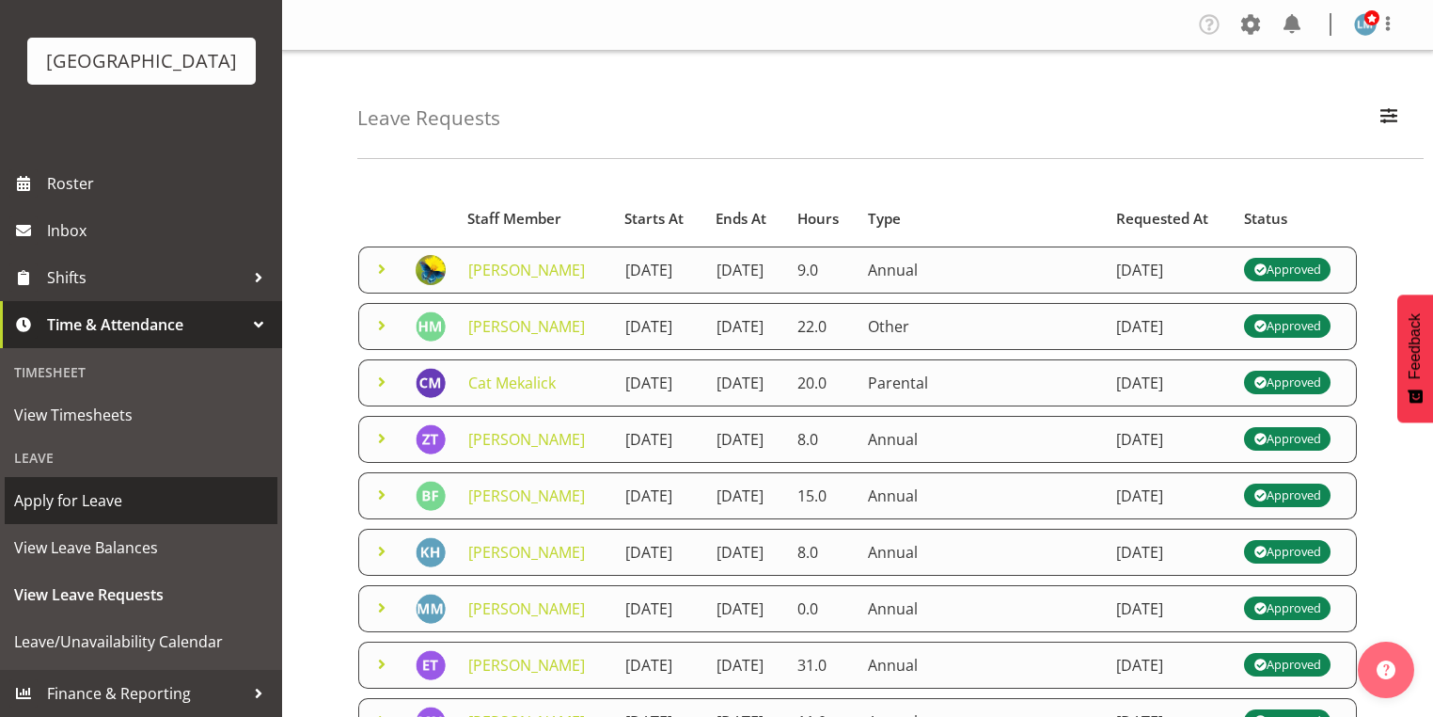
click at [156, 495] on span "Apply for Leave" at bounding box center [141, 500] width 254 height 28
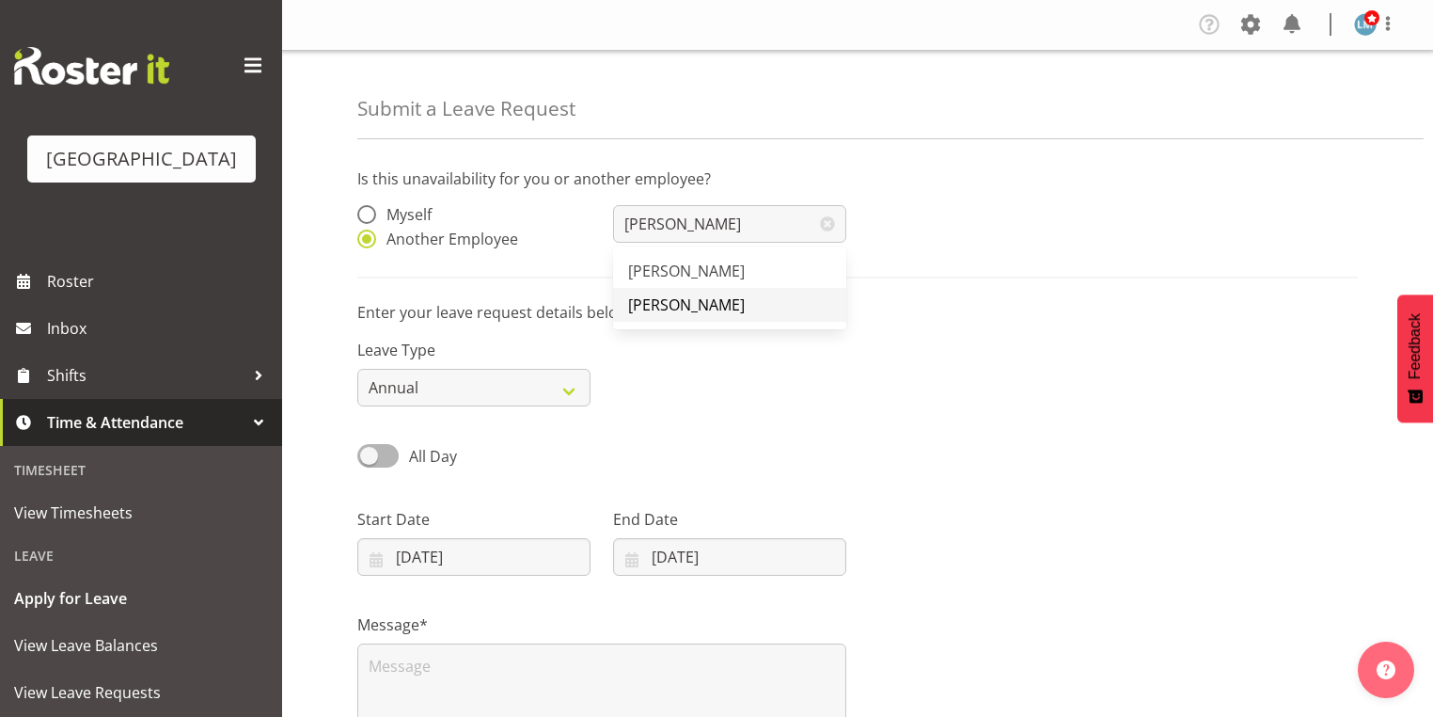
click at [721, 297] on span "[PERSON_NAME]" at bounding box center [686, 304] width 117 height 21
type input "[PERSON_NAME]"
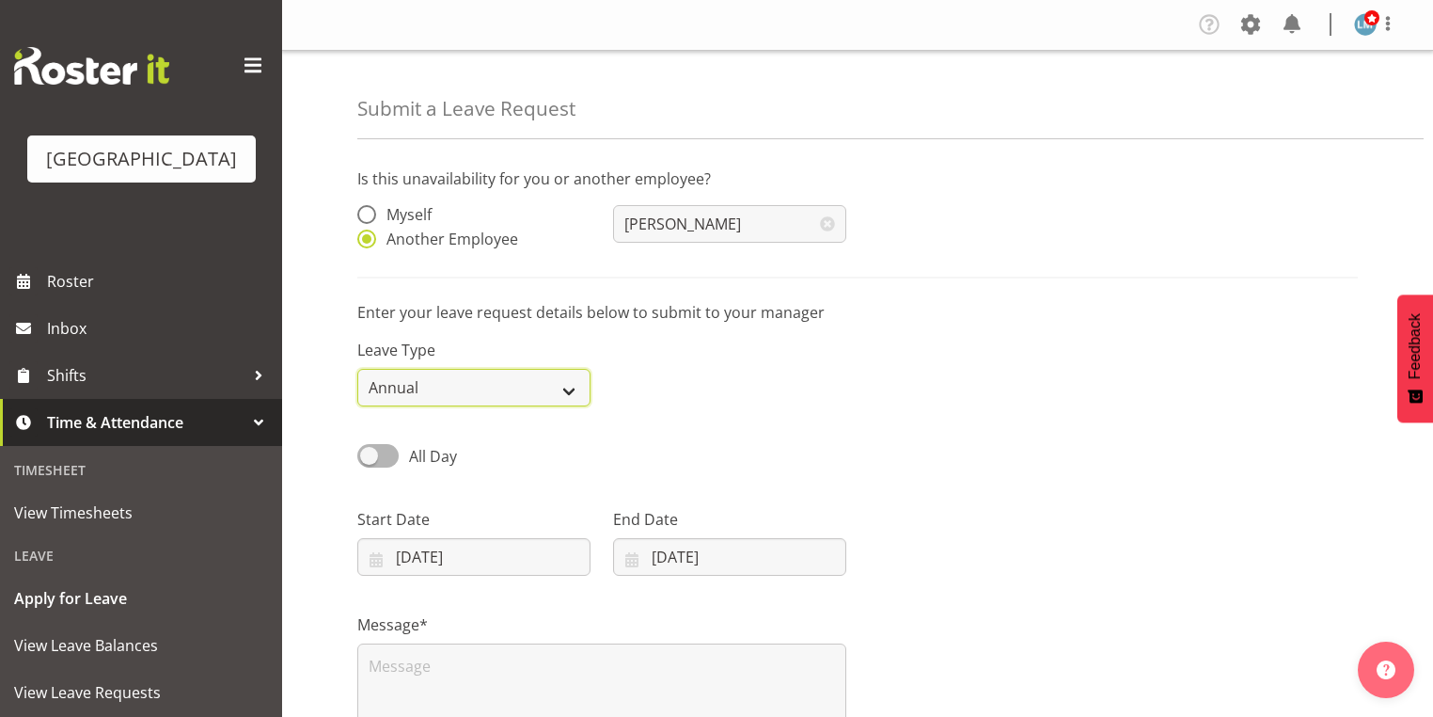
click at [567, 391] on select "Annual Sick Leave Without Pay Bereavement Domestic Violence Parental Jury Servi…" at bounding box center [473, 388] width 233 height 38
select select "Day In Lieu"
click at [357, 369] on select "Annual Sick Leave Without Pay Bereavement Domestic Violence Parental Jury Servi…" at bounding box center [473, 388] width 233 height 38
click at [370, 562] on input "08/10/2025" at bounding box center [473, 557] width 233 height 38
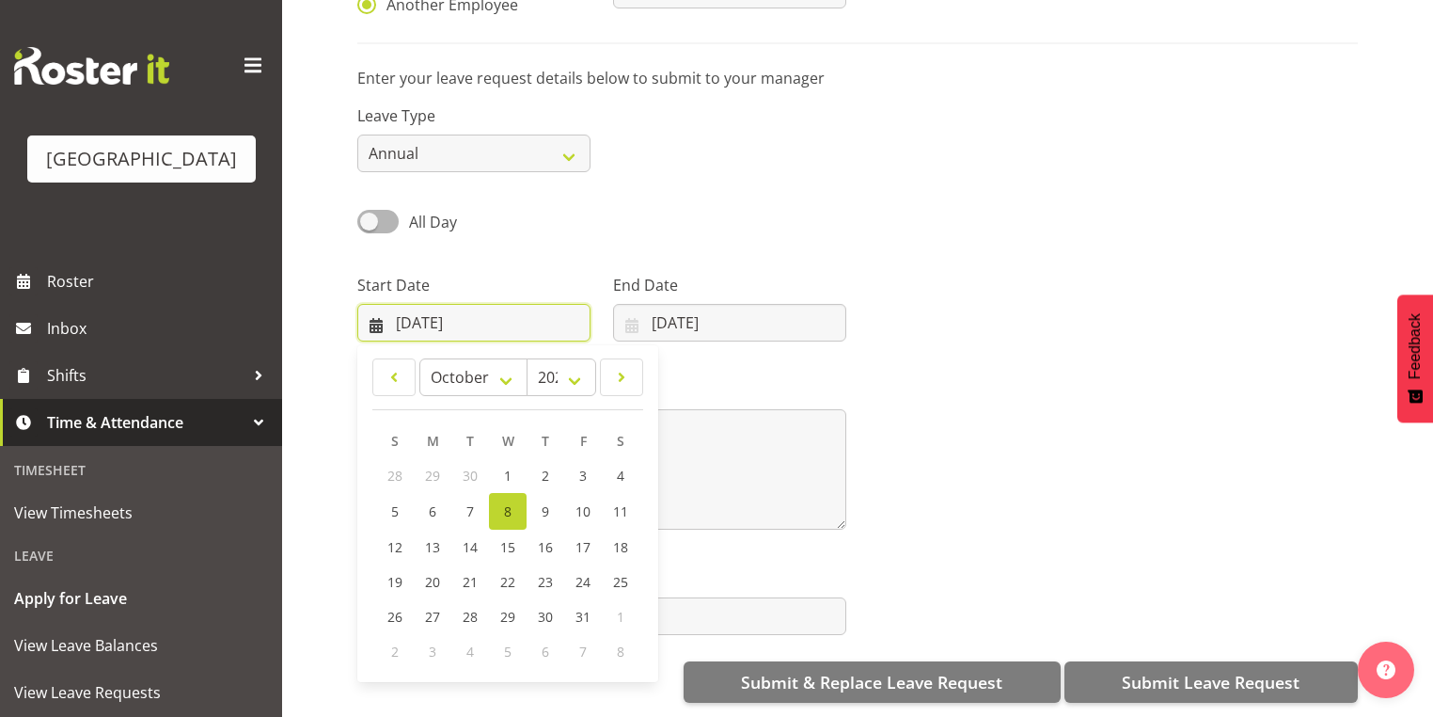
scroll to position [245, 0]
click at [429, 607] on span "27" at bounding box center [432, 616] width 15 height 18
type input "27/10/2025"
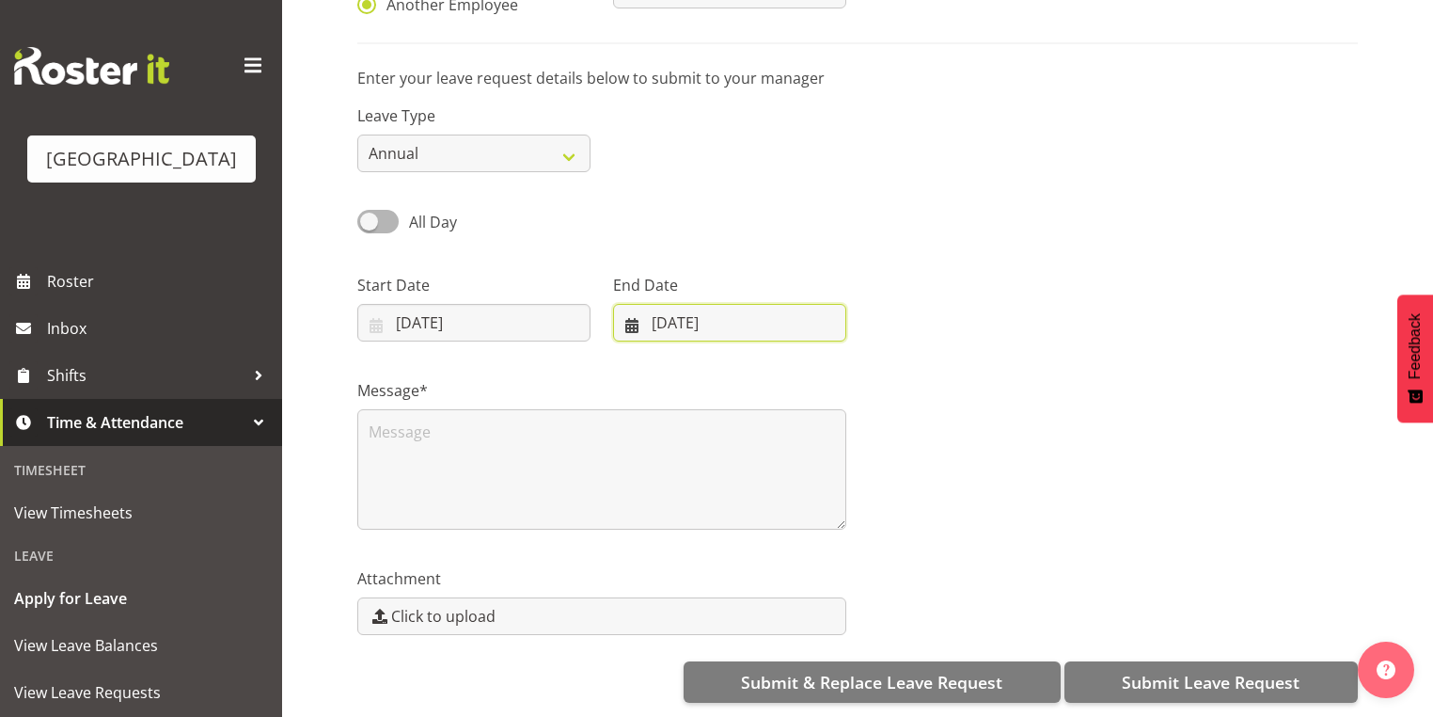
click at [636, 309] on input "08/10/2025" at bounding box center [729, 323] width 233 height 38
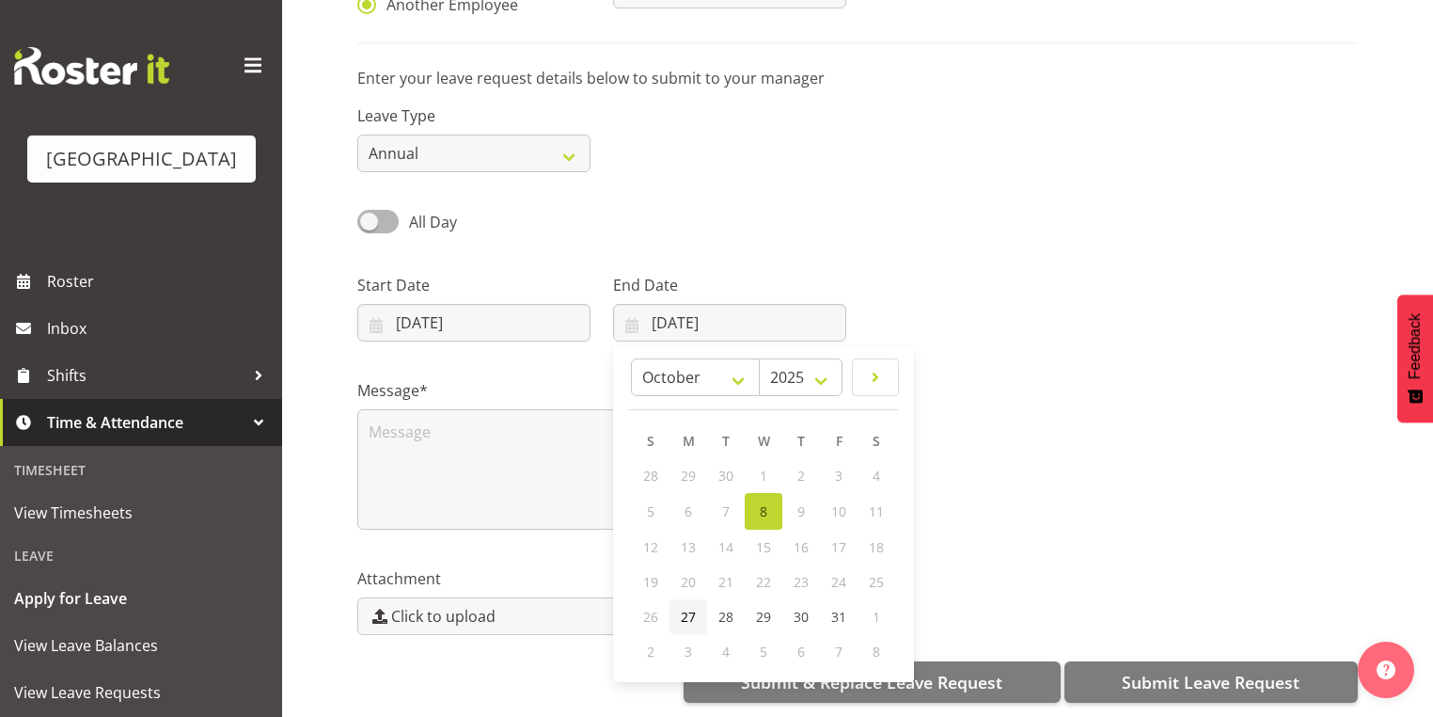
click at [685, 607] on span "27" at bounding box center [688, 616] width 15 height 18
type input "27/10/2025"
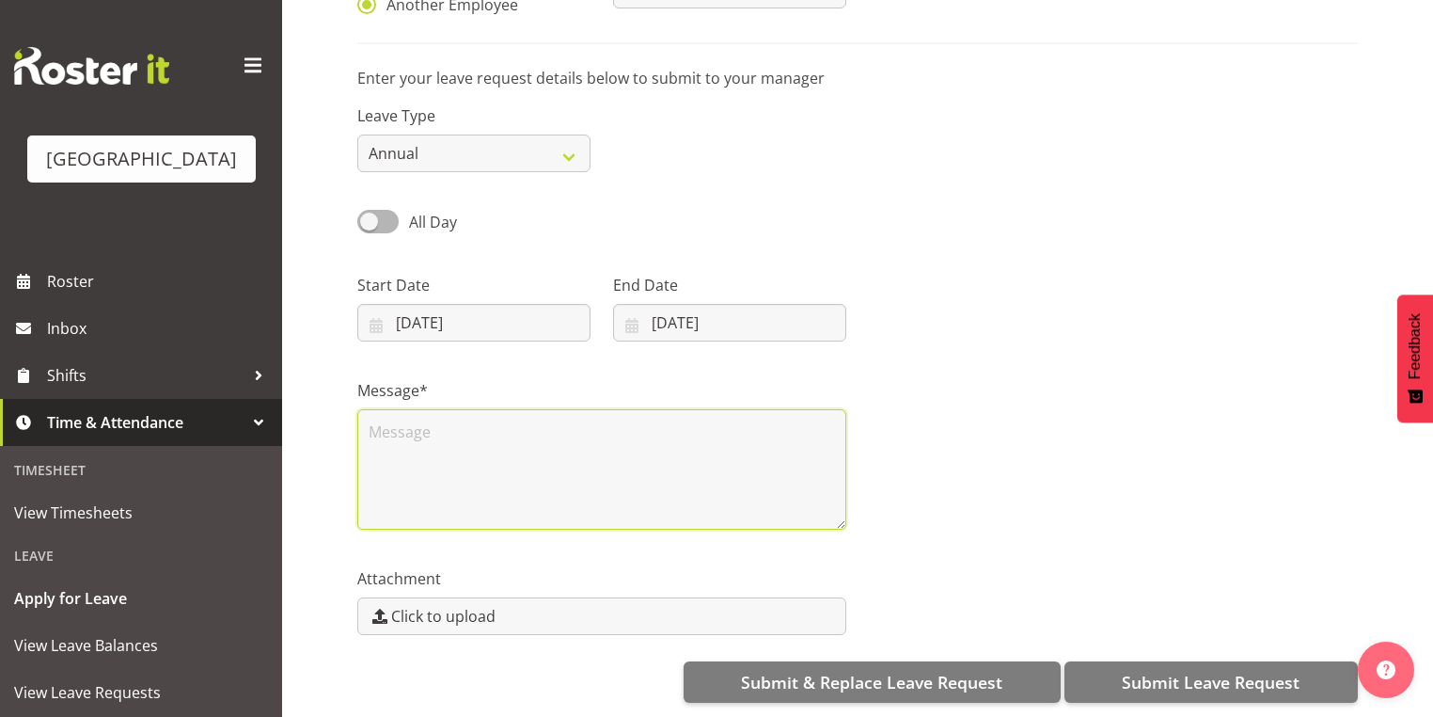
click at [447, 409] on textarea at bounding box center [601, 469] width 489 height 120
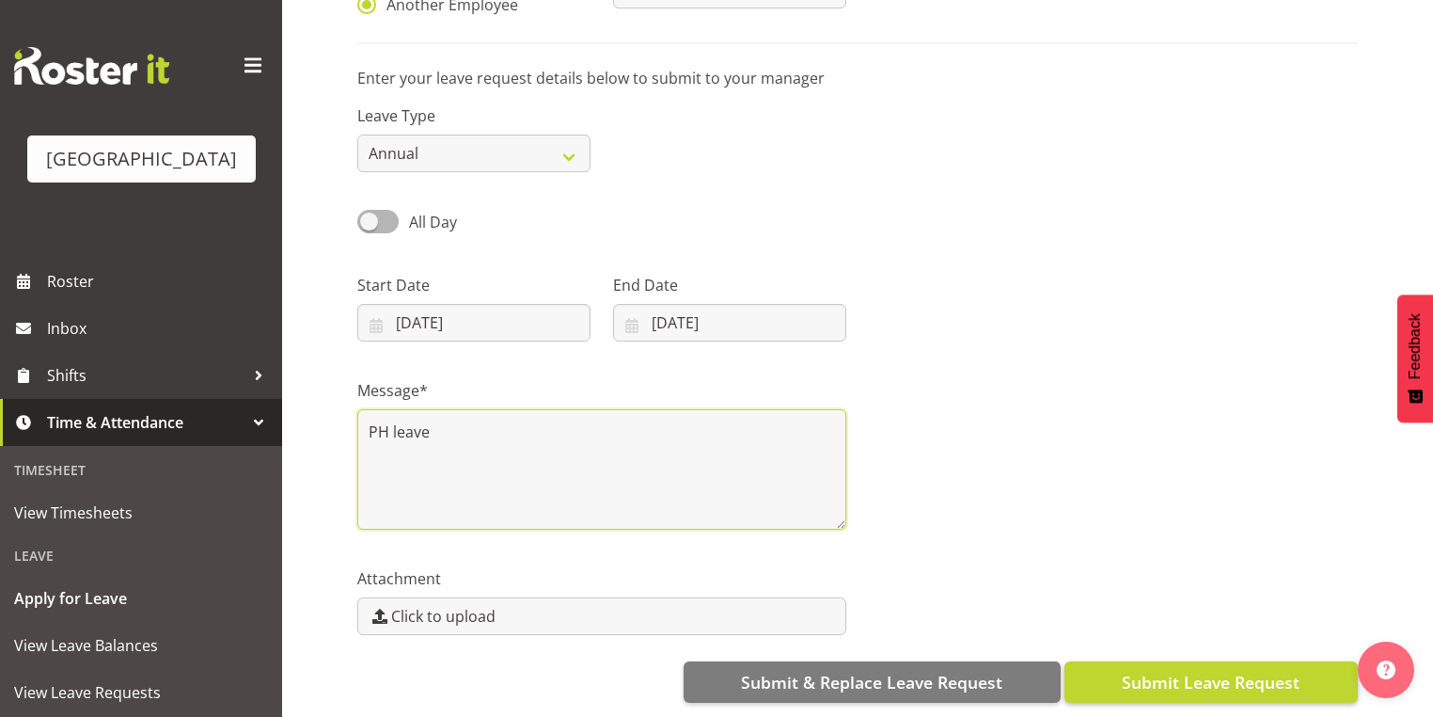
type textarea "PH leave"
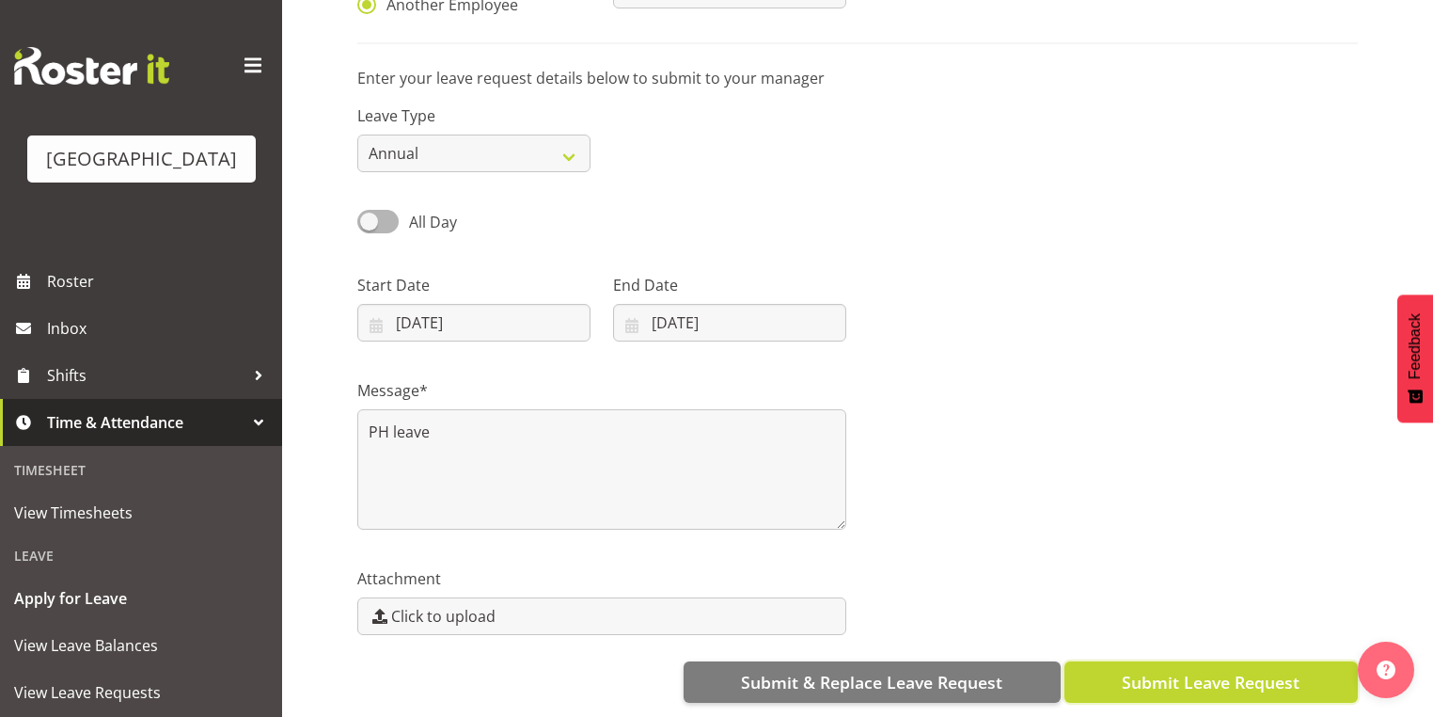
click at [1207, 673] on span "Submit Leave Request" at bounding box center [1211, 682] width 178 height 24
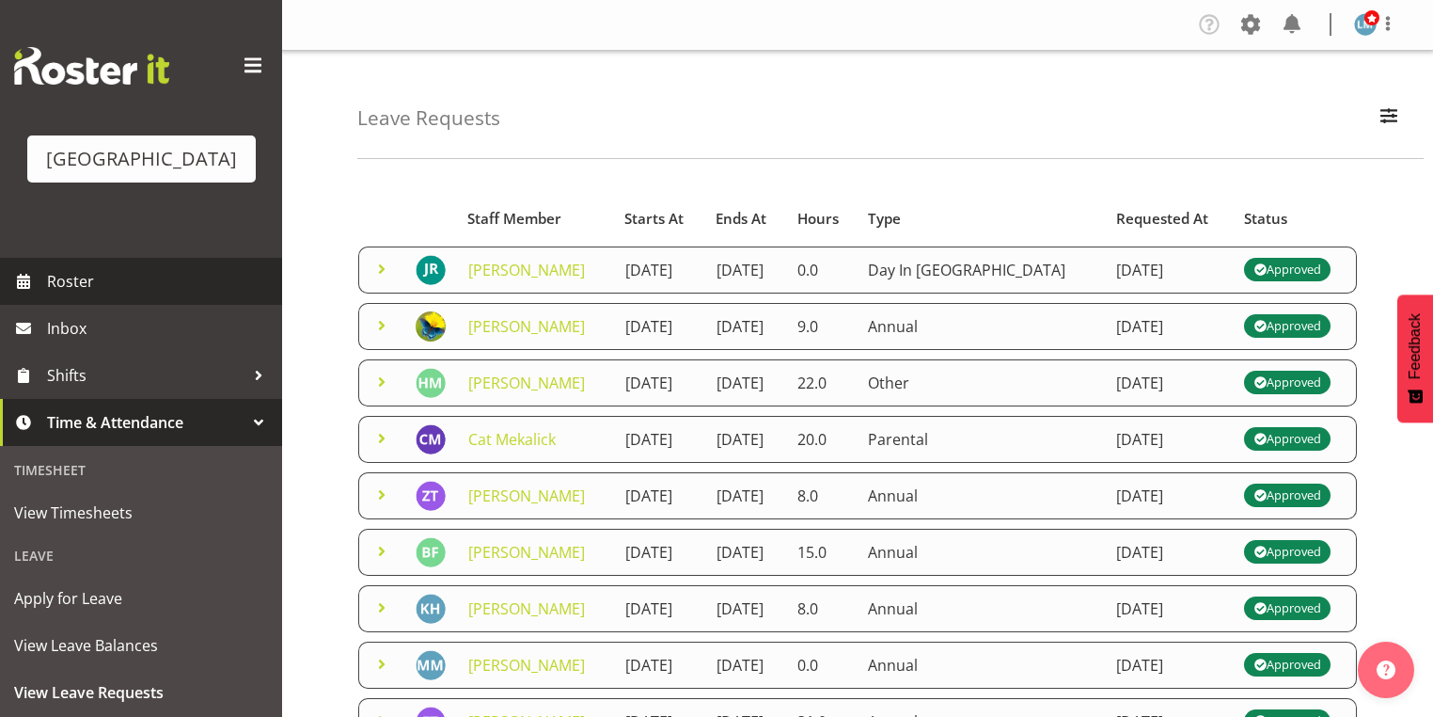
click at [76, 295] on span "Roster" at bounding box center [160, 281] width 226 height 28
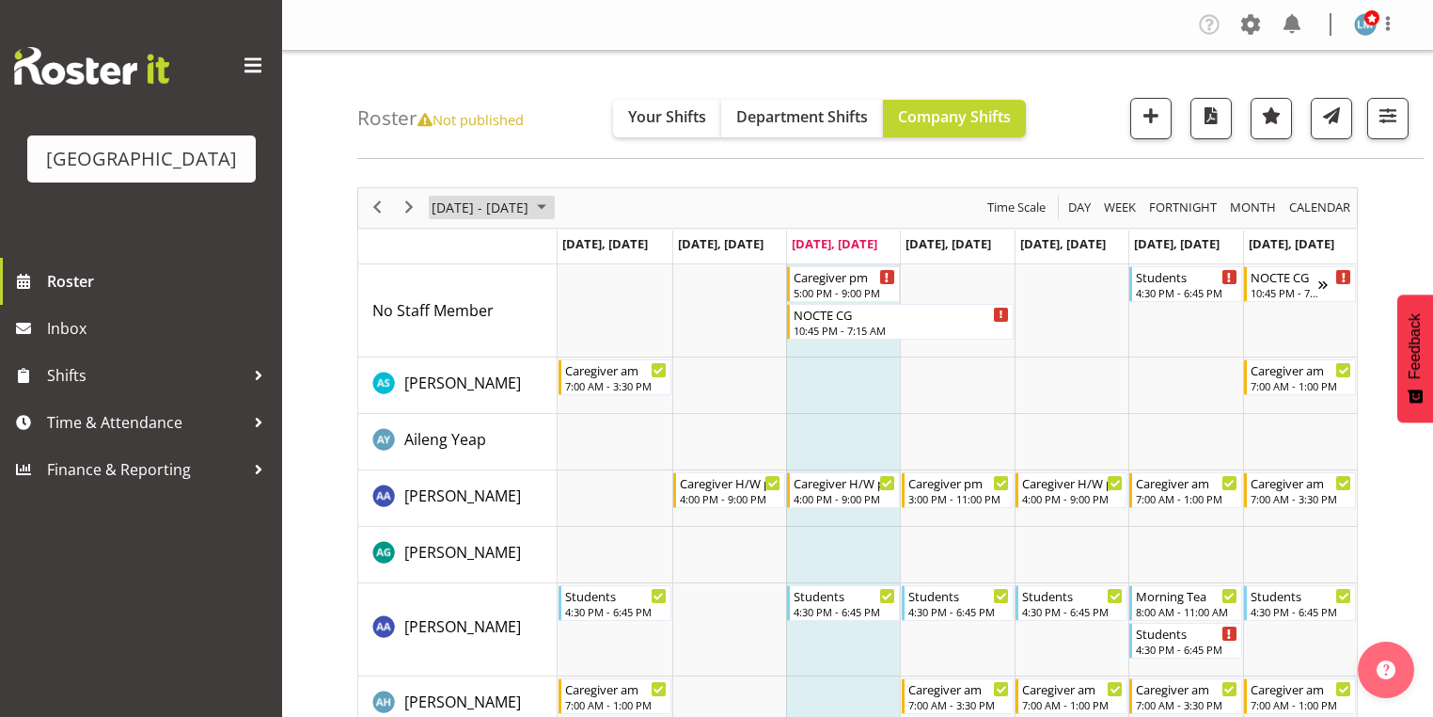
click at [553, 199] on span "October 2025" at bounding box center [541, 208] width 23 height 24
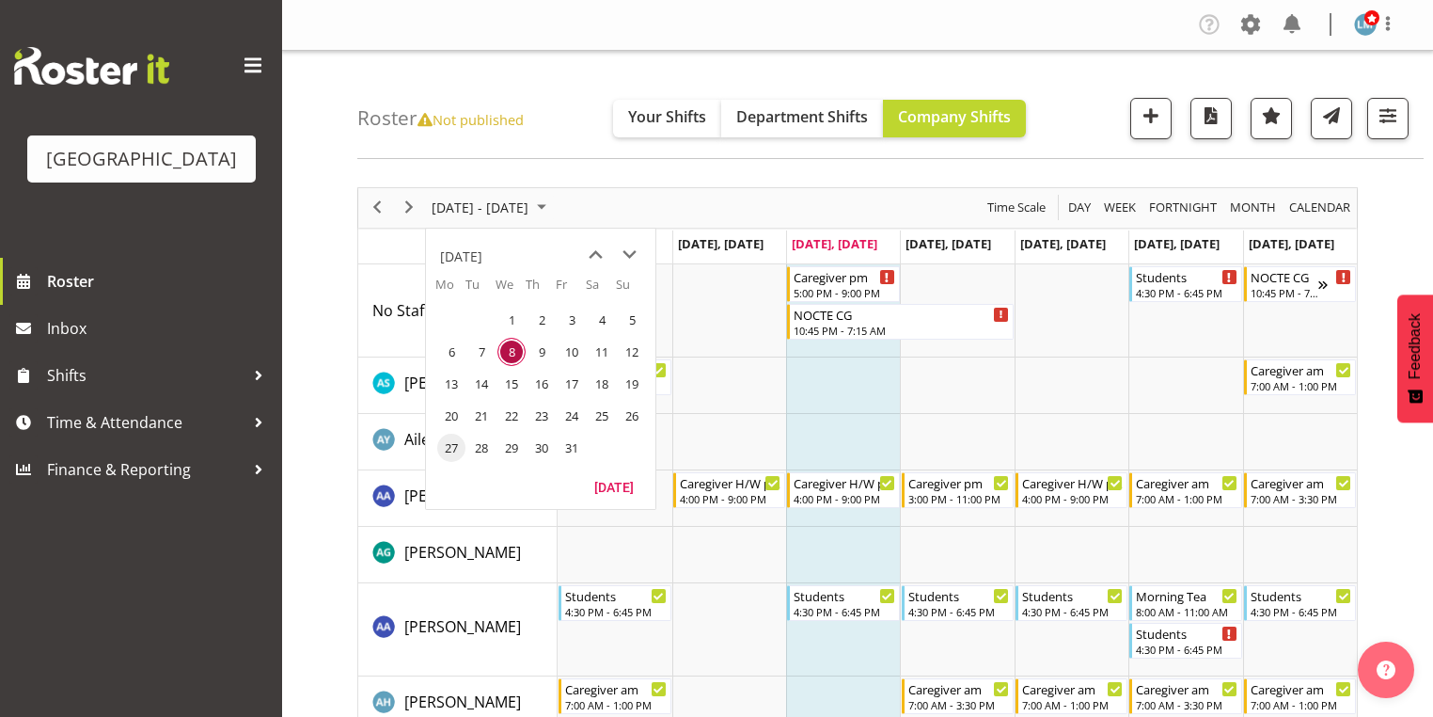
click at [449, 439] on span "27" at bounding box center [451, 447] width 28 height 28
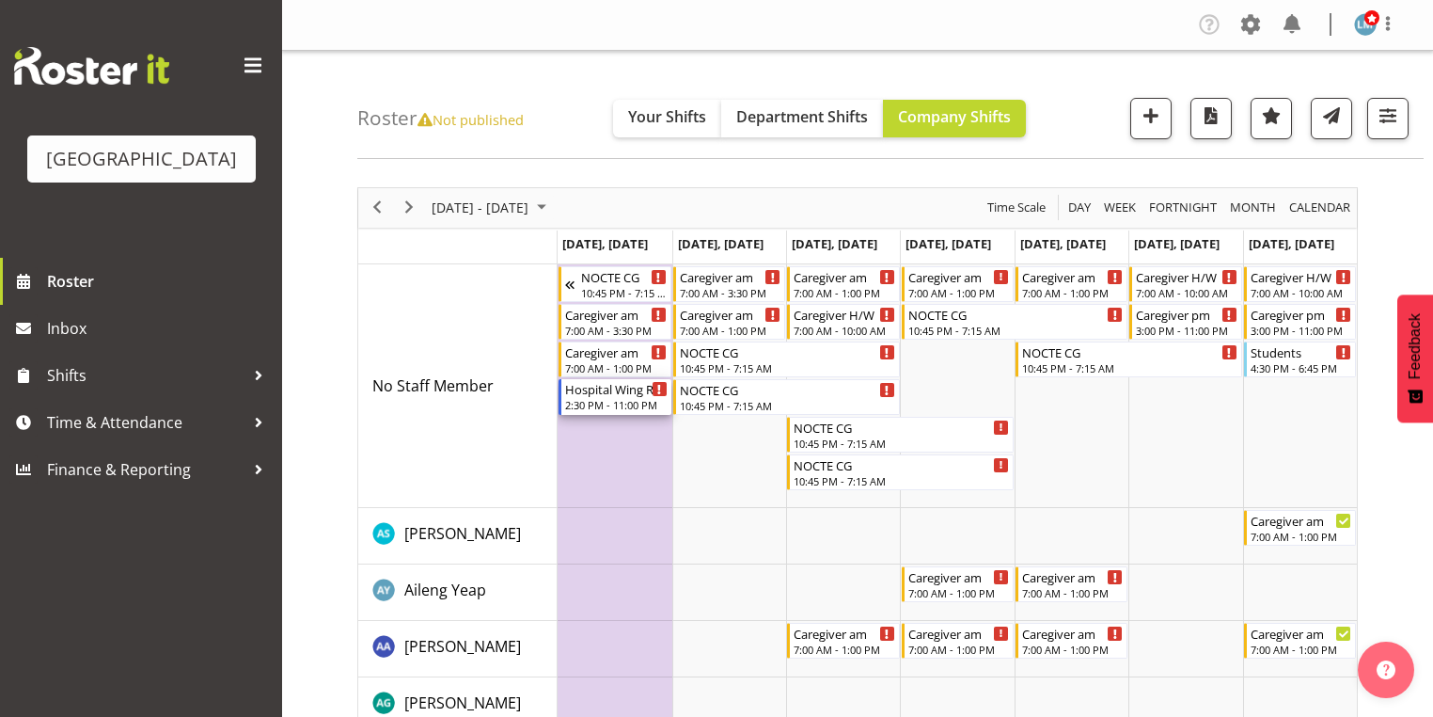
click at [598, 396] on div "Hospital Wing RN" at bounding box center [616, 388] width 102 height 19
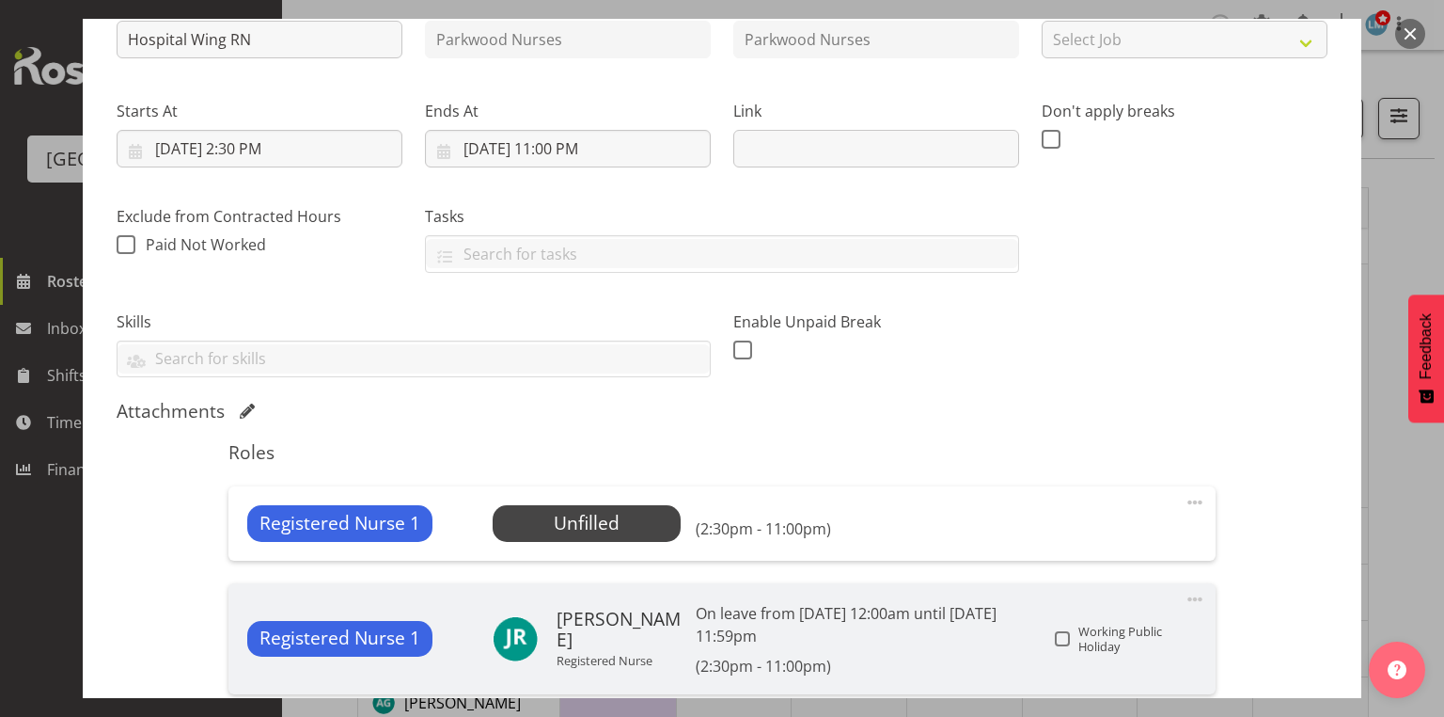
scroll to position [376, 0]
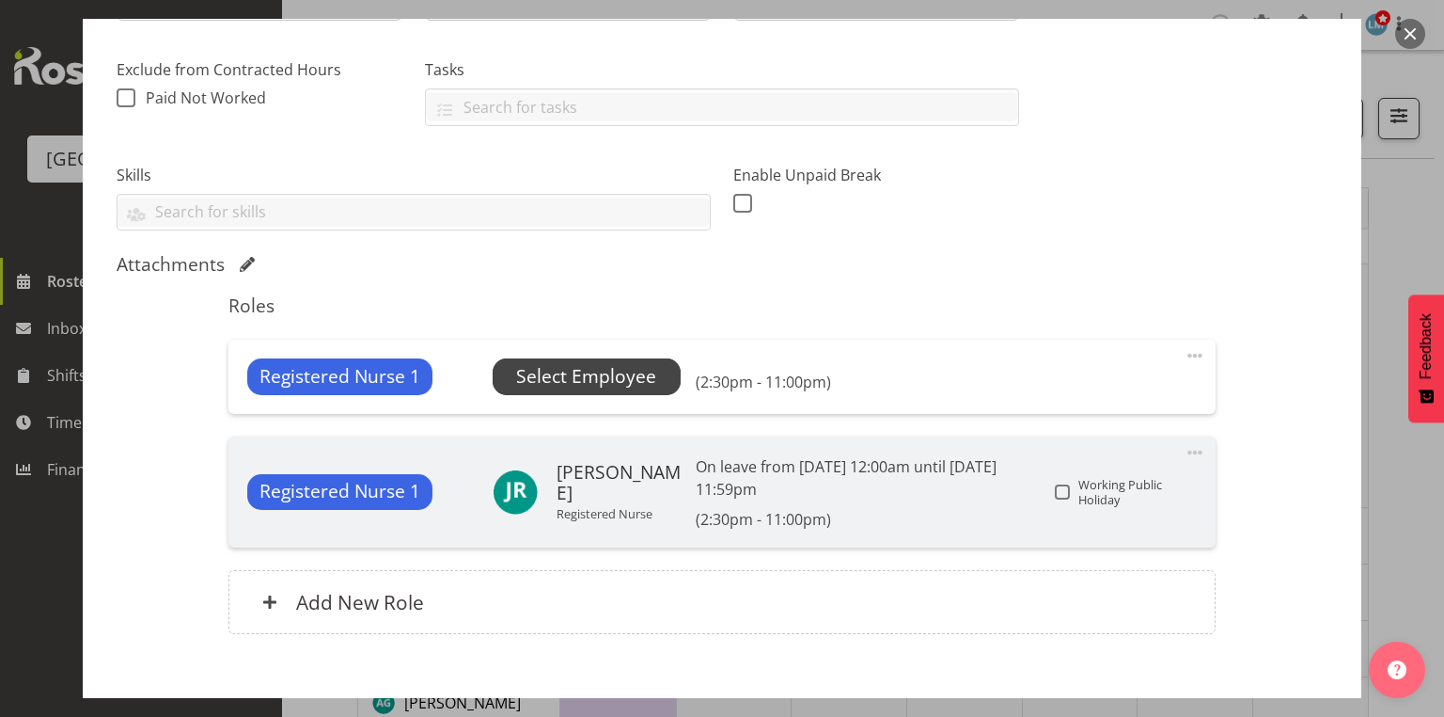
click at [591, 370] on span "Select Employee" at bounding box center [586, 376] width 140 height 27
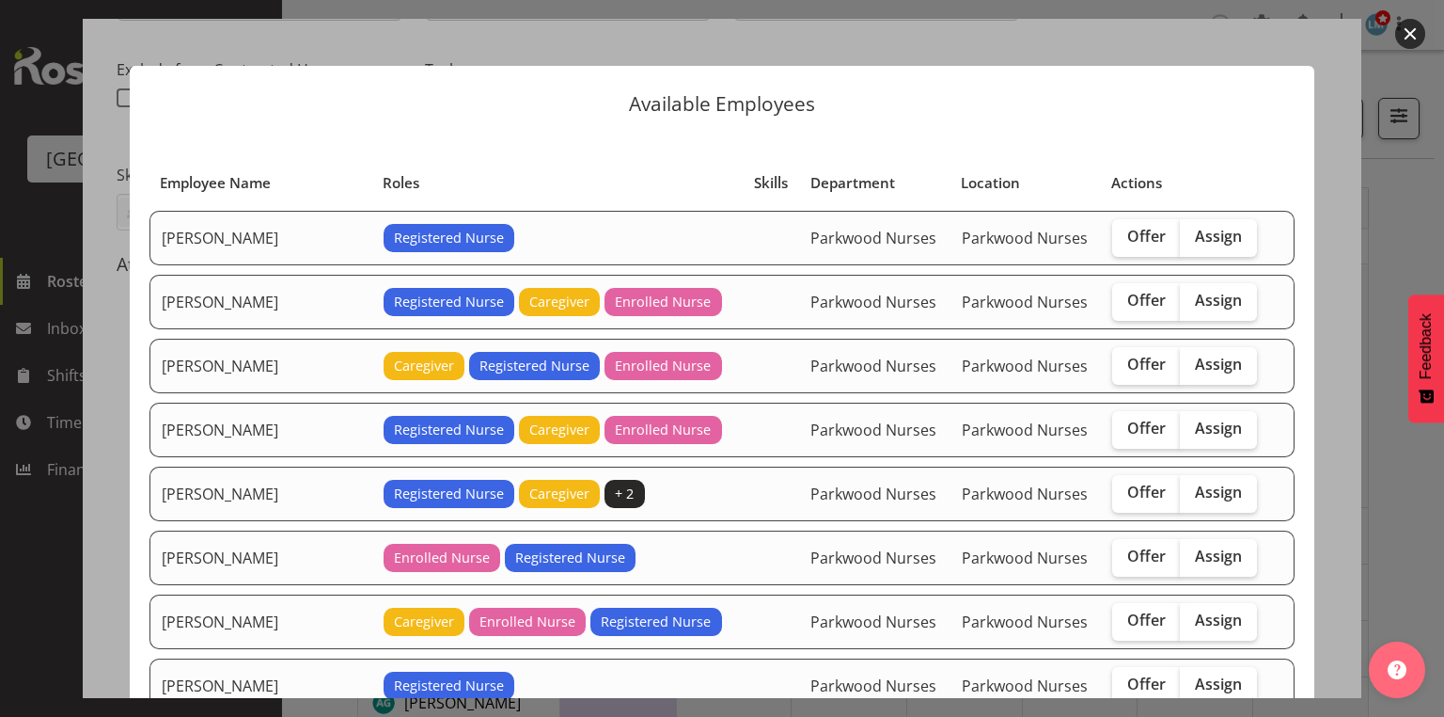
scroll to position [301, 0]
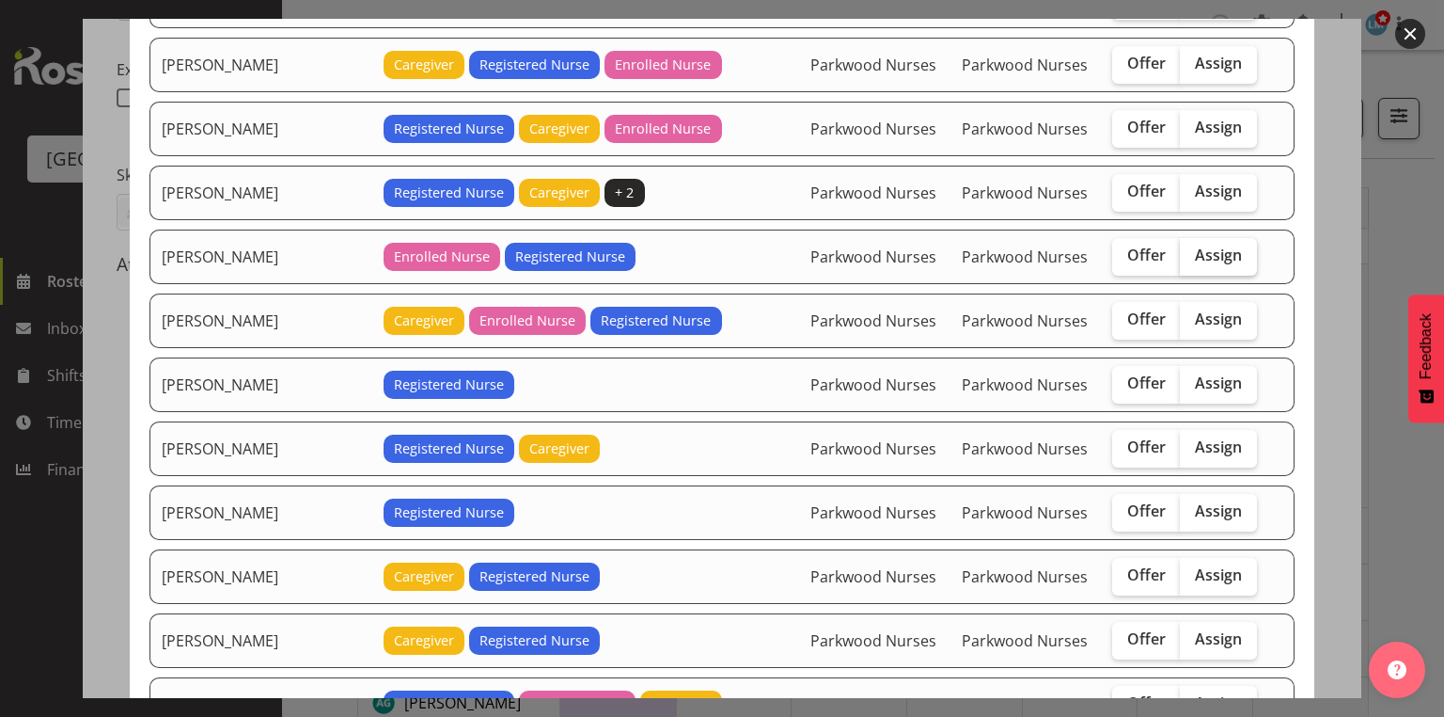
click at [1195, 247] on span "Assign" at bounding box center [1218, 254] width 47 height 19
click at [1192, 249] on input "Assign" at bounding box center [1186, 255] width 12 height 12
checkbox input "true"
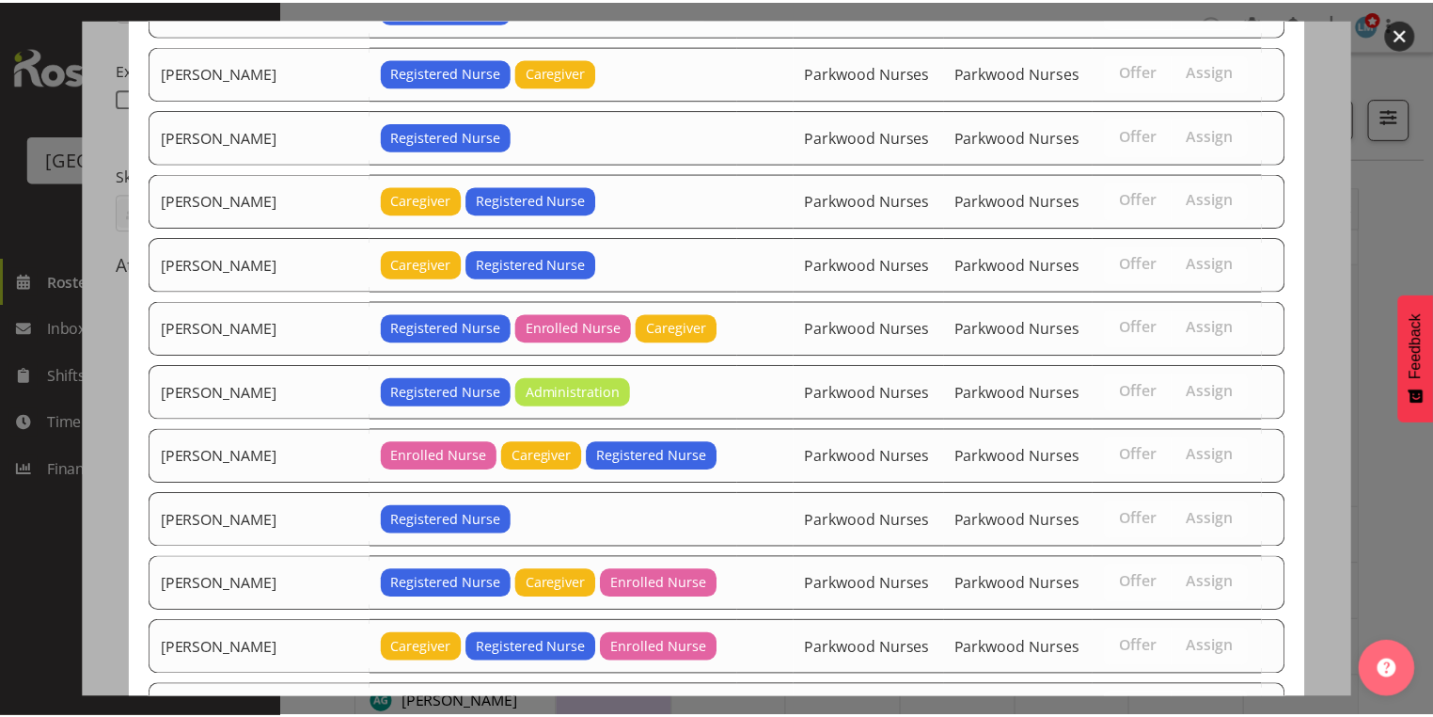
scroll to position [820, 0]
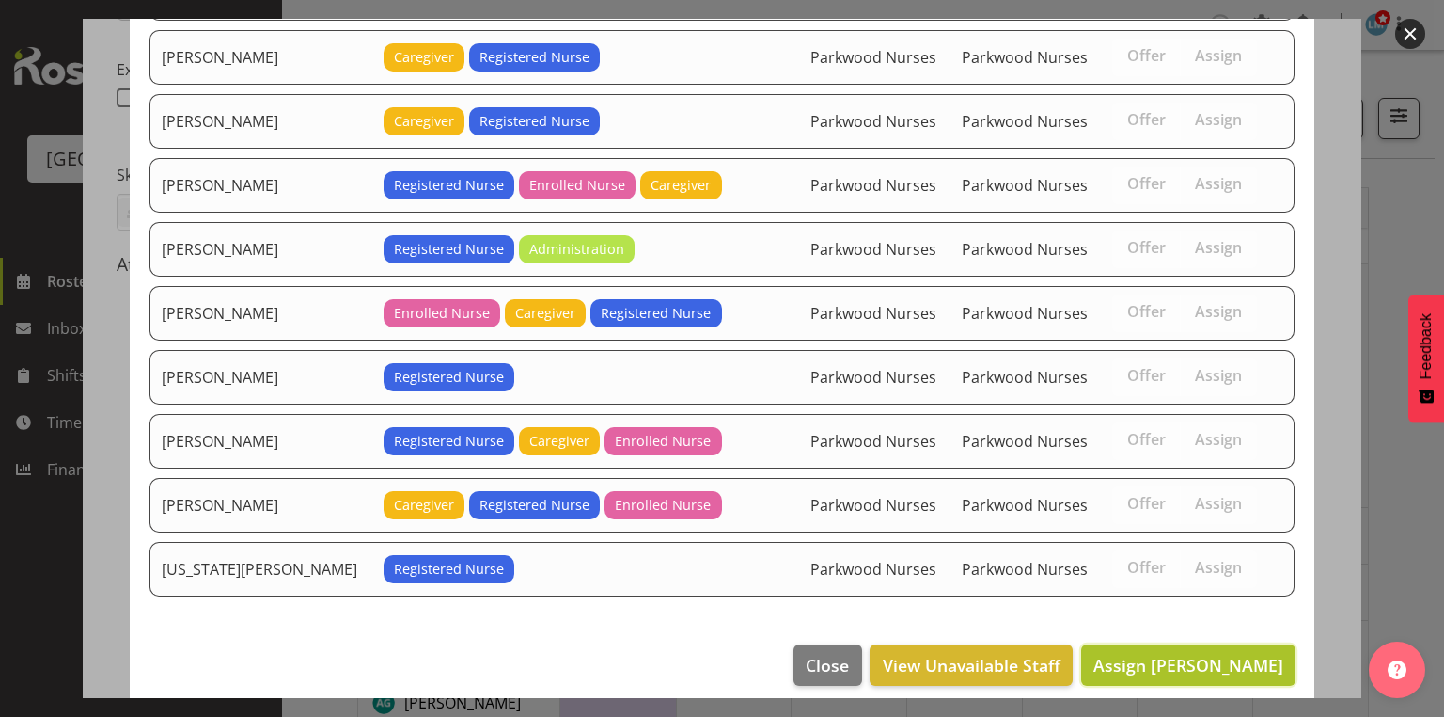
click at [1189, 654] on span "Assign Freya Horder" at bounding box center [1189, 665] width 190 height 23
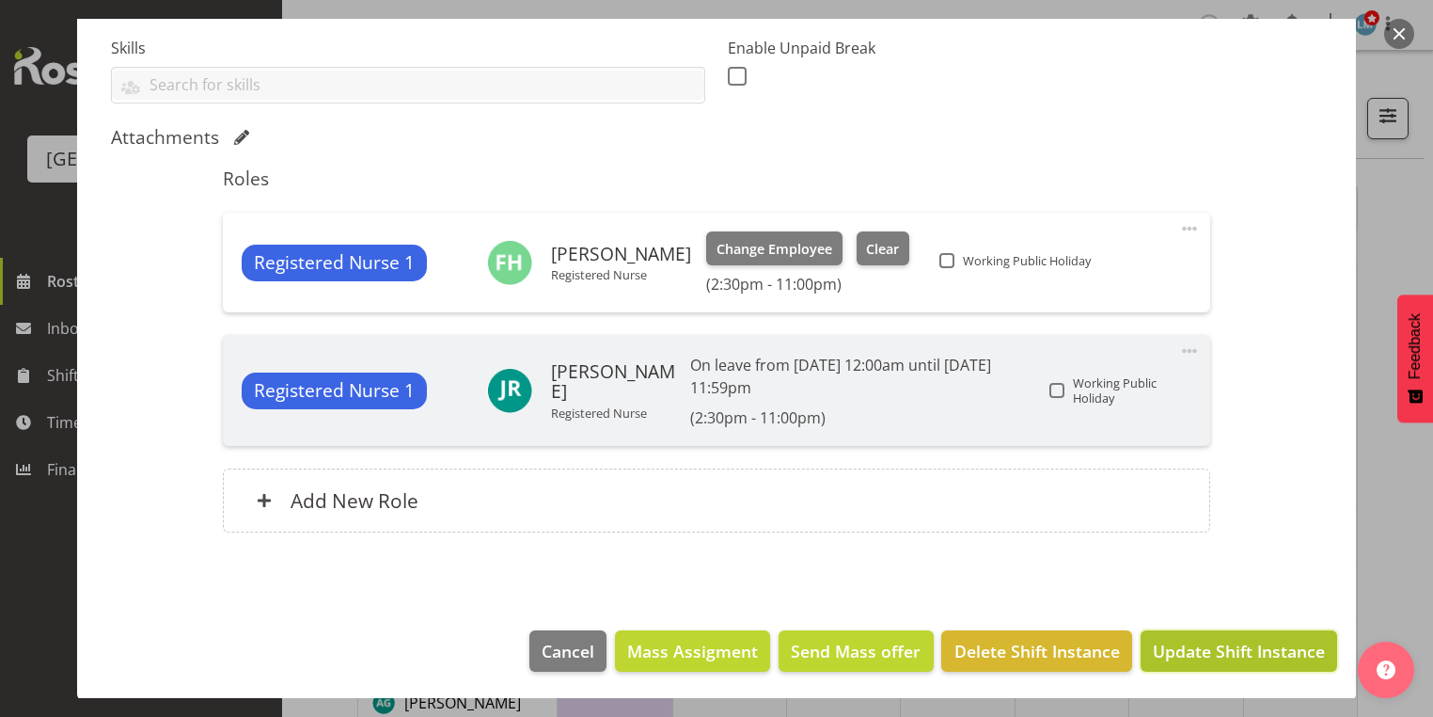
click at [1190, 642] on span "Update Shift Instance" at bounding box center [1239, 650] width 172 height 24
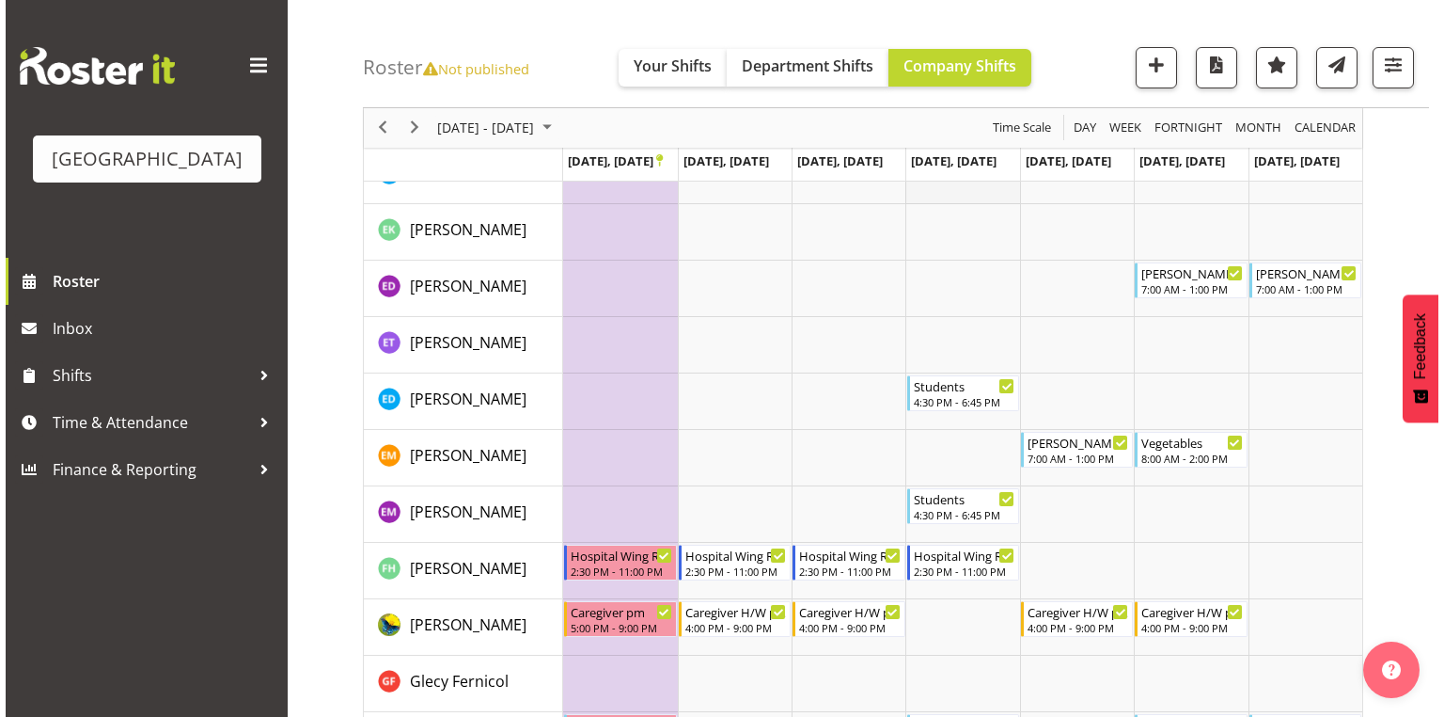
scroll to position [1580, 0]
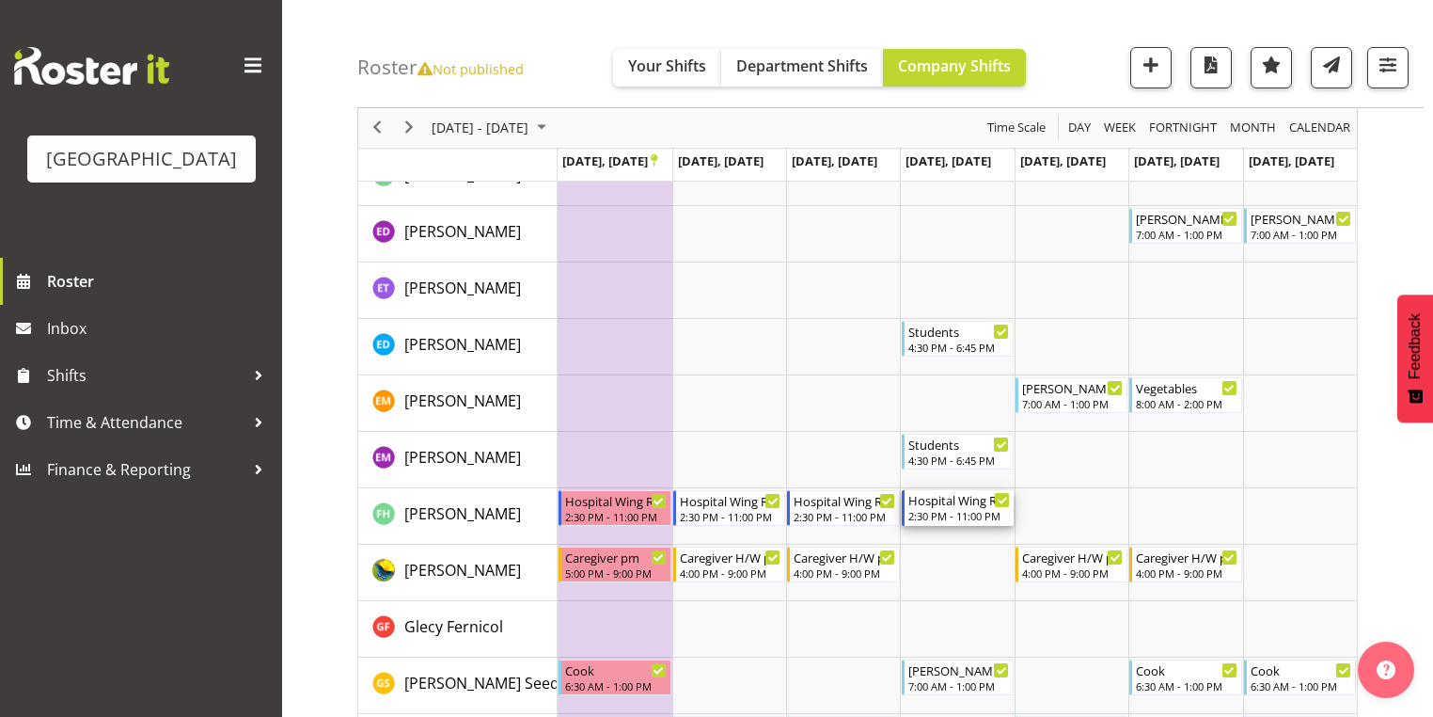
click at [944, 511] on div "2:30 PM - 11:00 PM" at bounding box center [959, 515] width 102 height 15
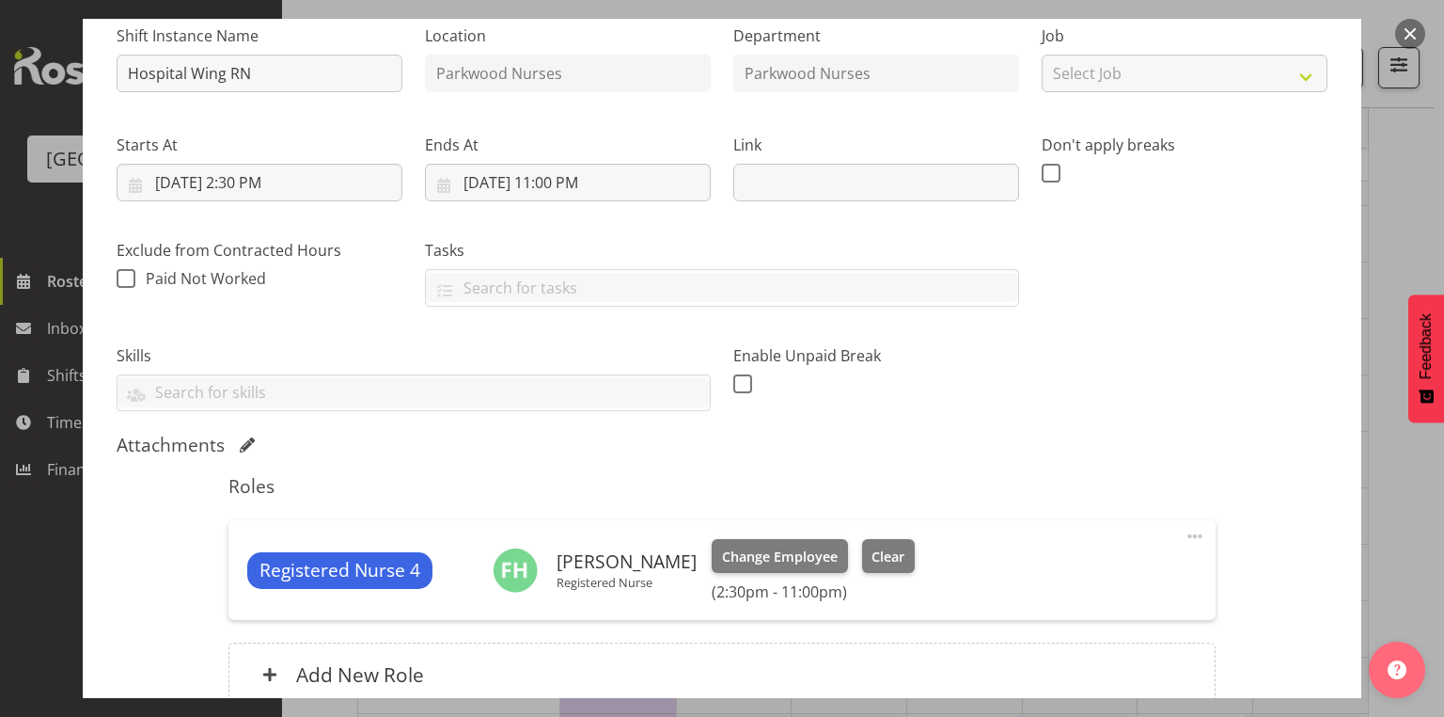
scroll to position [301, 0]
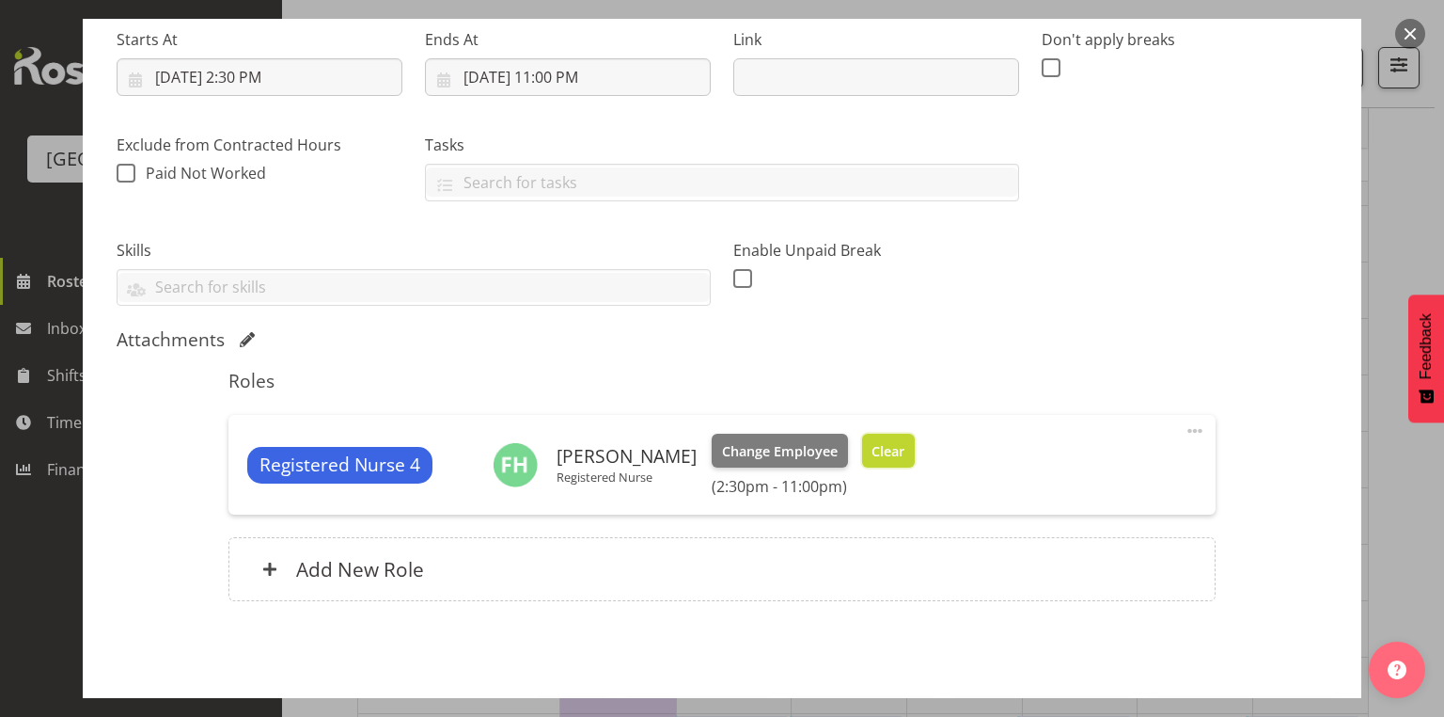
click at [877, 436] on button "Clear" at bounding box center [889, 450] width 54 height 34
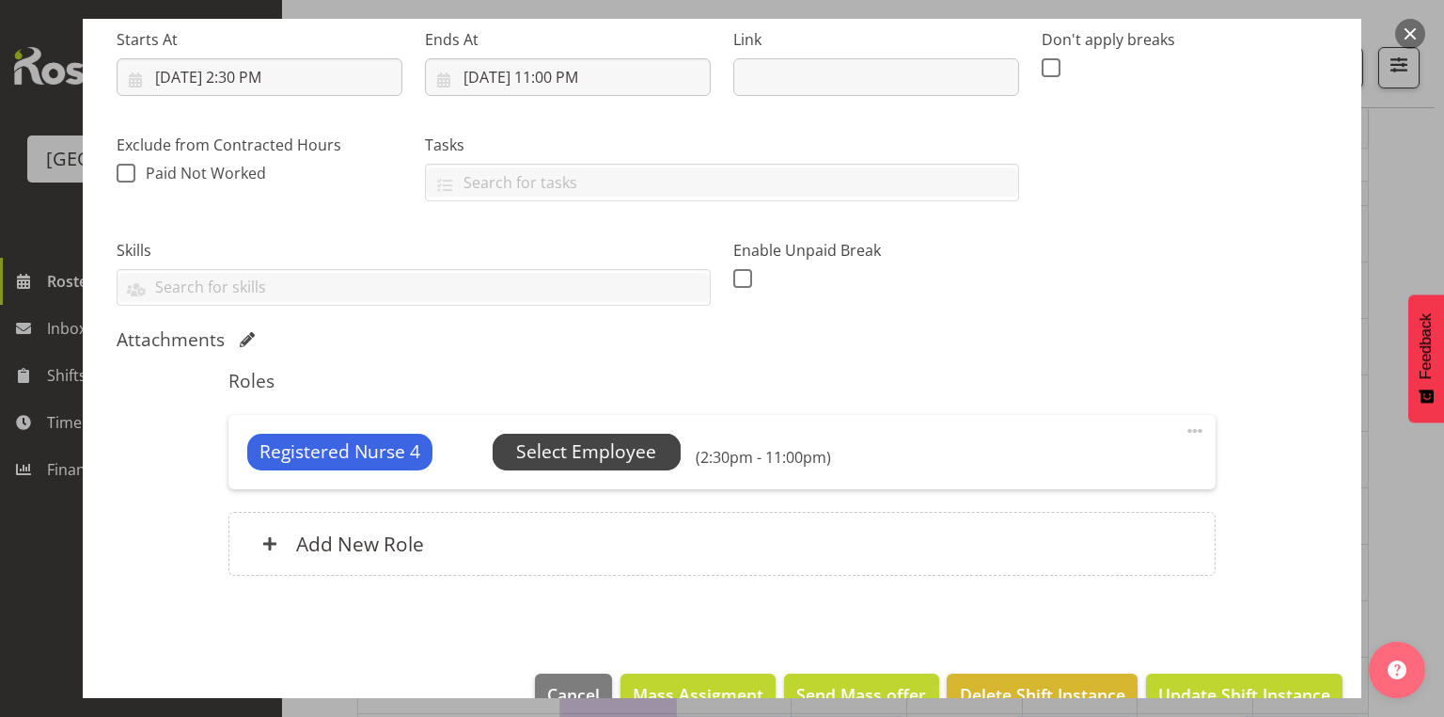
click at [624, 450] on span "Select Employee" at bounding box center [586, 451] width 140 height 27
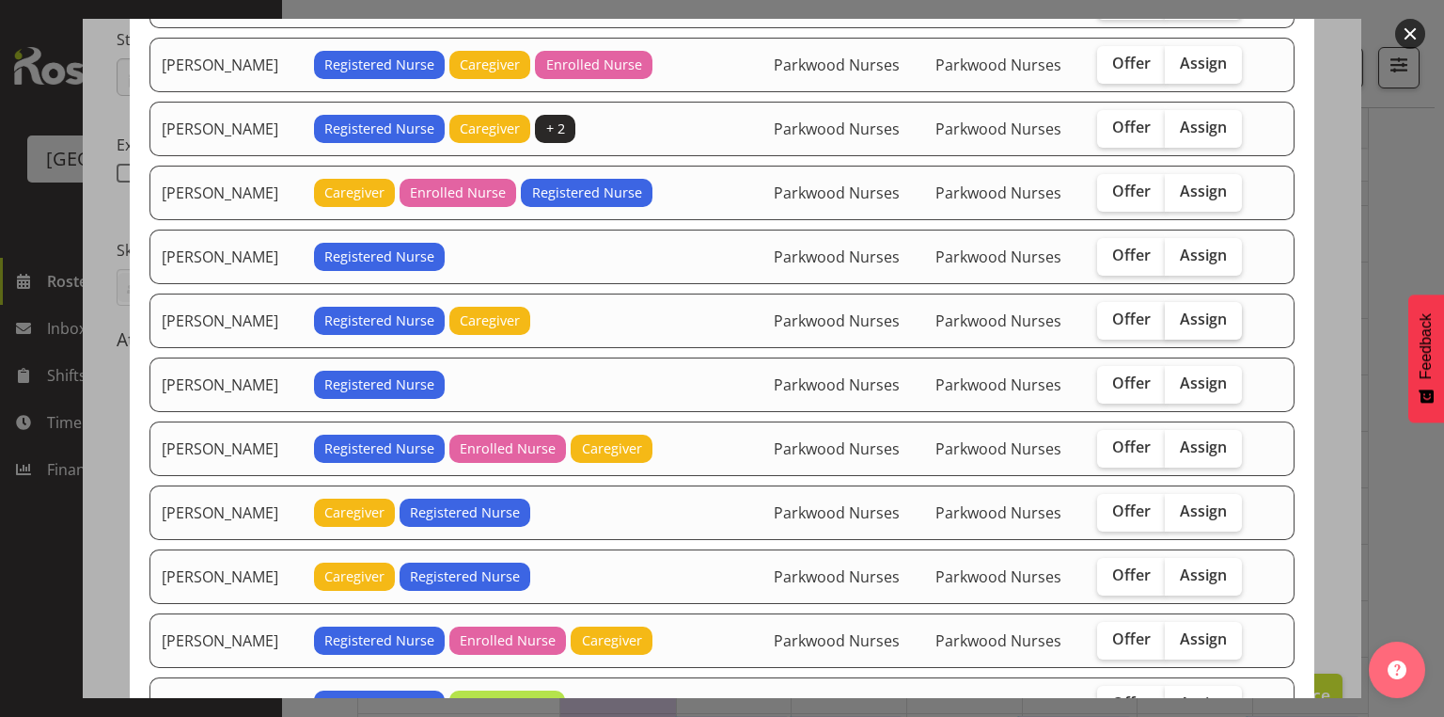
click at [1194, 310] on span "Assign" at bounding box center [1203, 318] width 47 height 19
click at [1177, 313] on input "Assign" at bounding box center [1171, 319] width 12 height 12
checkbox input "true"
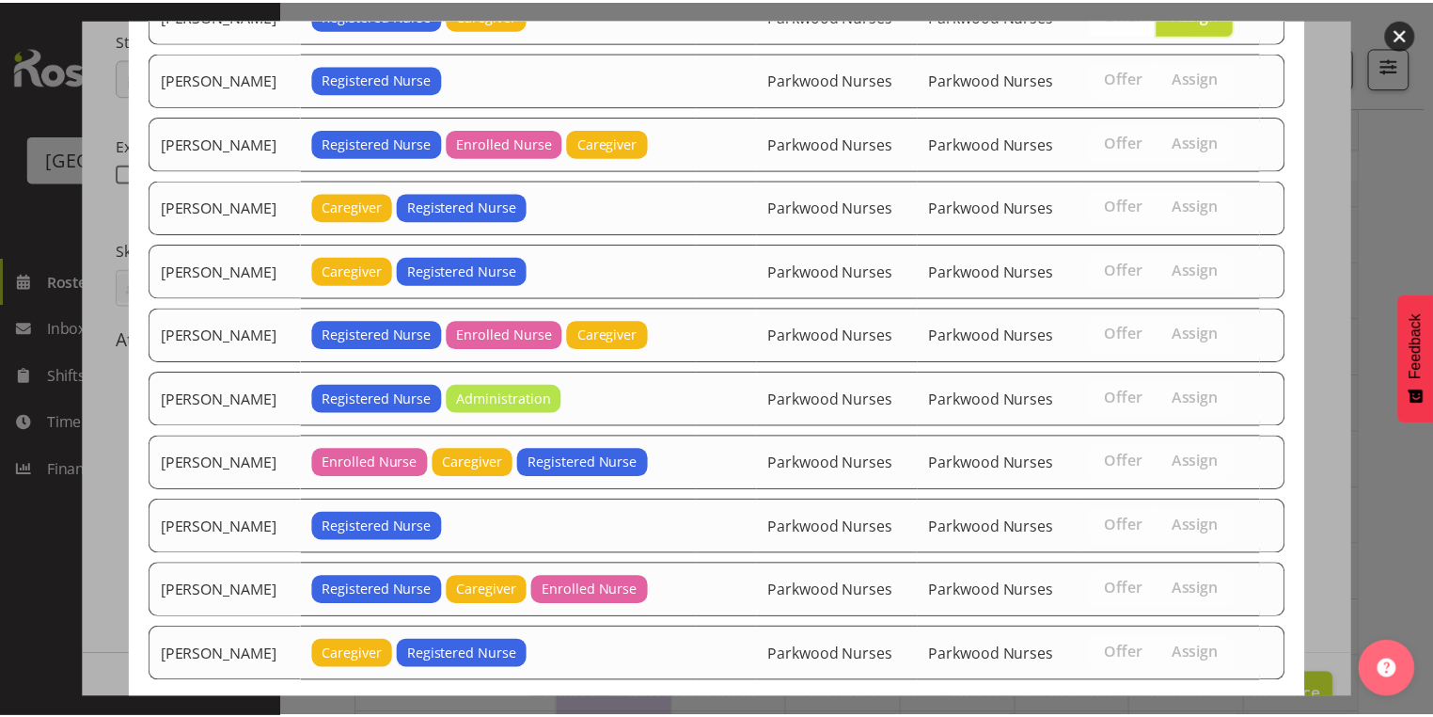
scroll to position [693, 0]
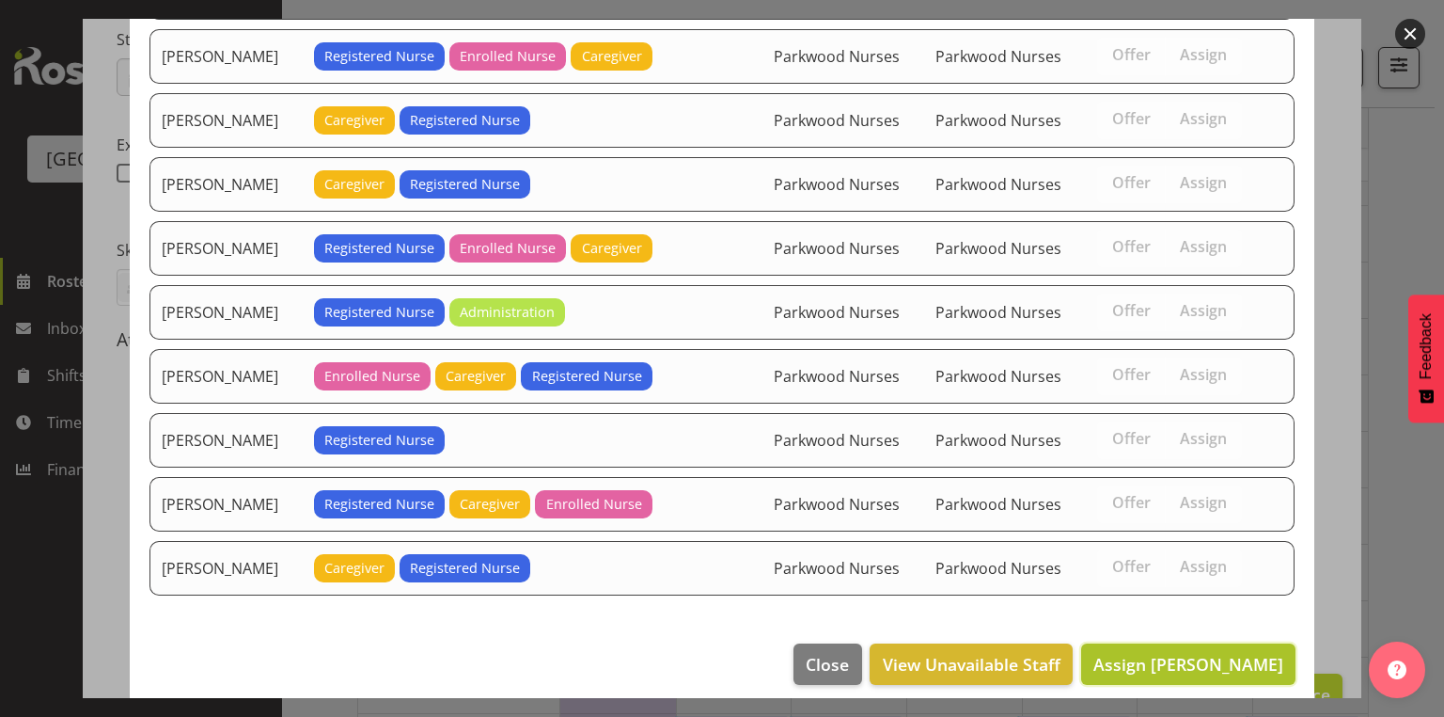
click at [1143, 655] on span "Assign Jessica Ransfield" at bounding box center [1189, 664] width 190 height 23
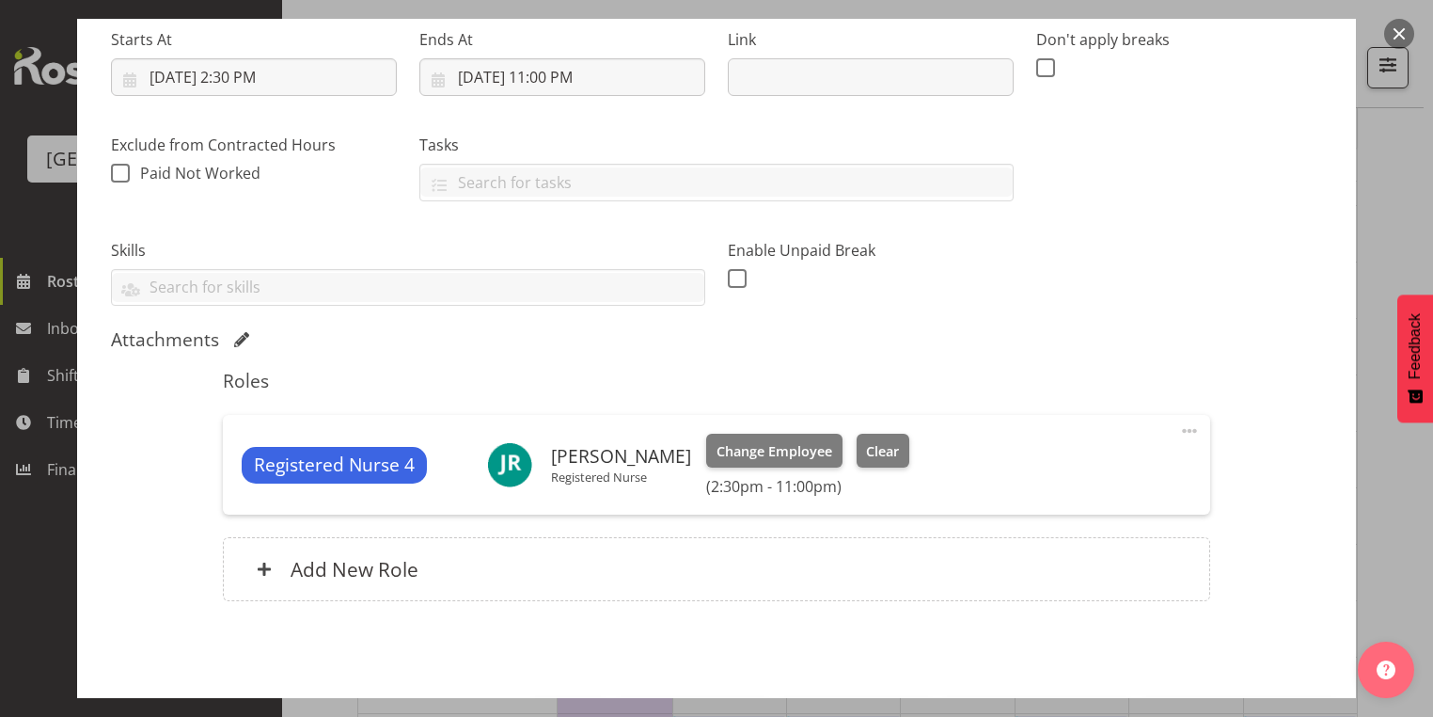
scroll to position [370, 0]
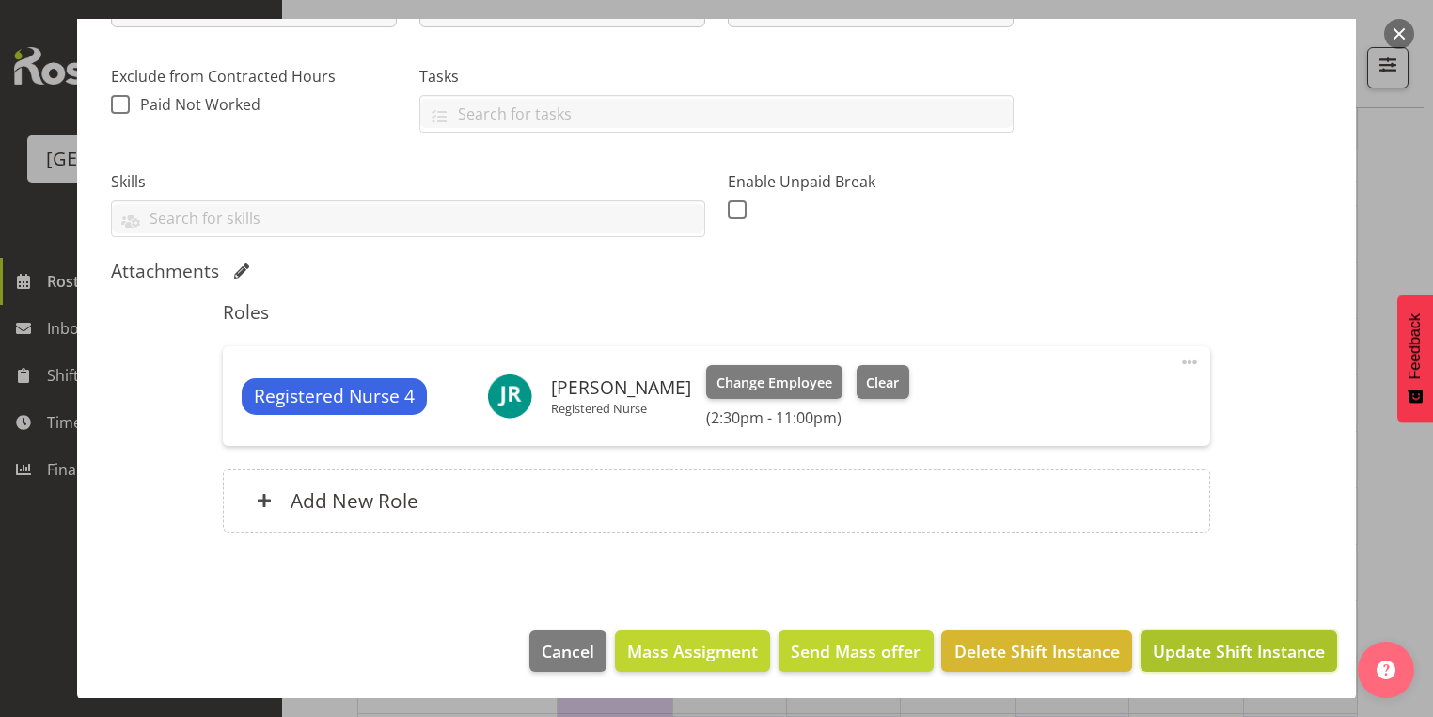
click at [1243, 641] on span "Update Shift Instance" at bounding box center [1239, 650] width 172 height 24
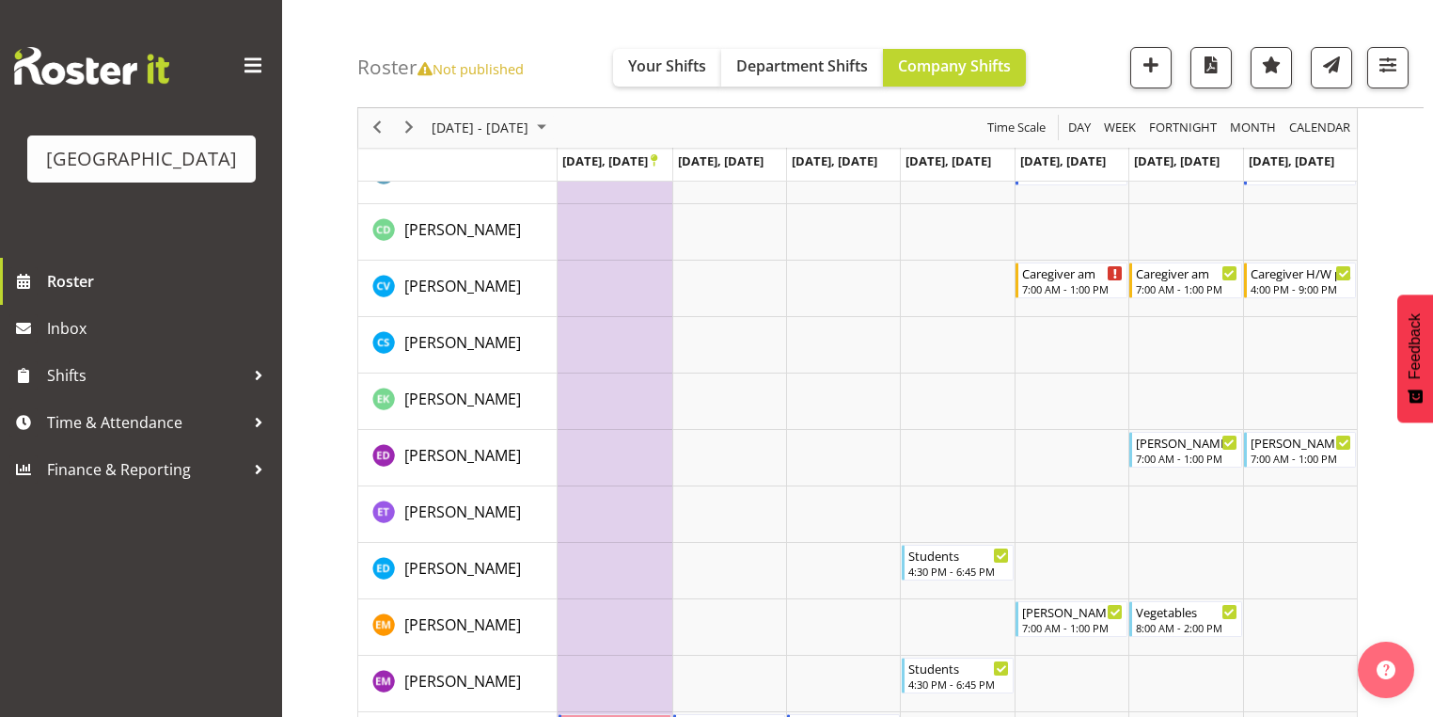
scroll to position [1580, 0]
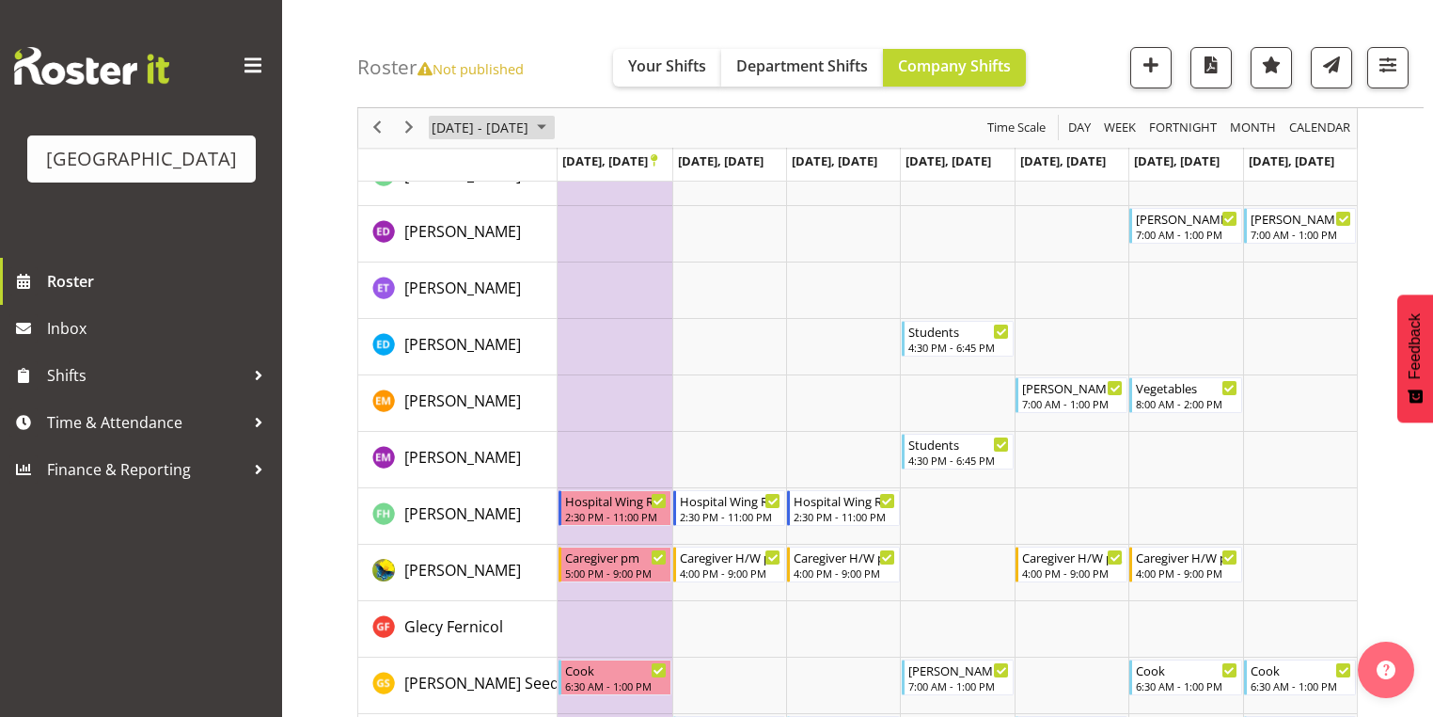
click at [553, 123] on span "October 2025" at bounding box center [541, 129] width 23 height 24
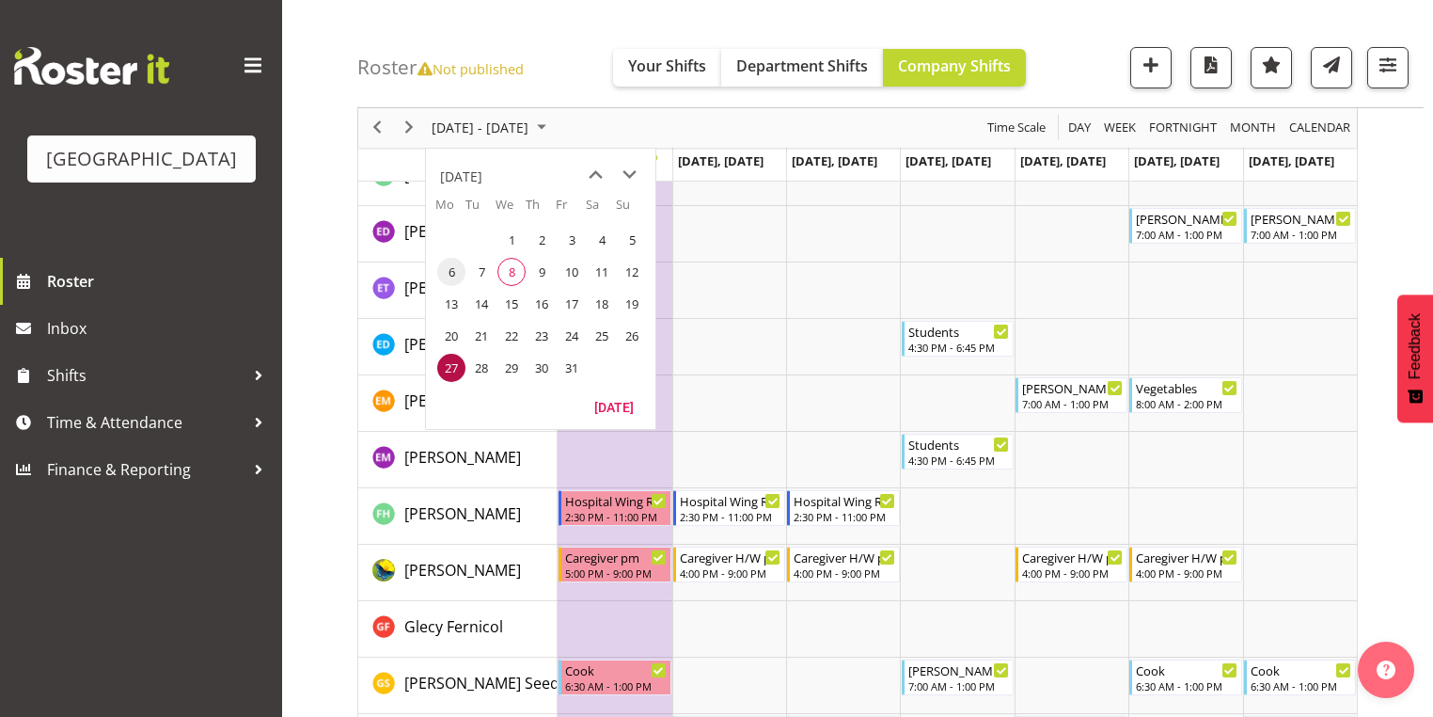
click at [448, 270] on span "6" at bounding box center [451, 272] width 28 height 28
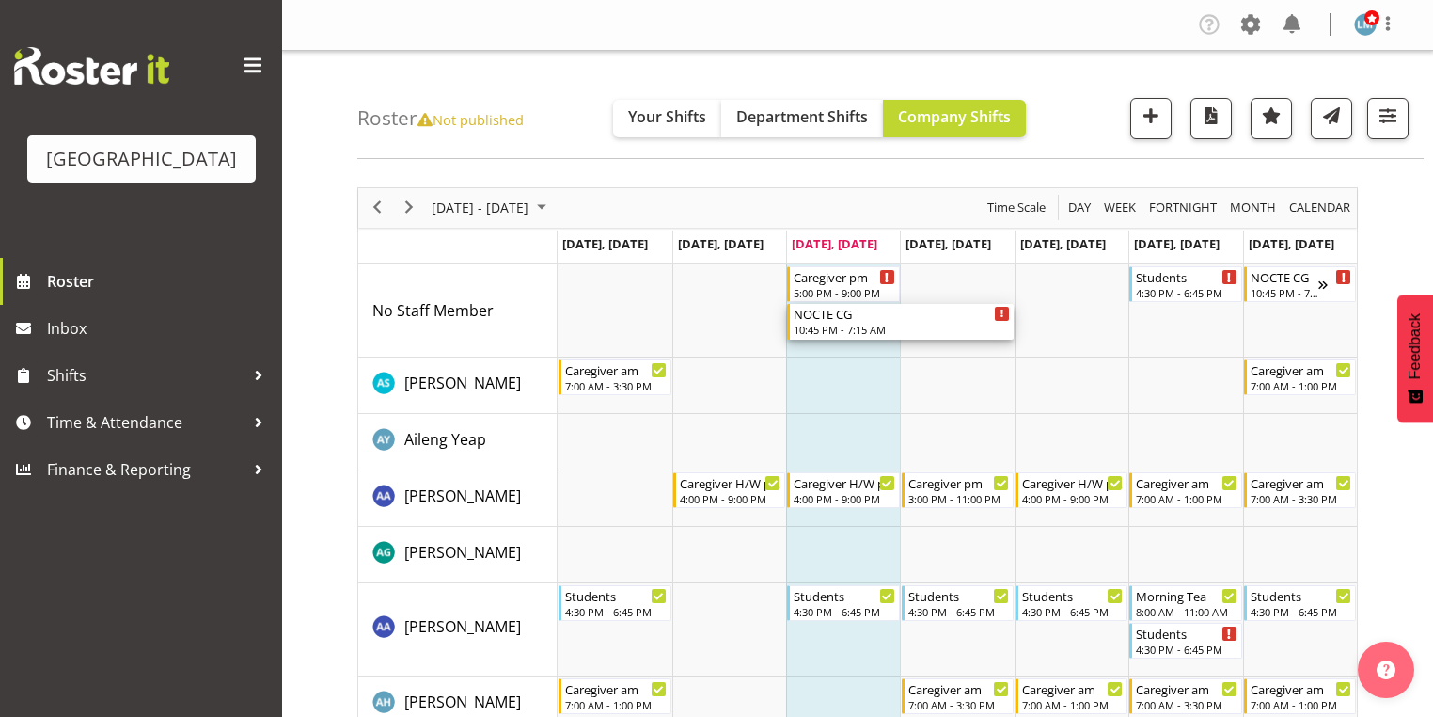
click at [831, 322] on div "NOCTE CG 10:45 PM - 7:15 AM" at bounding box center [902, 322] width 216 height 36
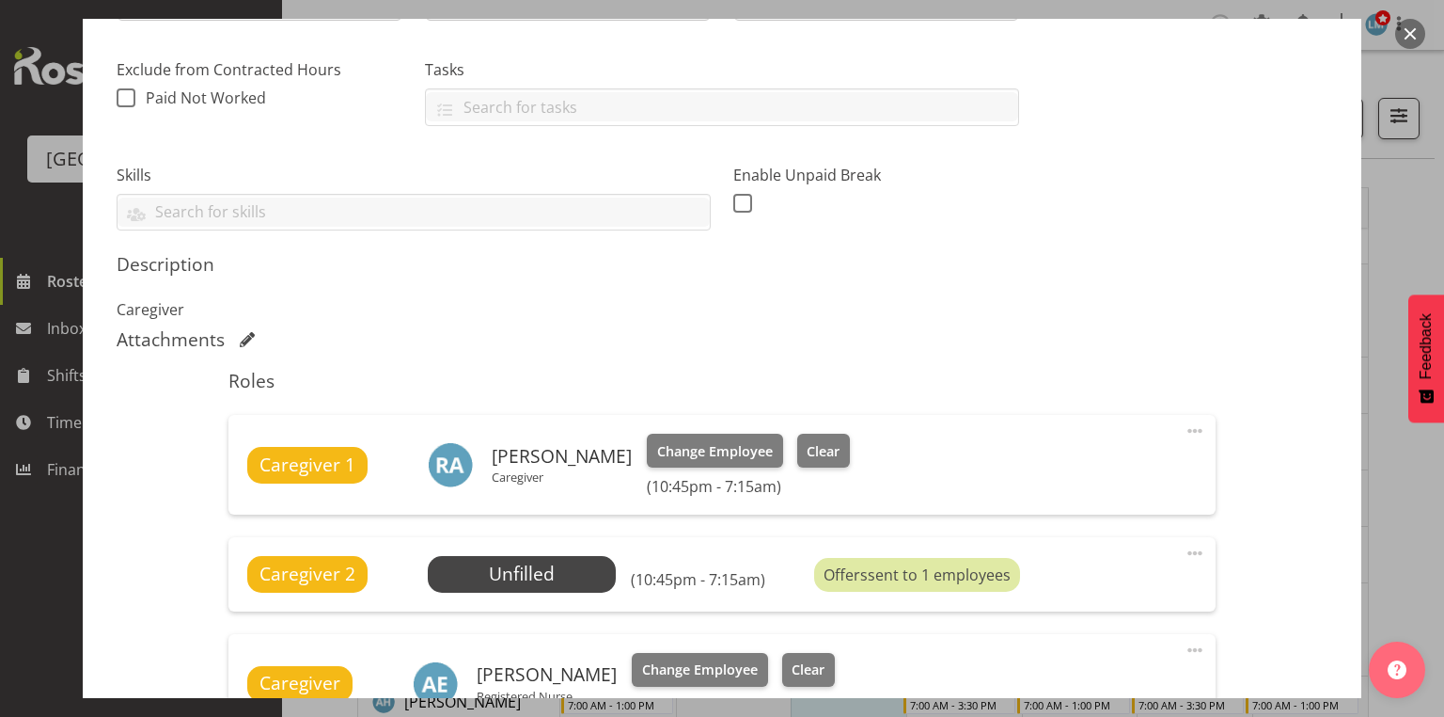
scroll to position [677, 0]
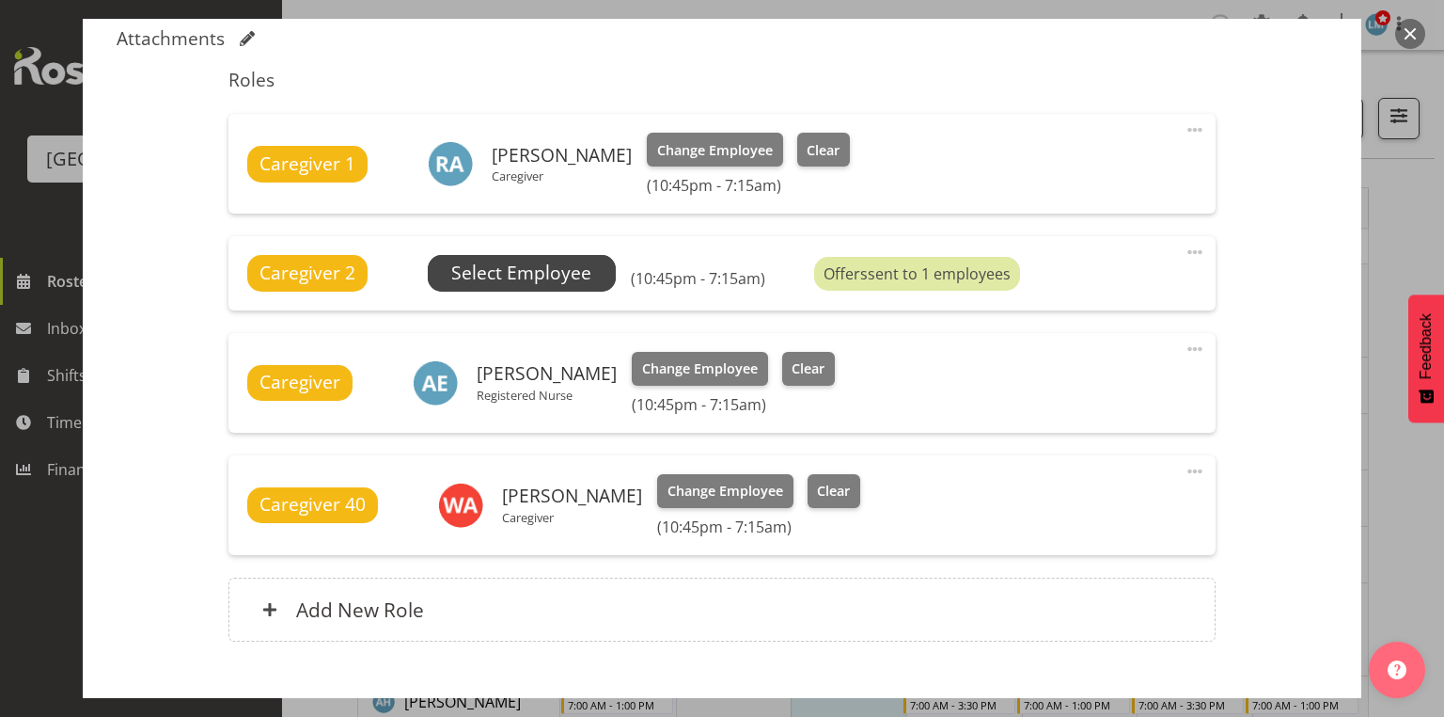
click at [527, 266] on span "Select Employee" at bounding box center [521, 273] width 140 height 27
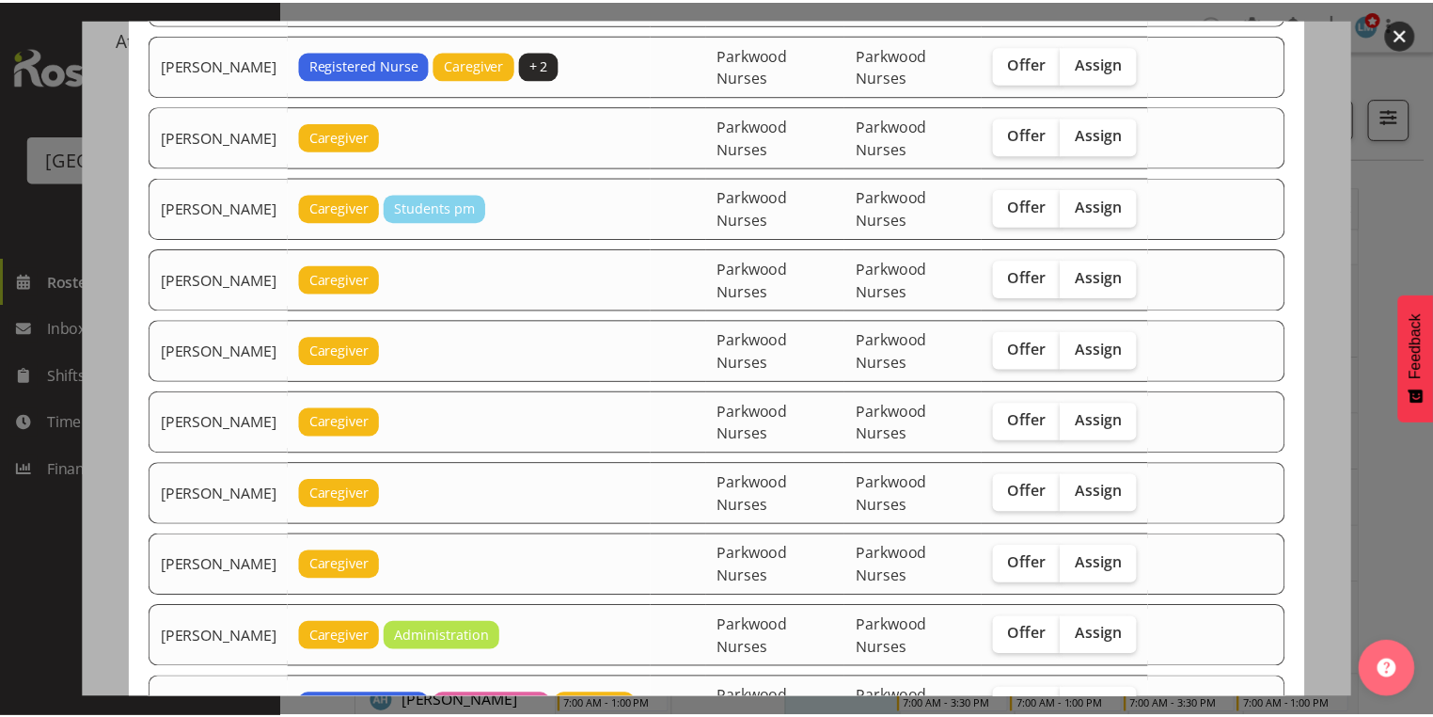
scroll to position [827, 0]
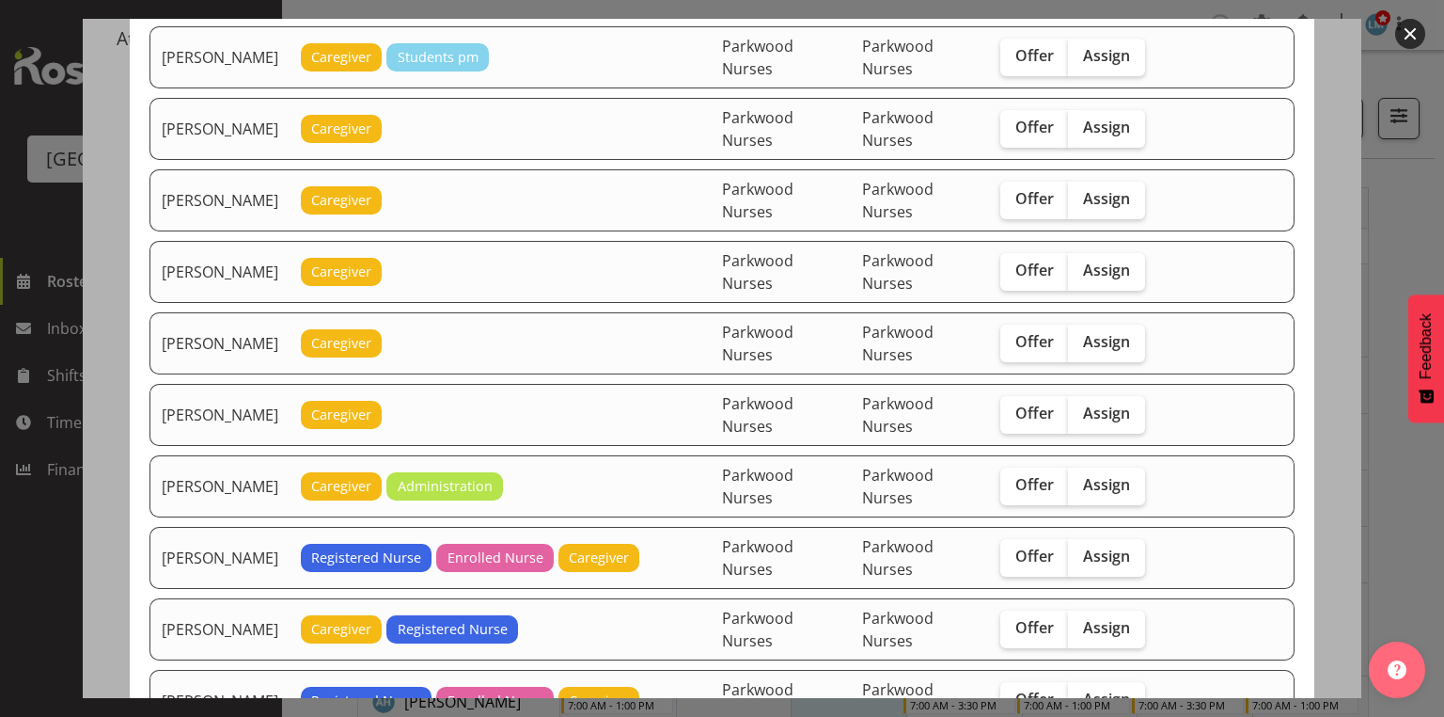
click at [1411, 24] on button "button" at bounding box center [1410, 34] width 30 height 30
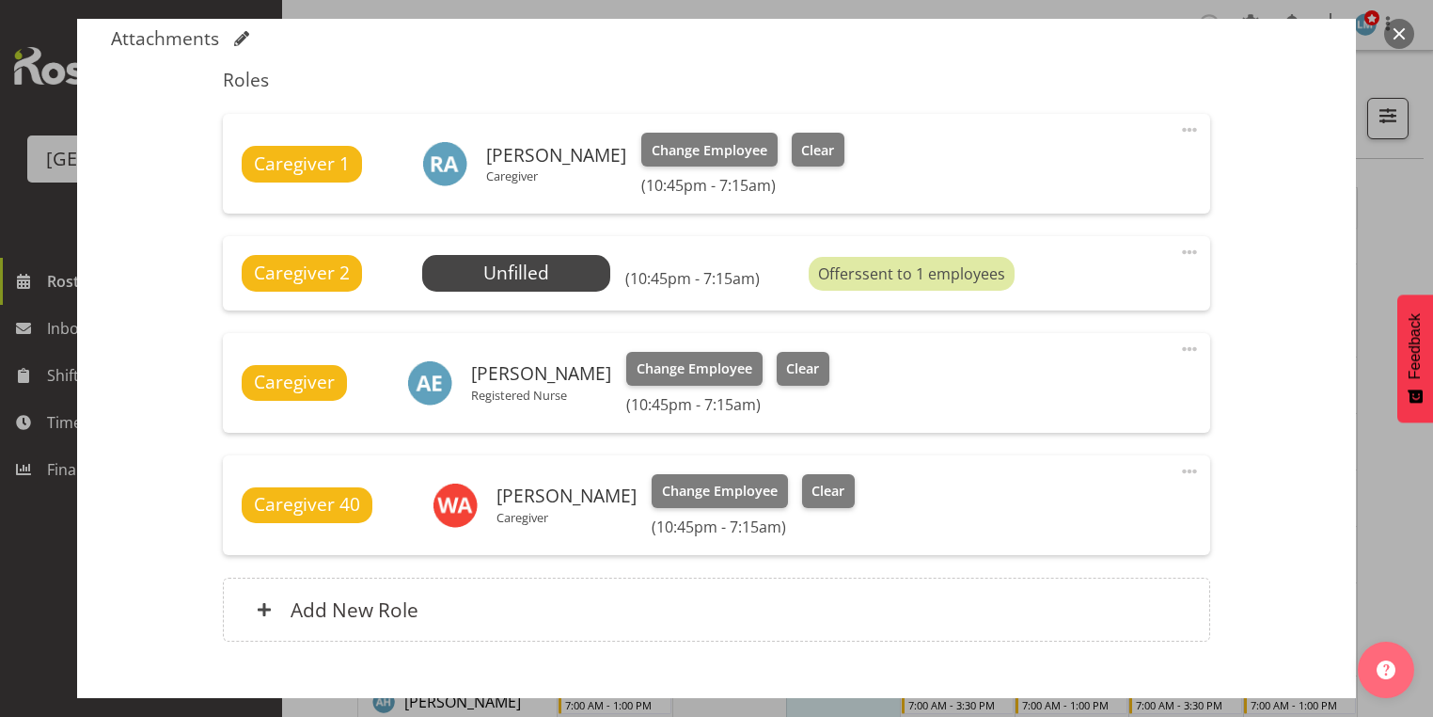
click at [1178, 251] on span at bounding box center [1189, 252] width 23 height 23
click at [1039, 356] on link "Delete" at bounding box center [1110, 361] width 181 height 34
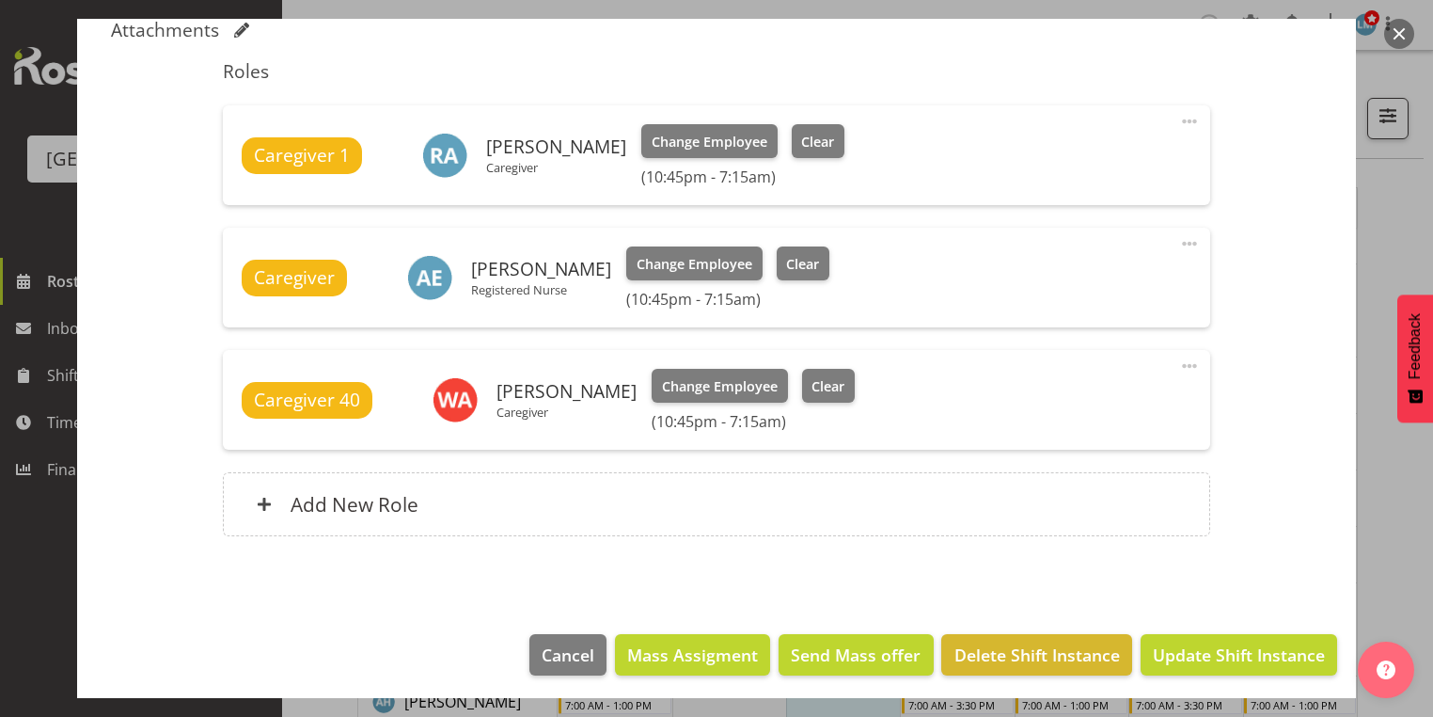
scroll to position [689, 0]
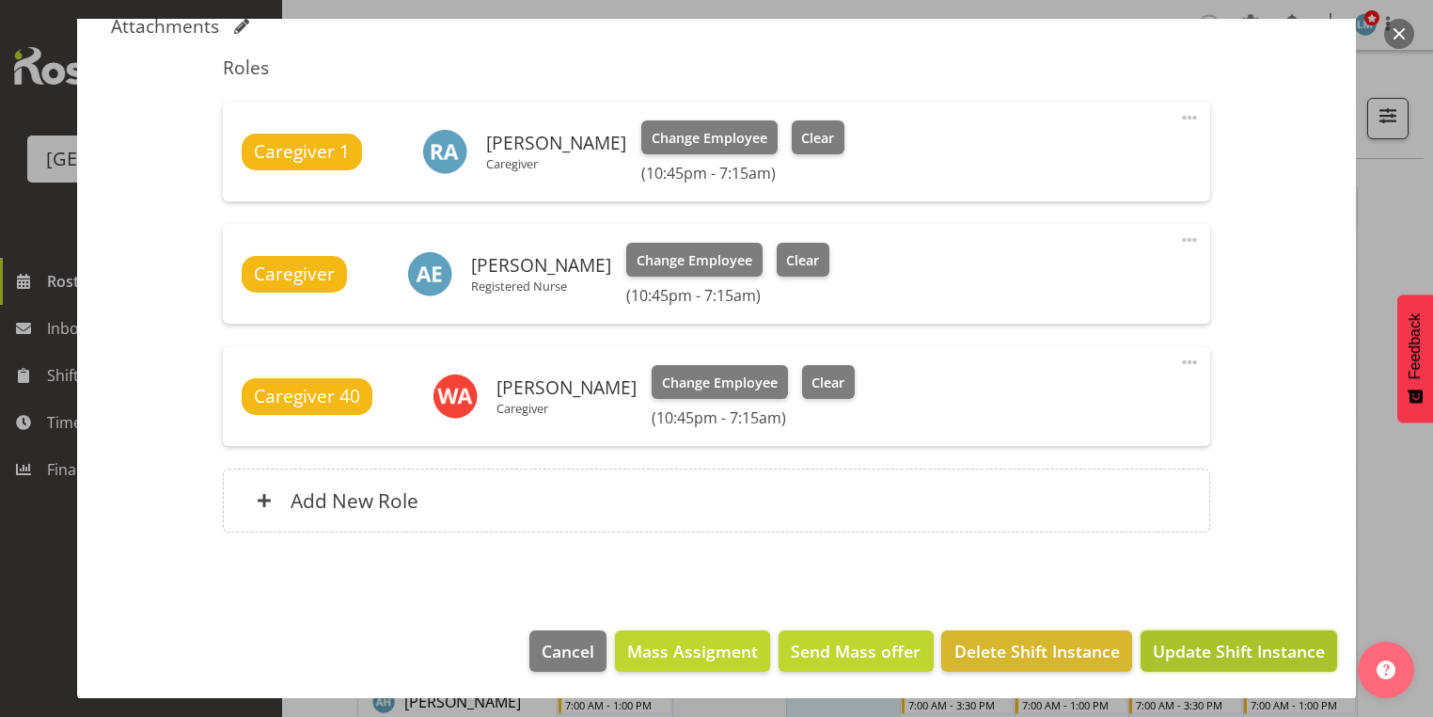
click at [1225, 651] on span "Update Shift Instance" at bounding box center [1239, 650] width 172 height 24
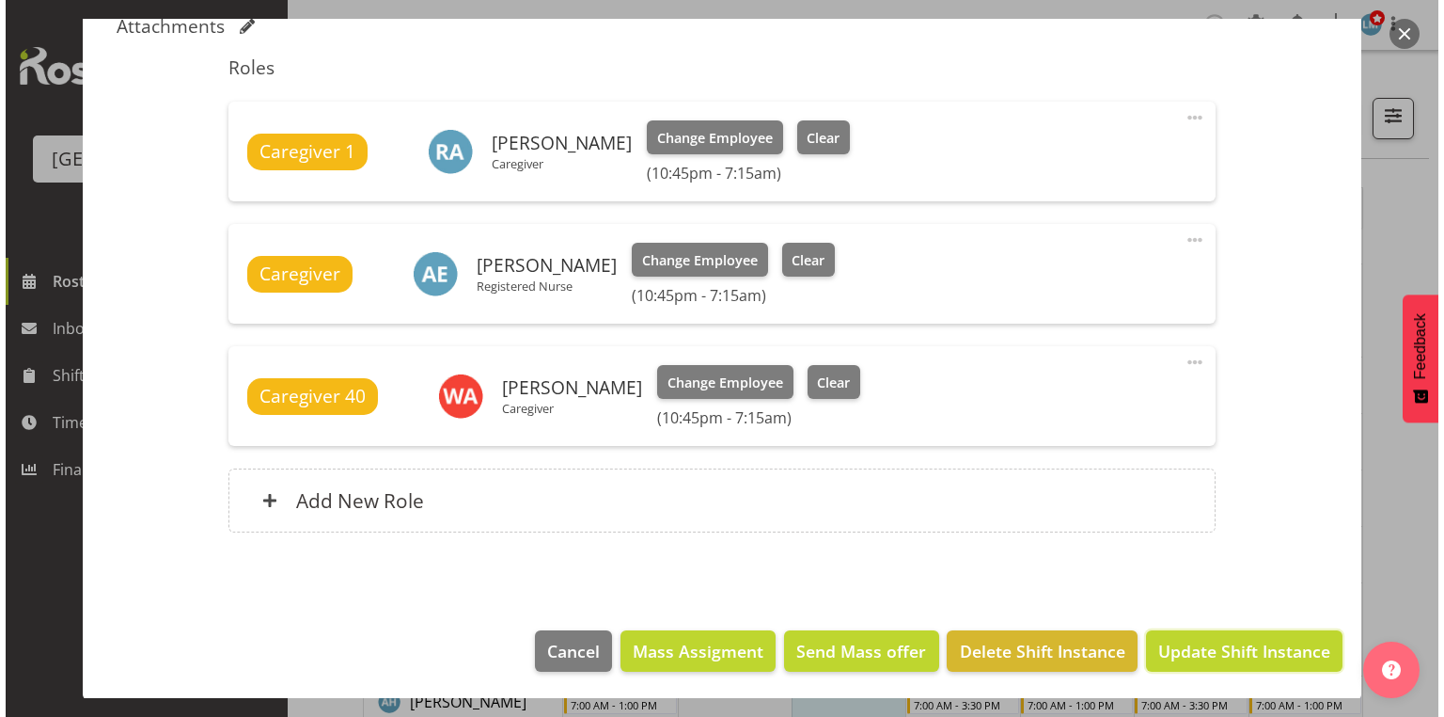
scroll to position [614, 0]
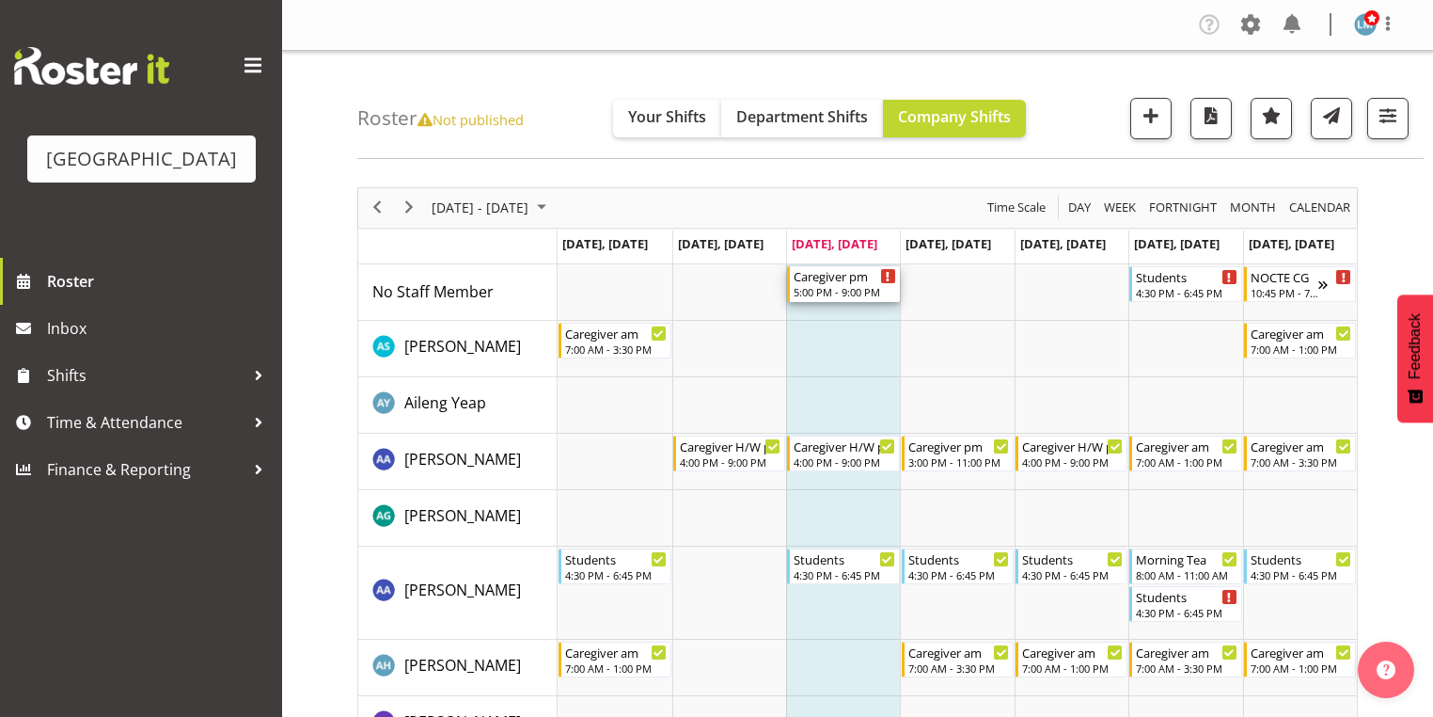
click at [817, 288] on div "5:00 PM - 9:00 PM" at bounding box center [845, 291] width 102 height 15
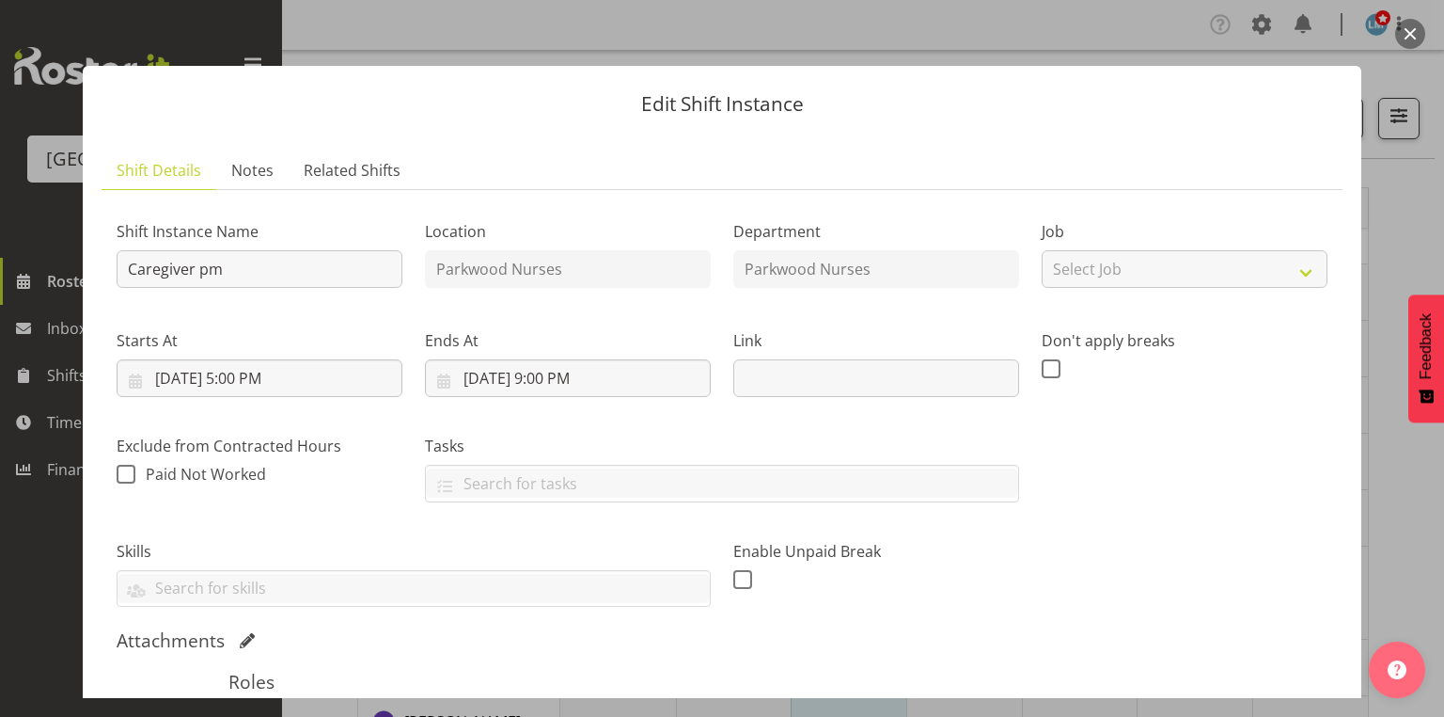
scroll to position [376, 0]
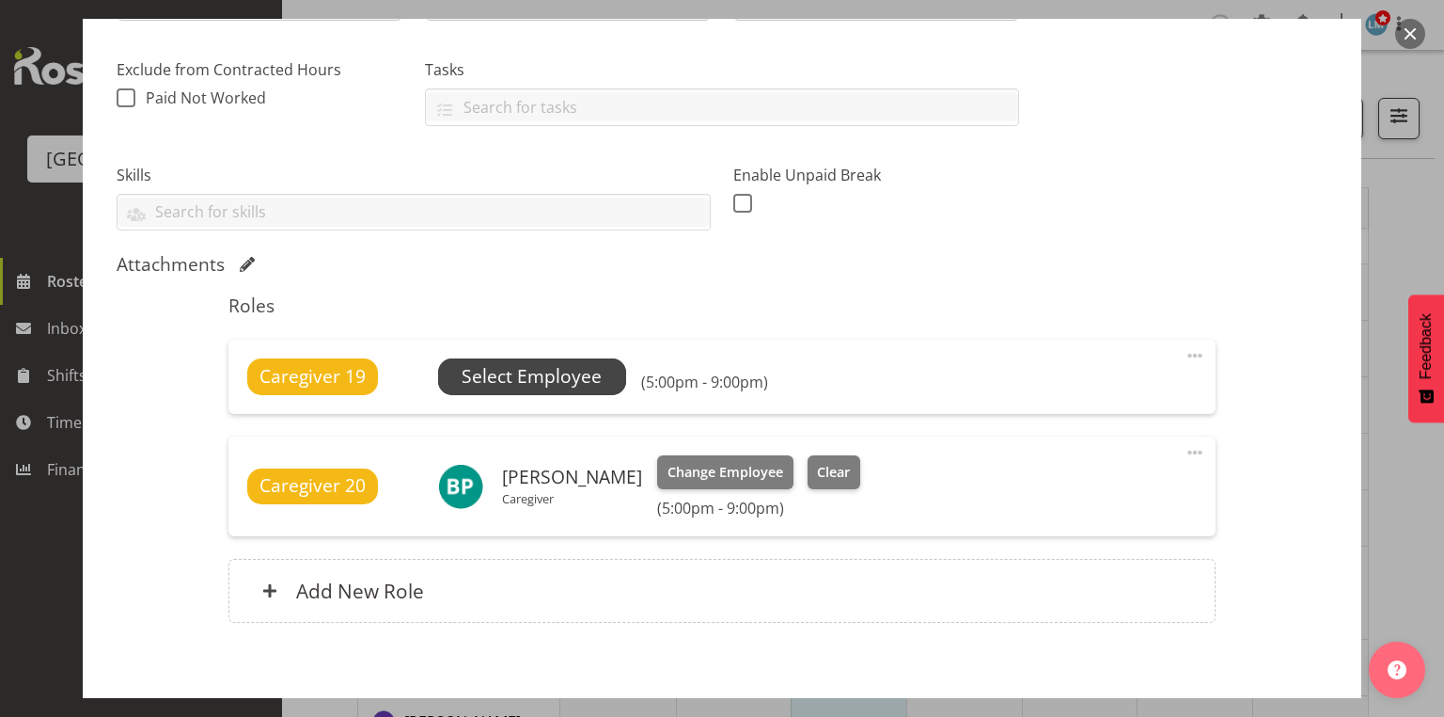
click at [524, 376] on span "Select Employee" at bounding box center [532, 376] width 140 height 27
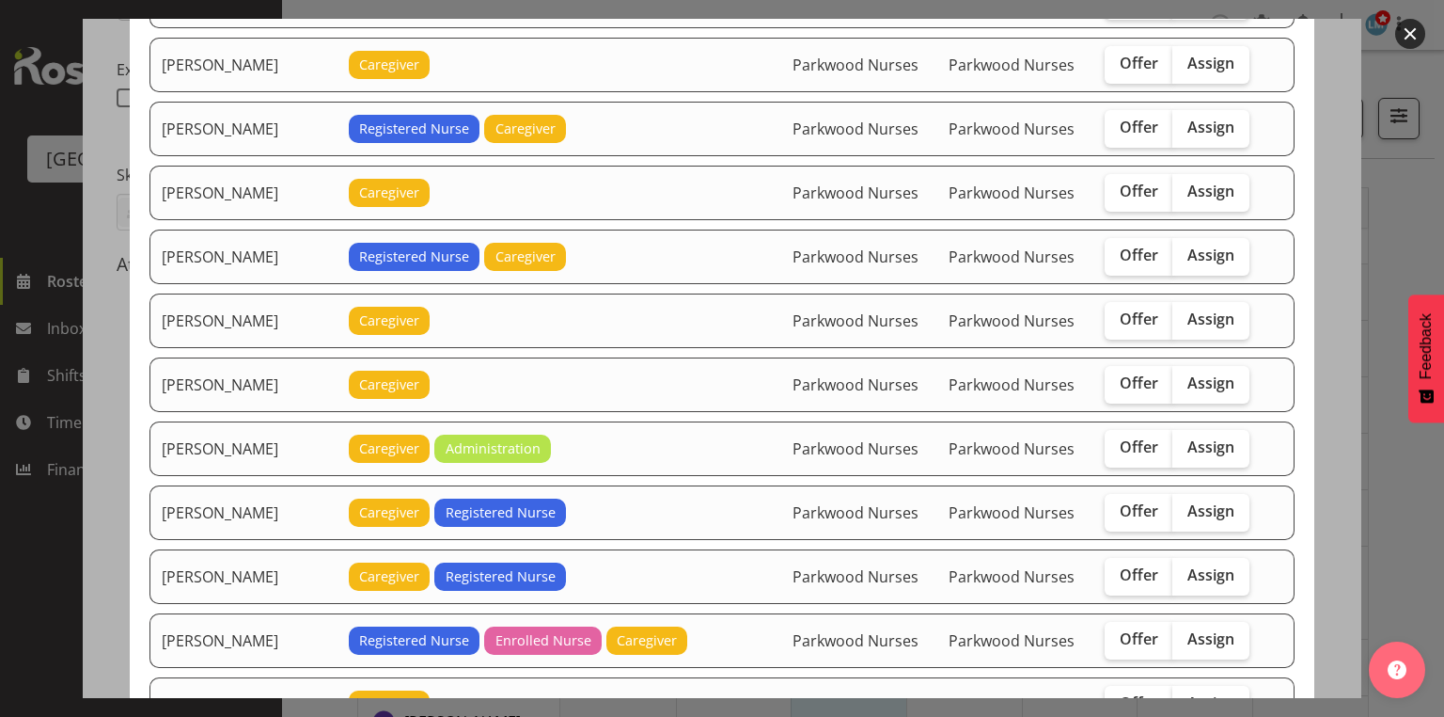
scroll to position [1881, 0]
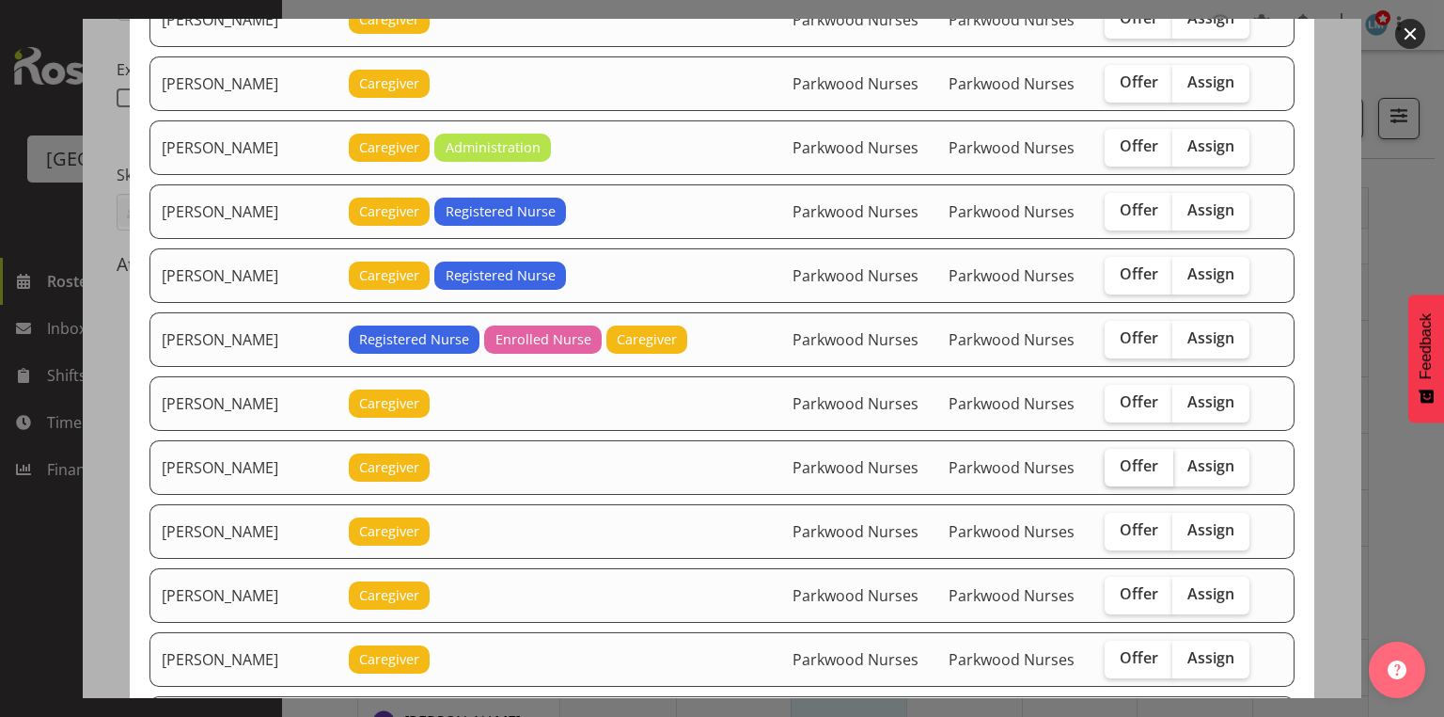
click at [1120, 456] on span "Offer" at bounding box center [1139, 465] width 39 height 19
click at [1117, 460] on input "Offer" at bounding box center [1111, 466] width 12 height 12
checkbox input "true"
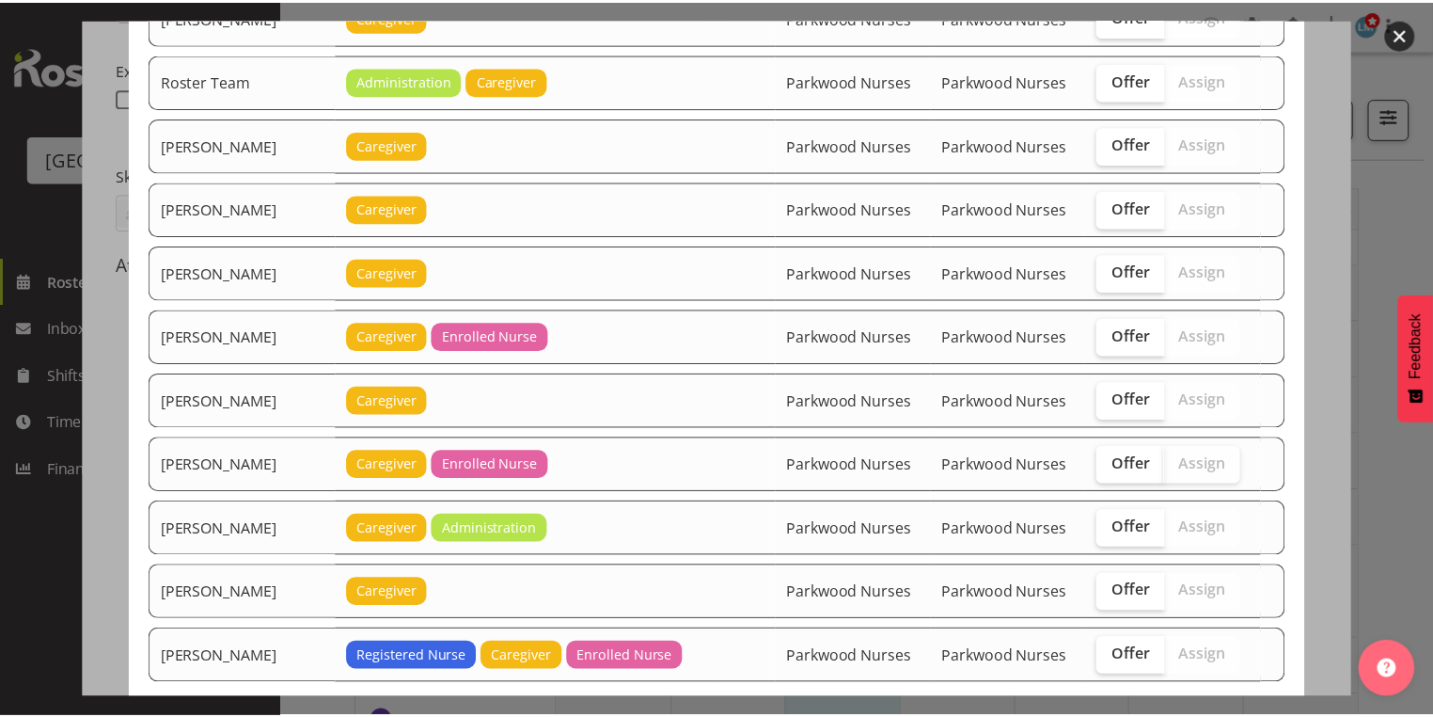
scroll to position [3158, 0]
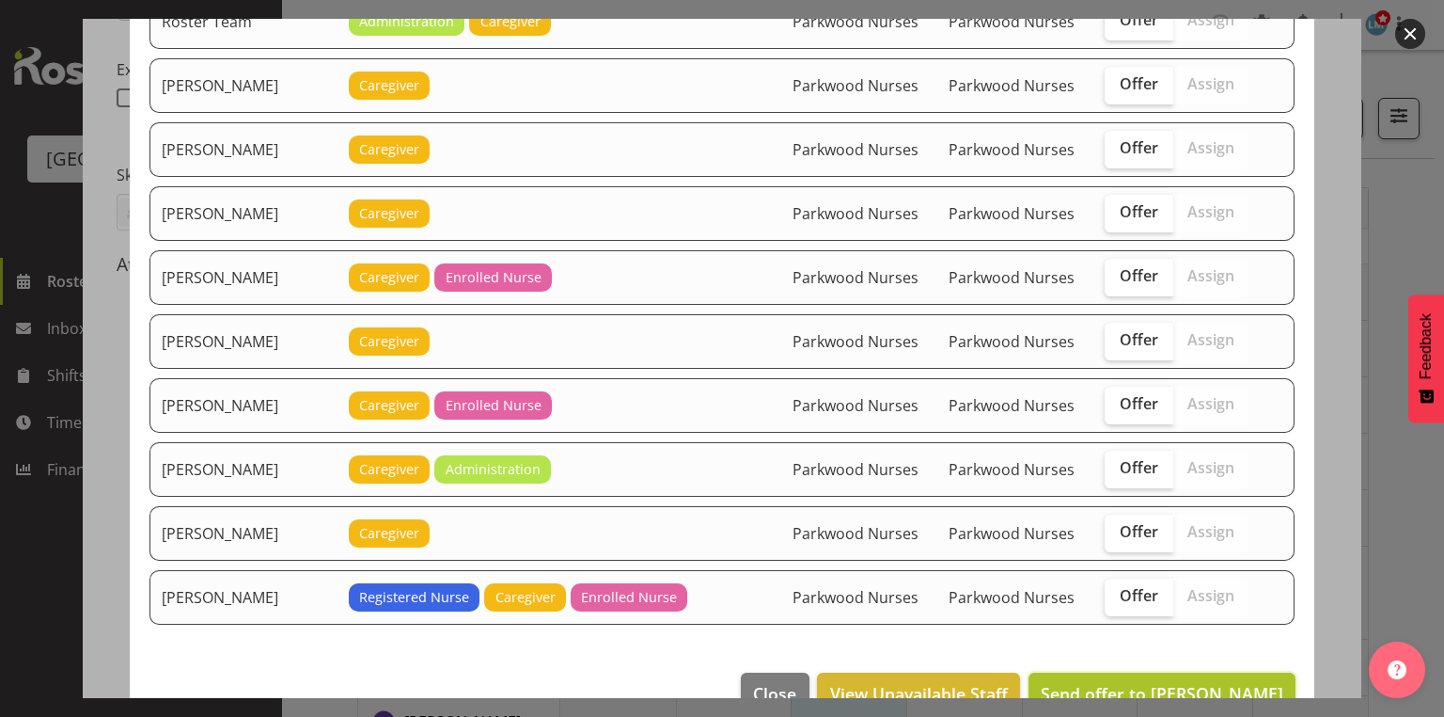
click at [1174, 682] on span "Send offer to Mandy Robertson" at bounding box center [1162, 693] width 243 height 23
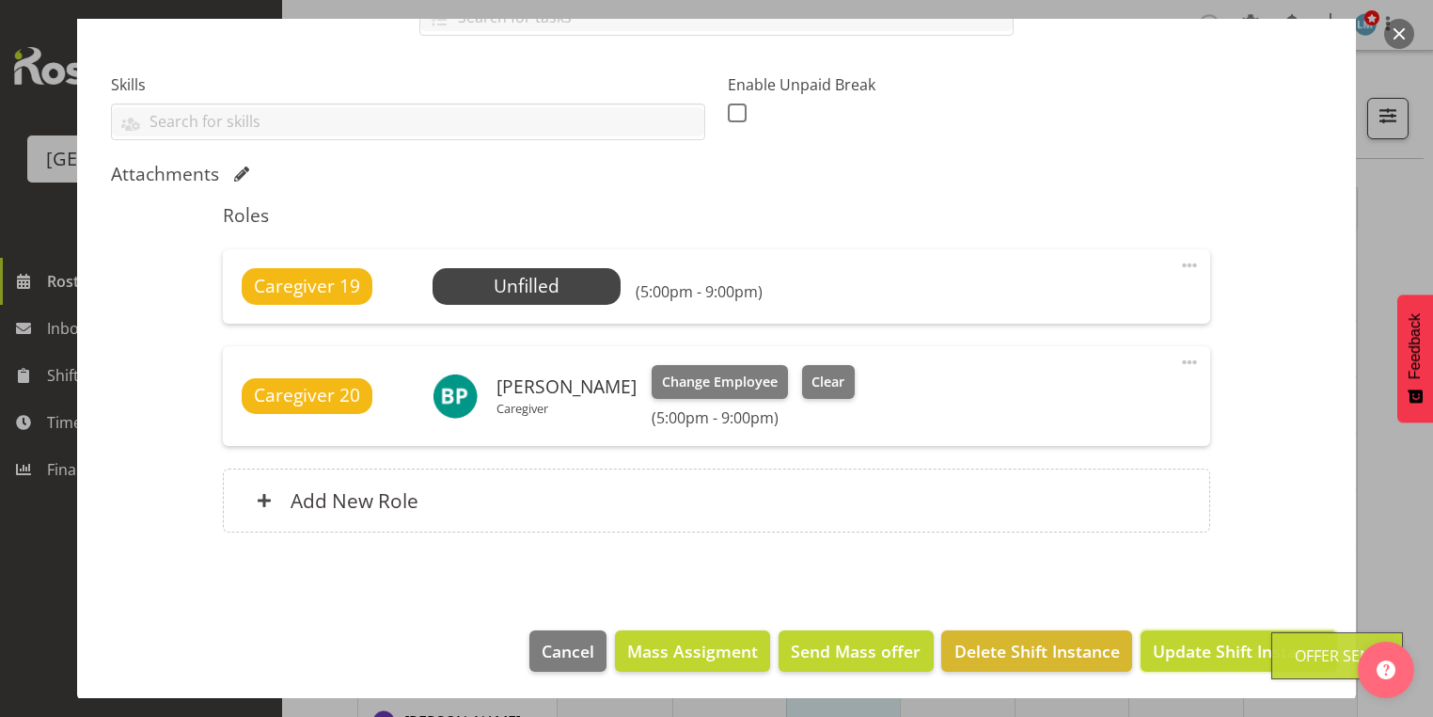
click at [1174, 647] on span "Update Shift Instance" at bounding box center [1239, 650] width 172 height 24
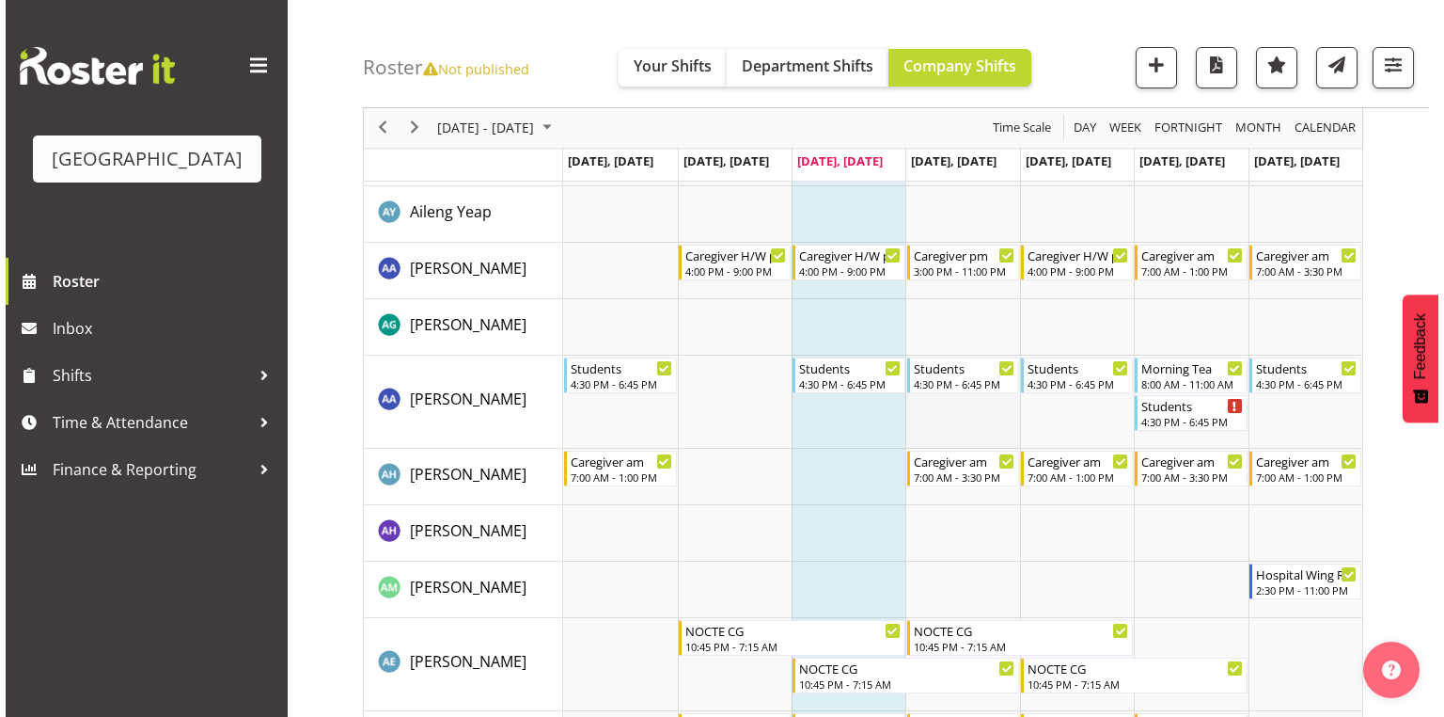
scroll to position [301, 0]
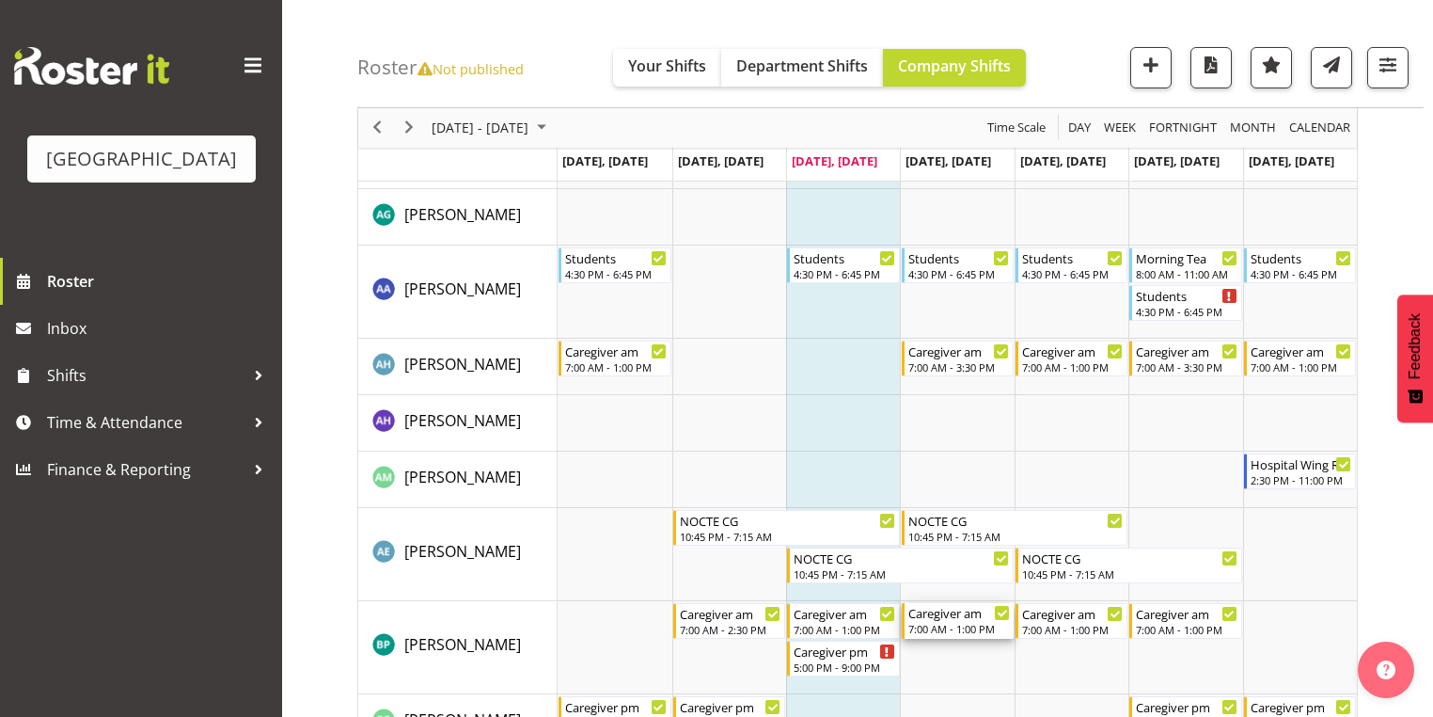
click at [948, 614] on div "Caregiver am" at bounding box center [959, 612] width 102 height 19
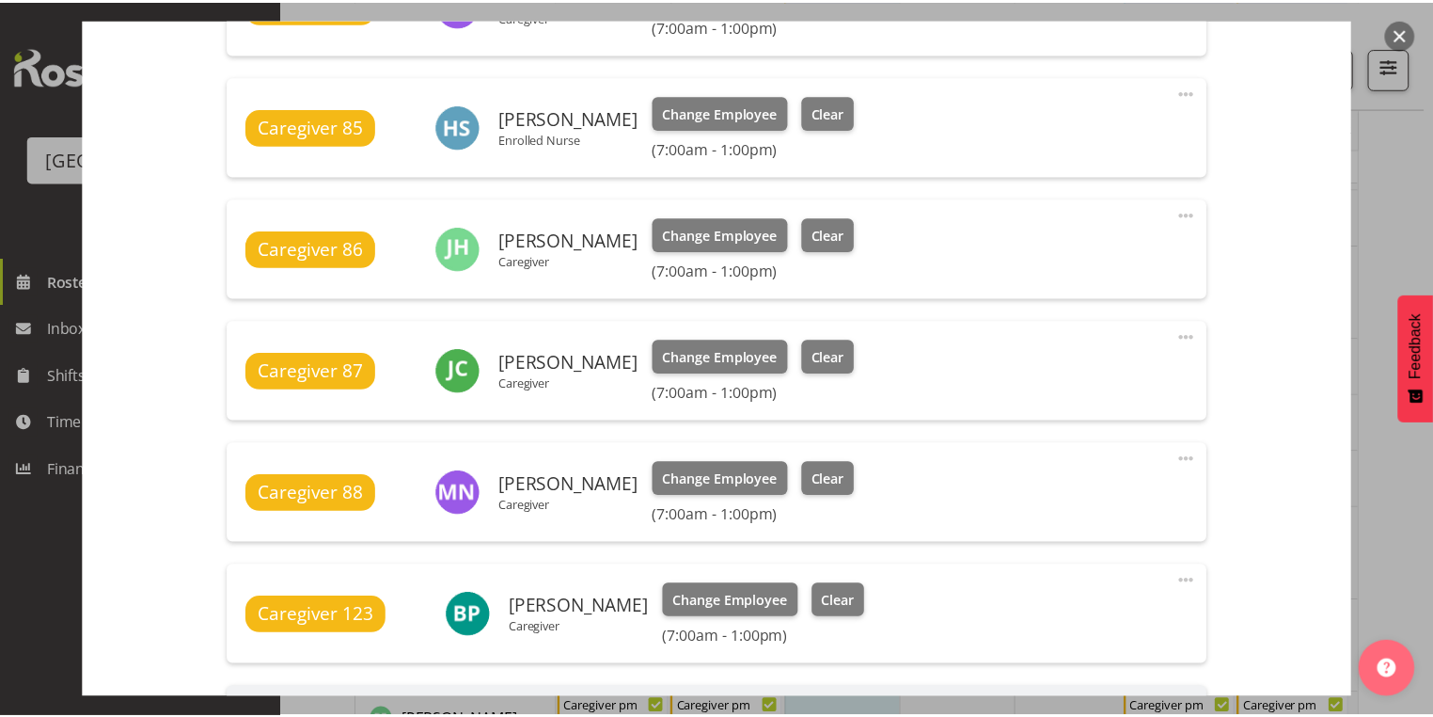
scroll to position [827, 0]
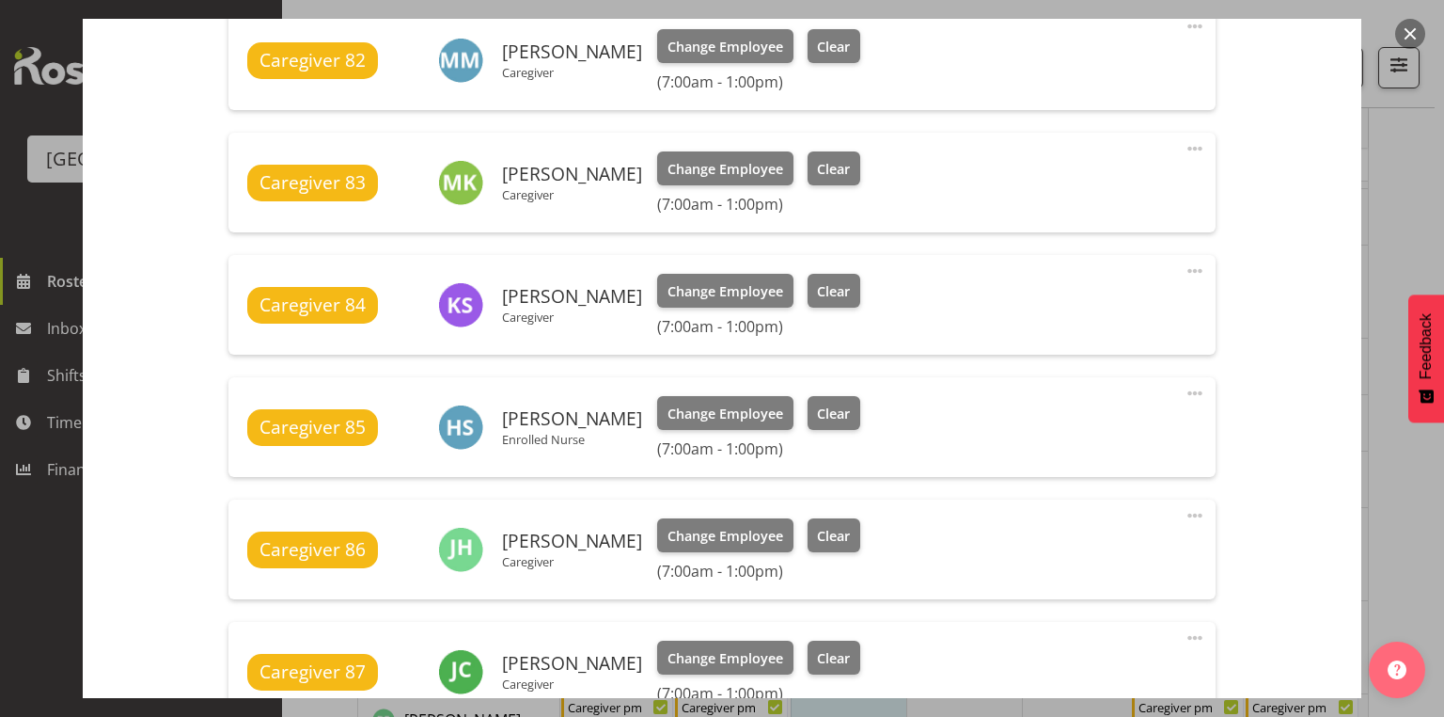
click at [1409, 34] on button "button" at bounding box center [1410, 34] width 30 height 30
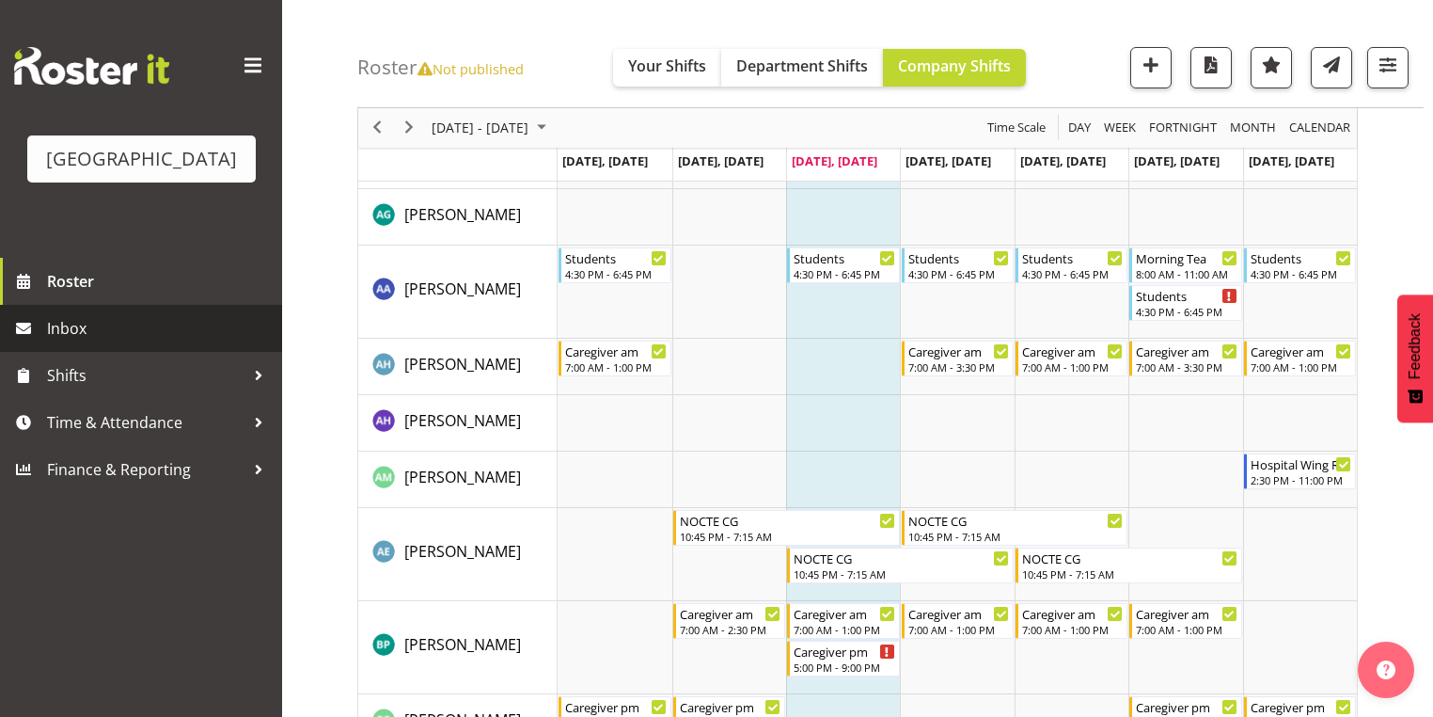
click at [103, 342] on span "Inbox" at bounding box center [160, 328] width 226 height 28
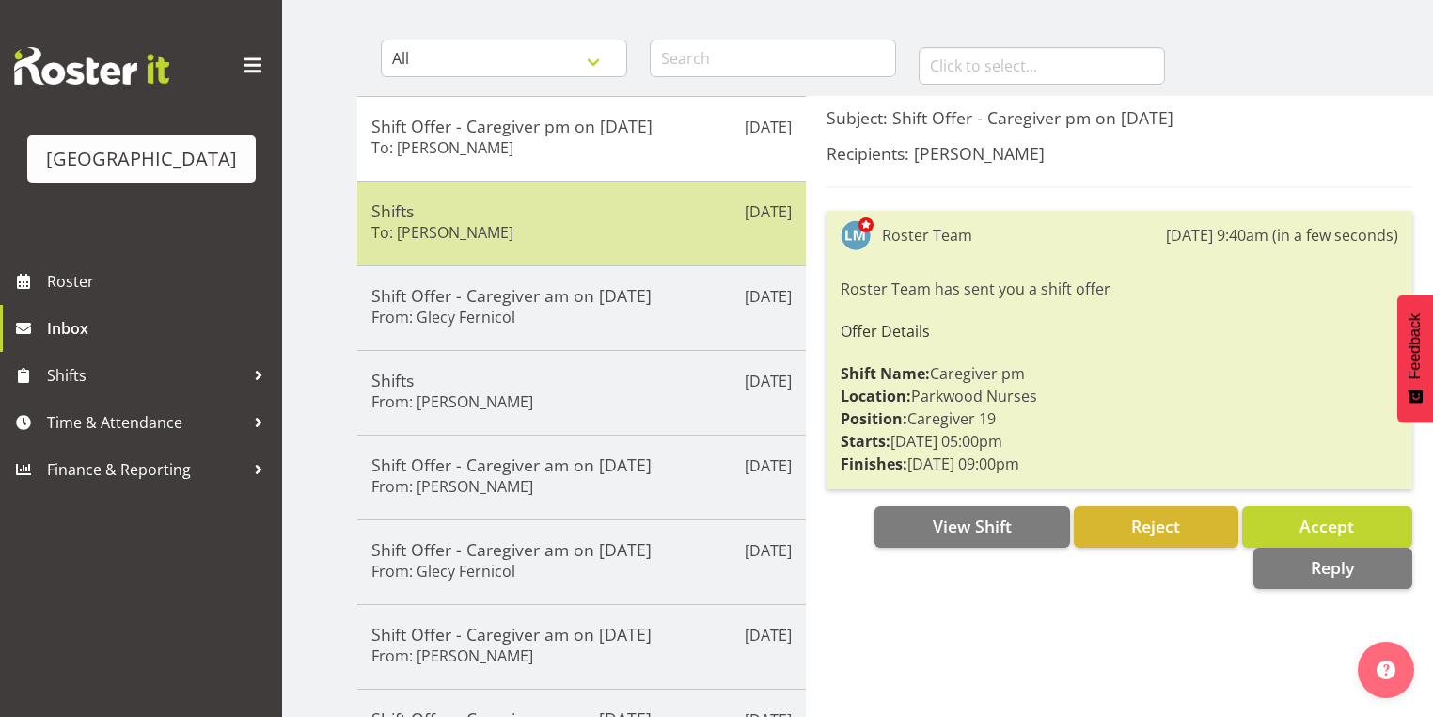
scroll to position [150, 0]
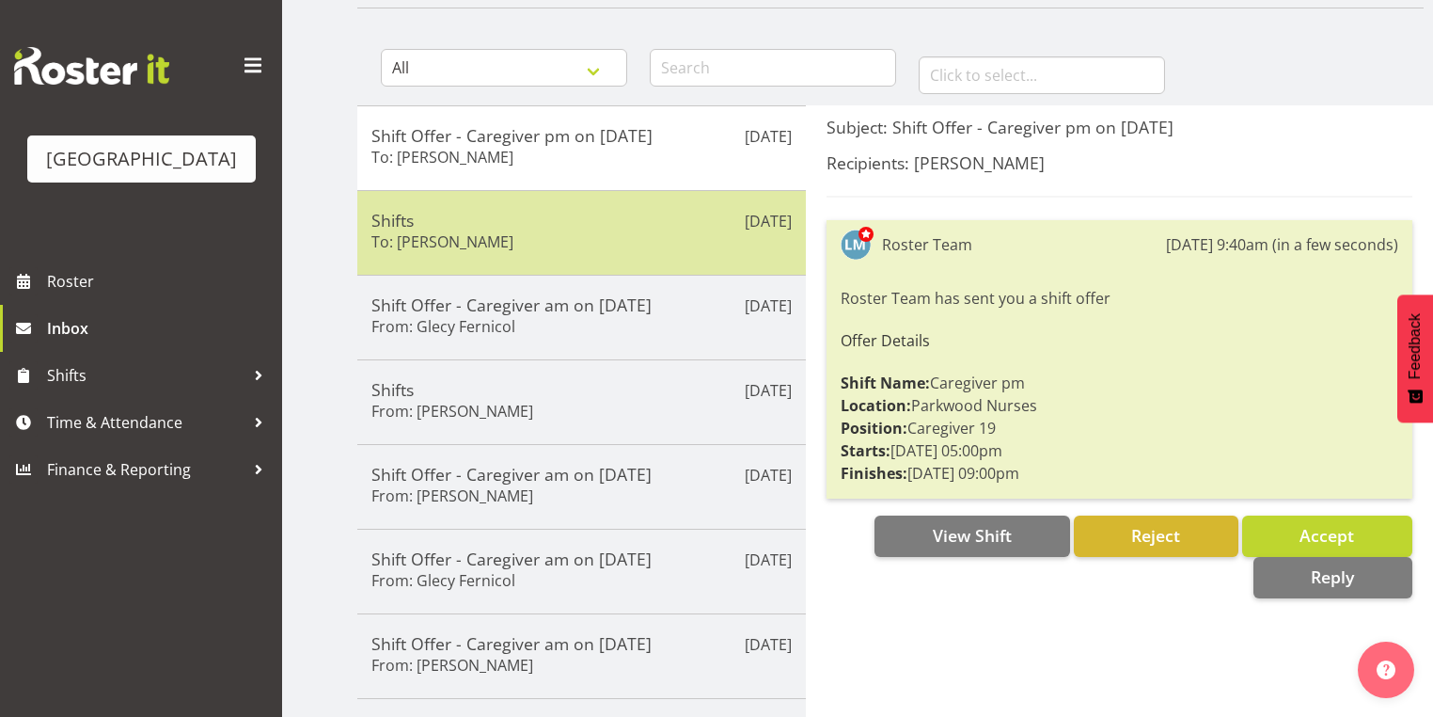
click at [623, 212] on h5 "Shifts" at bounding box center [581, 220] width 420 height 21
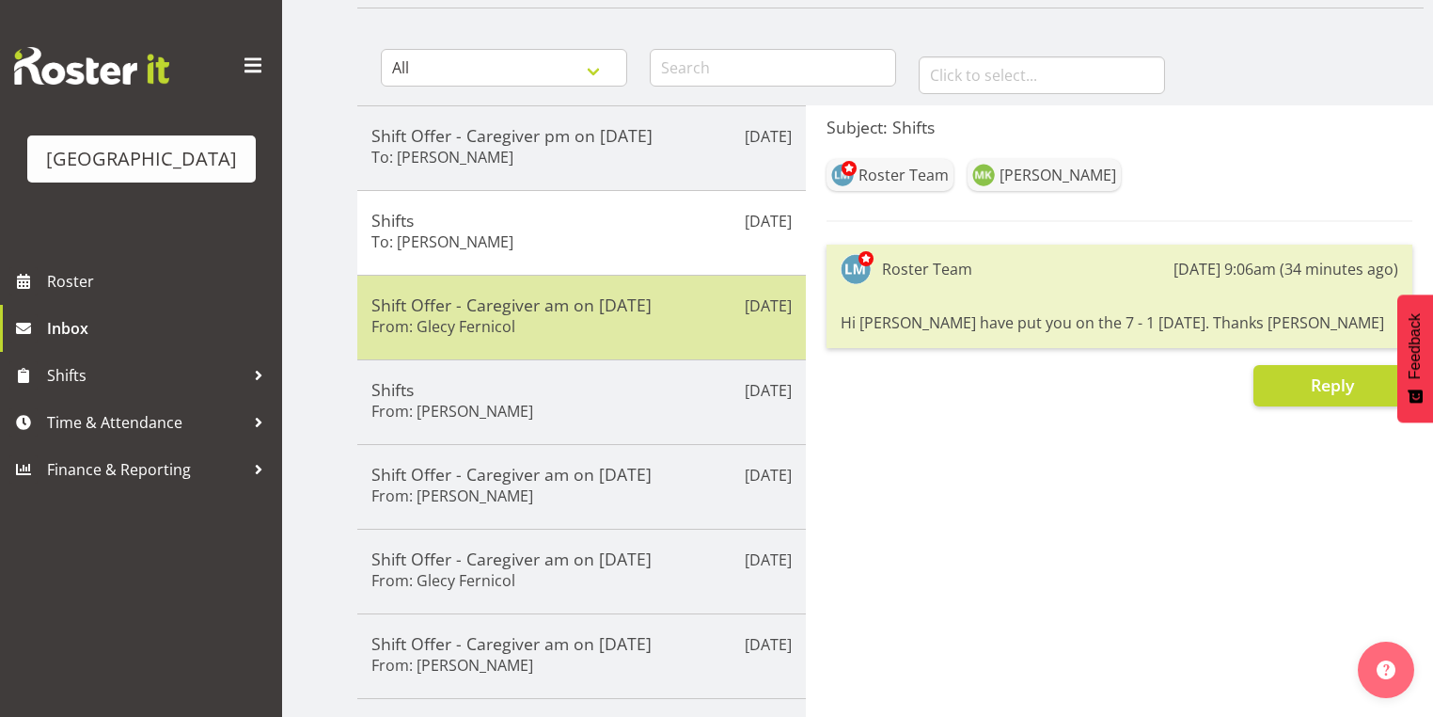
click at [685, 323] on div "Shift Offer - Caregiver am on [DATE] From: Glecy Fernicol" at bounding box center [581, 317] width 420 height 46
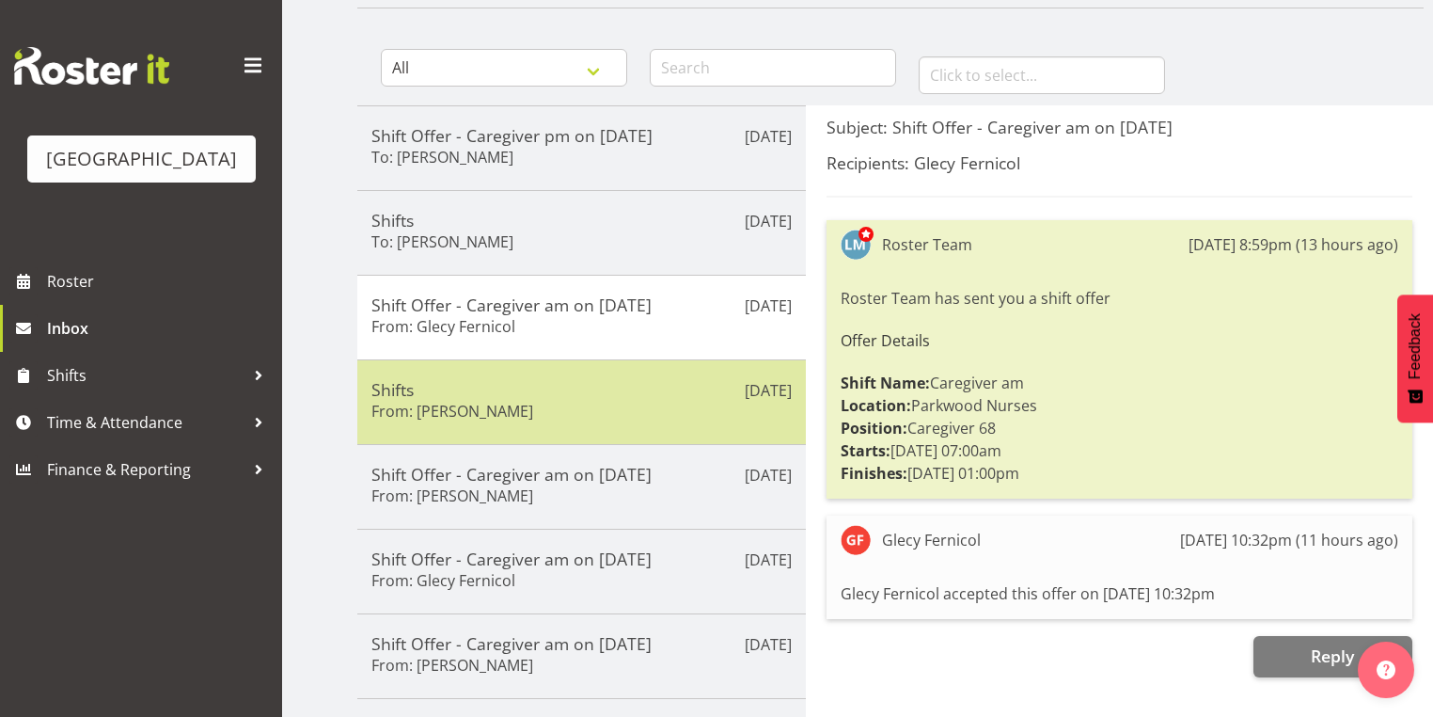
click at [639, 402] on div "Shifts From: [PERSON_NAME]" at bounding box center [581, 402] width 420 height 46
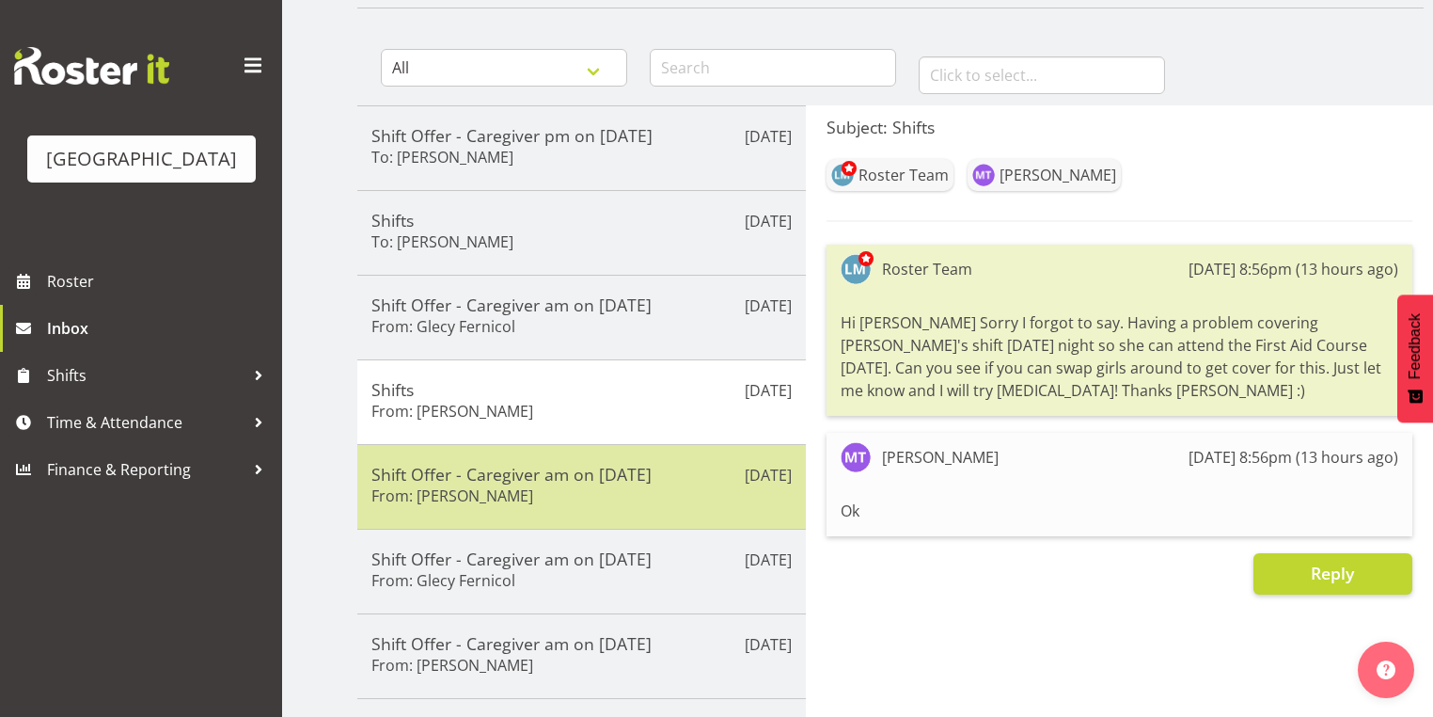
click at [655, 499] on div "Shift Offer - Caregiver am on [DATE] From: [PERSON_NAME]" at bounding box center [581, 487] width 420 height 46
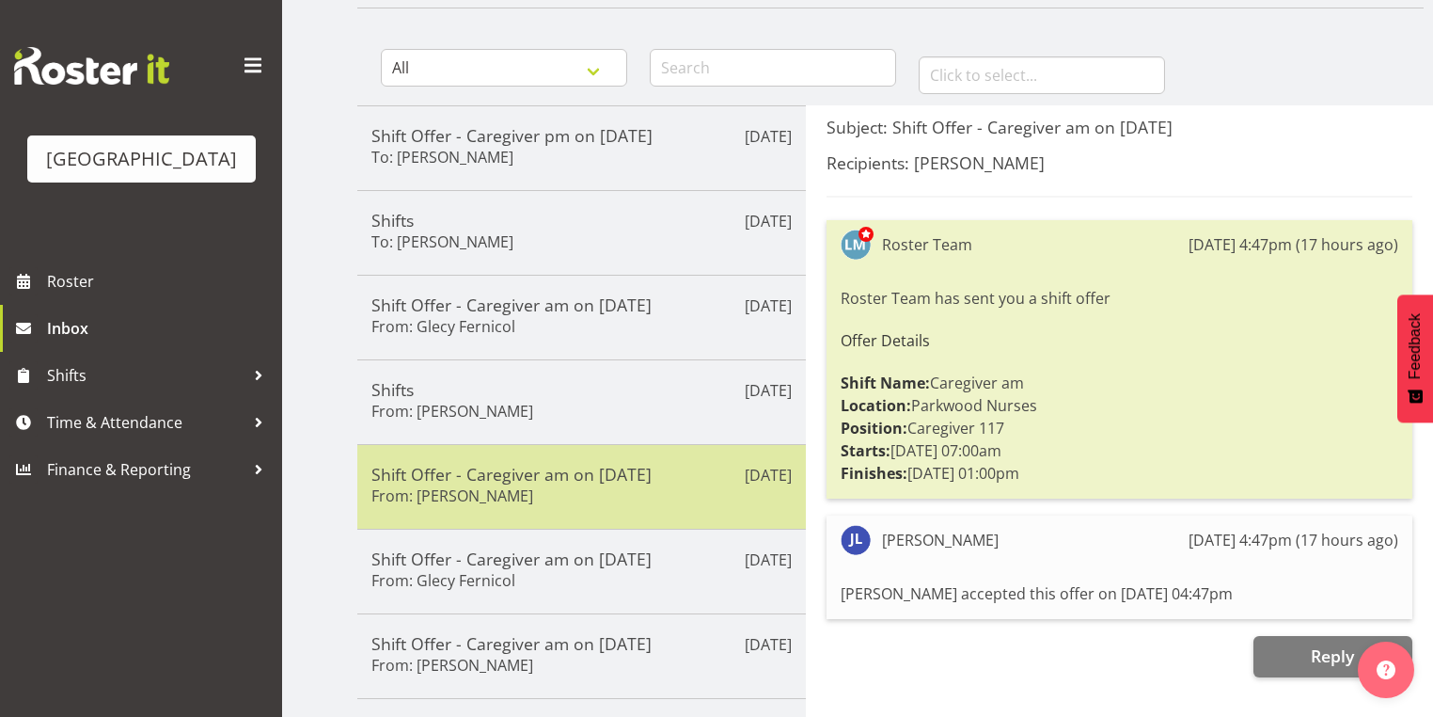
scroll to position [0, 0]
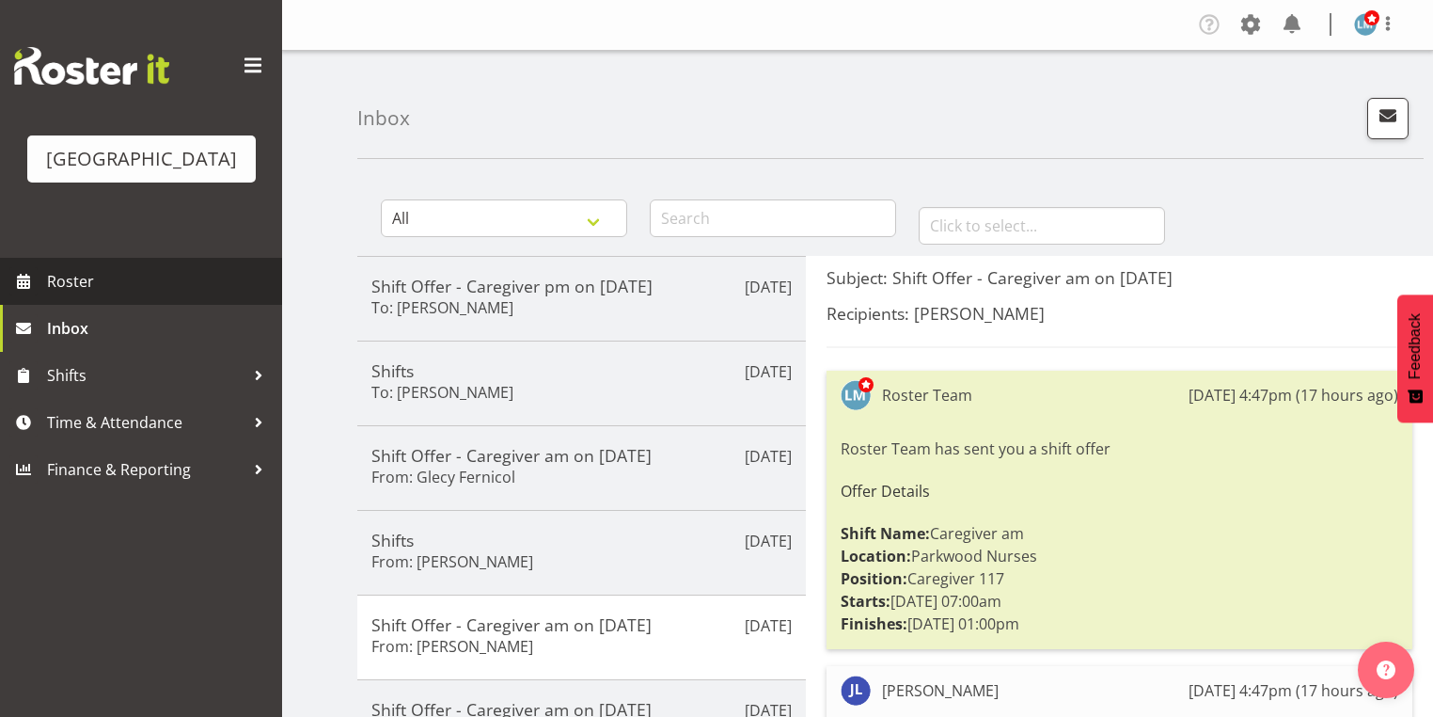
click at [102, 295] on span "Roster" at bounding box center [160, 281] width 226 height 28
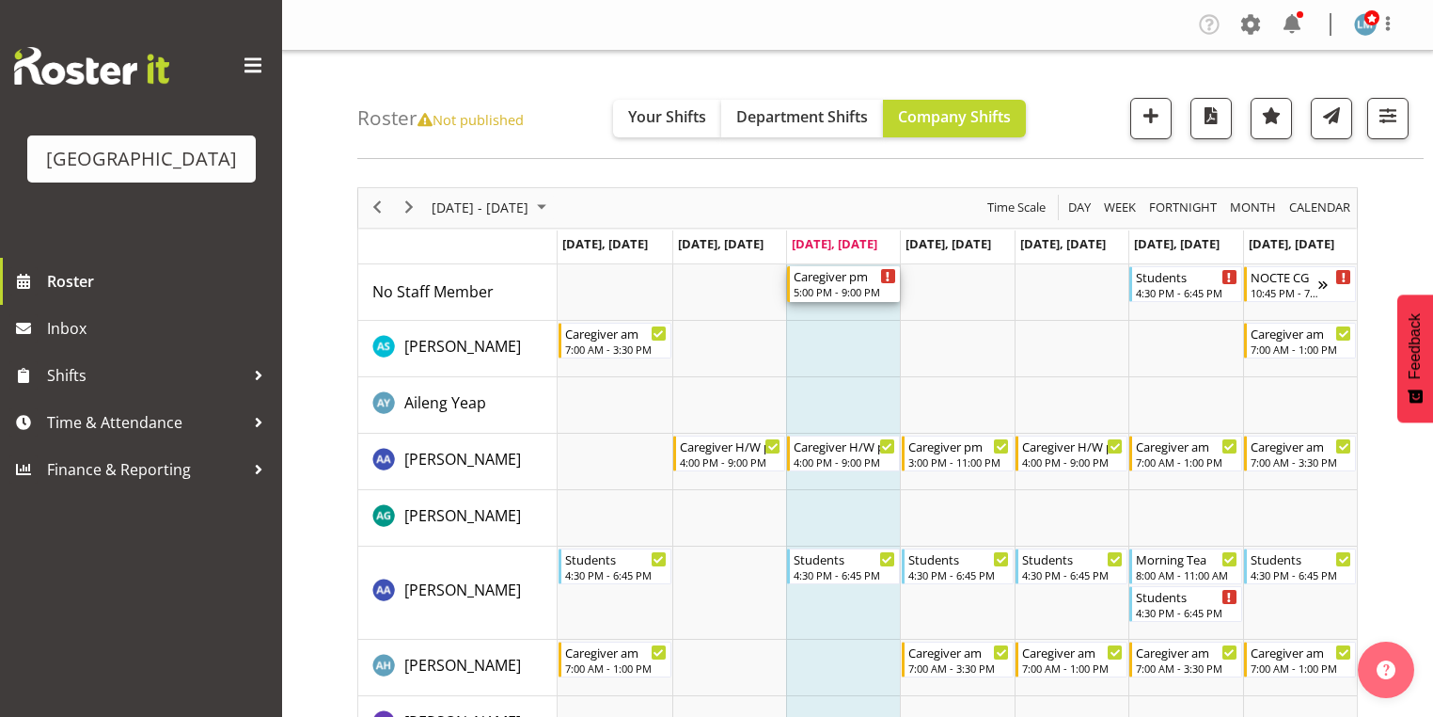
click at [837, 290] on div "5:00 PM - 9:00 PM" at bounding box center [845, 291] width 102 height 15
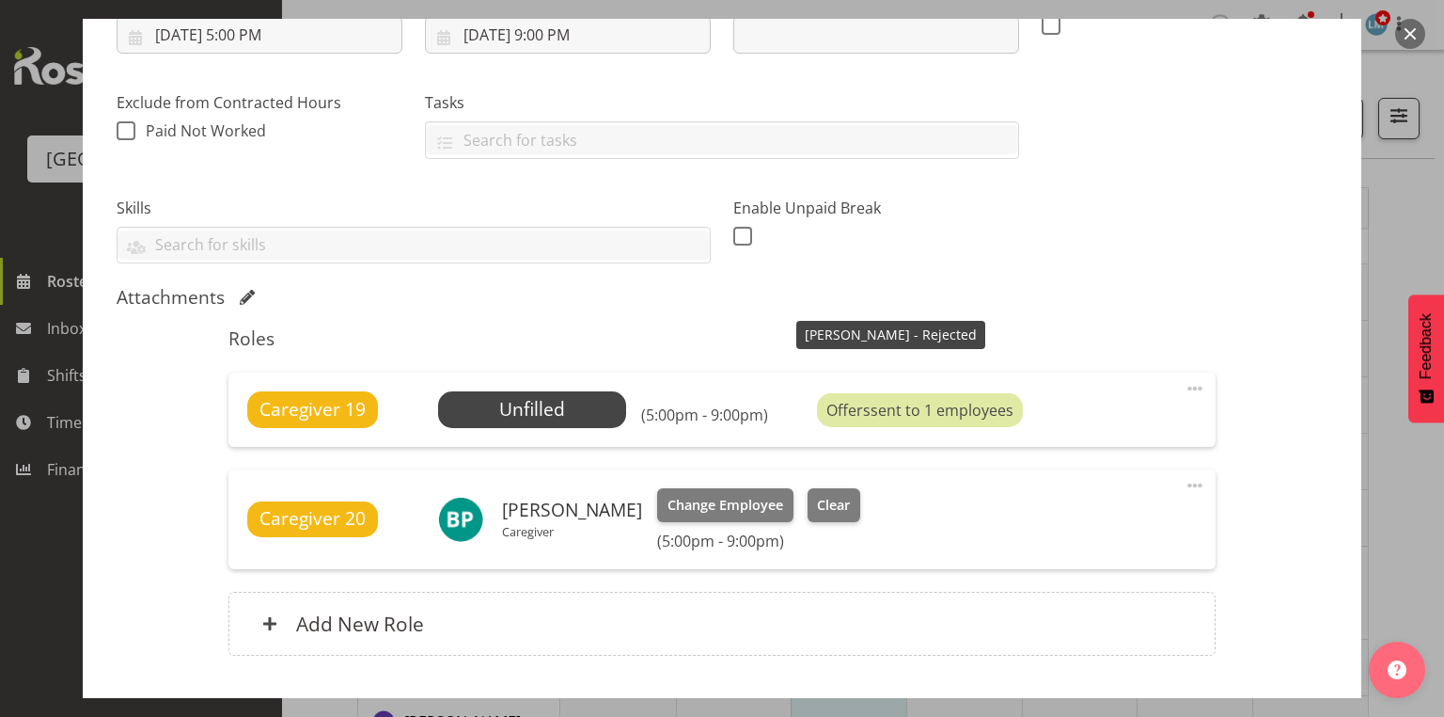
scroll to position [376, 0]
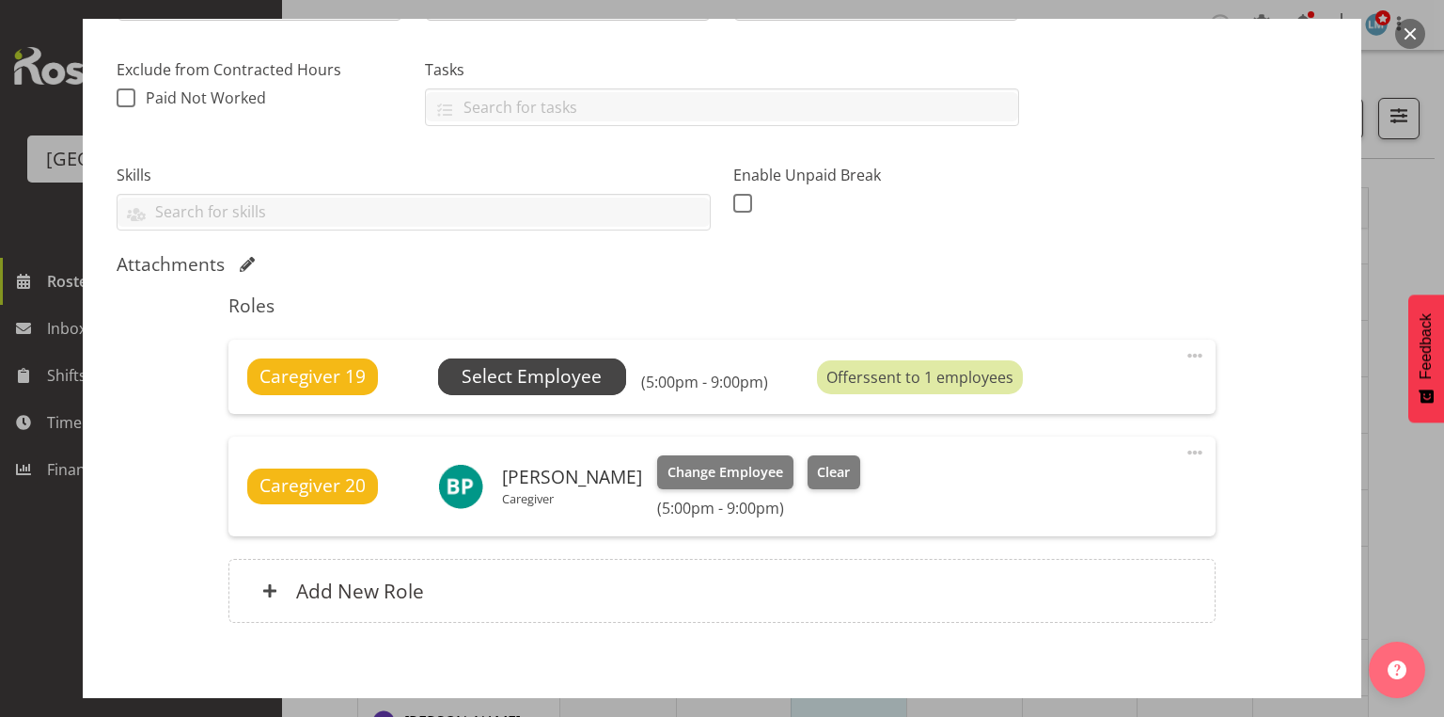
click at [479, 370] on span "Select Employee" at bounding box center [532, 376] width 140 height 27
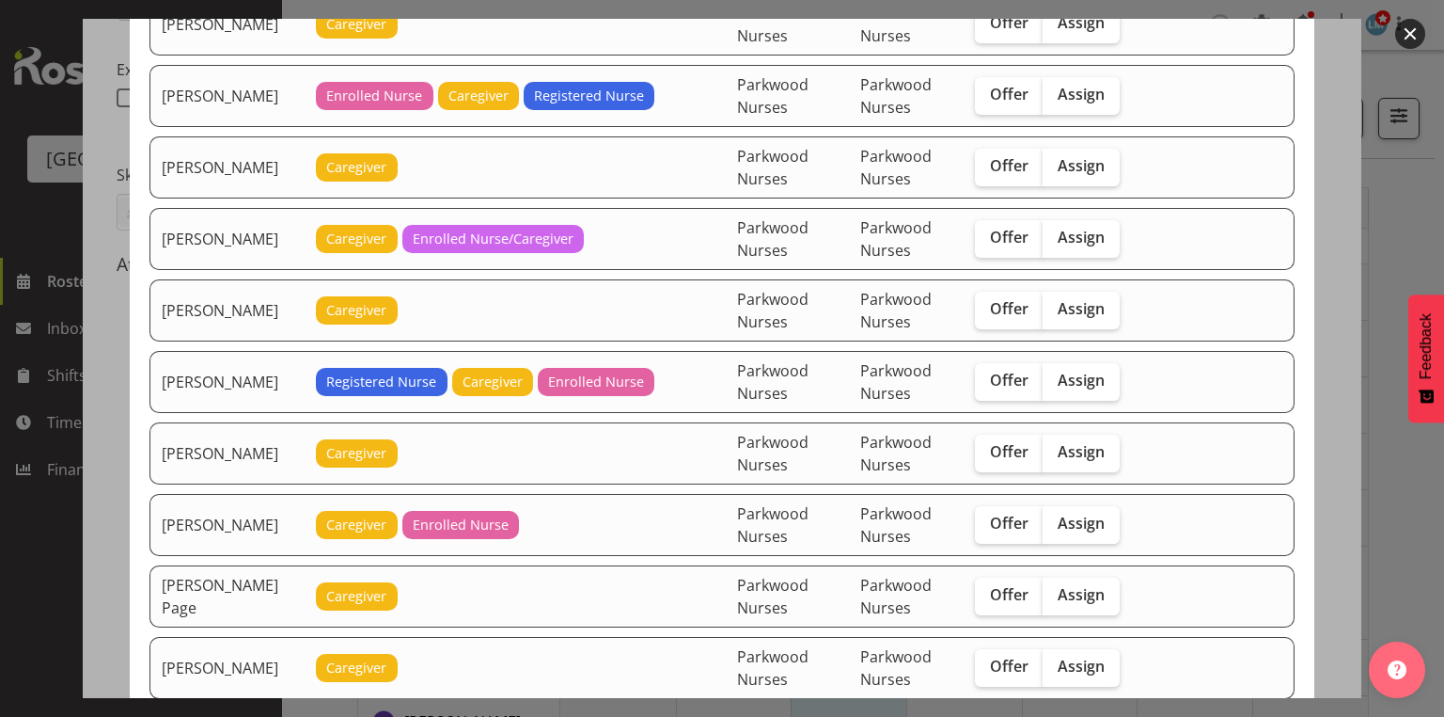
scroll to position [3009, 0]
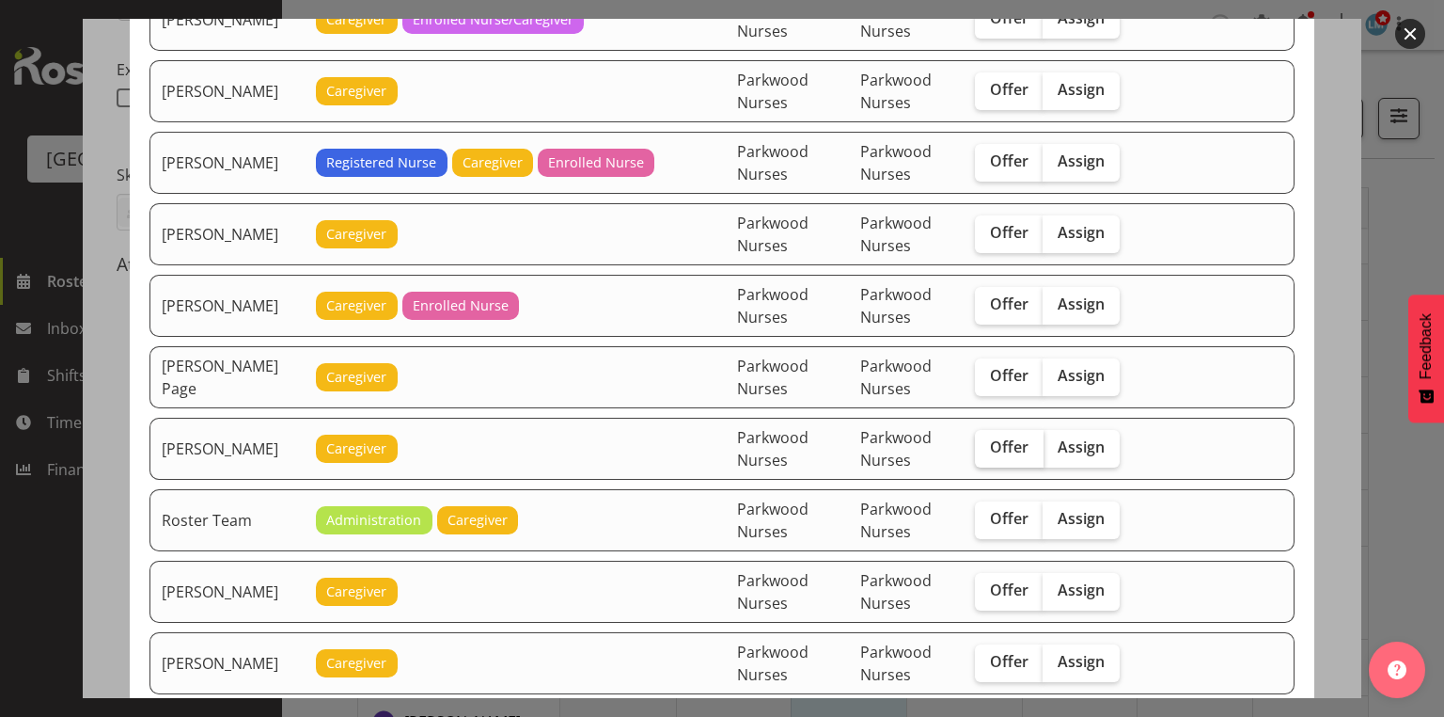
click at [1022, 437] on span "Offer" at bounding box center [1009, 446] width 39 height 19
click at [987, 441] on input "Offer" at bounding box center [981, 447] width 12 height 12
checkbox input "true"
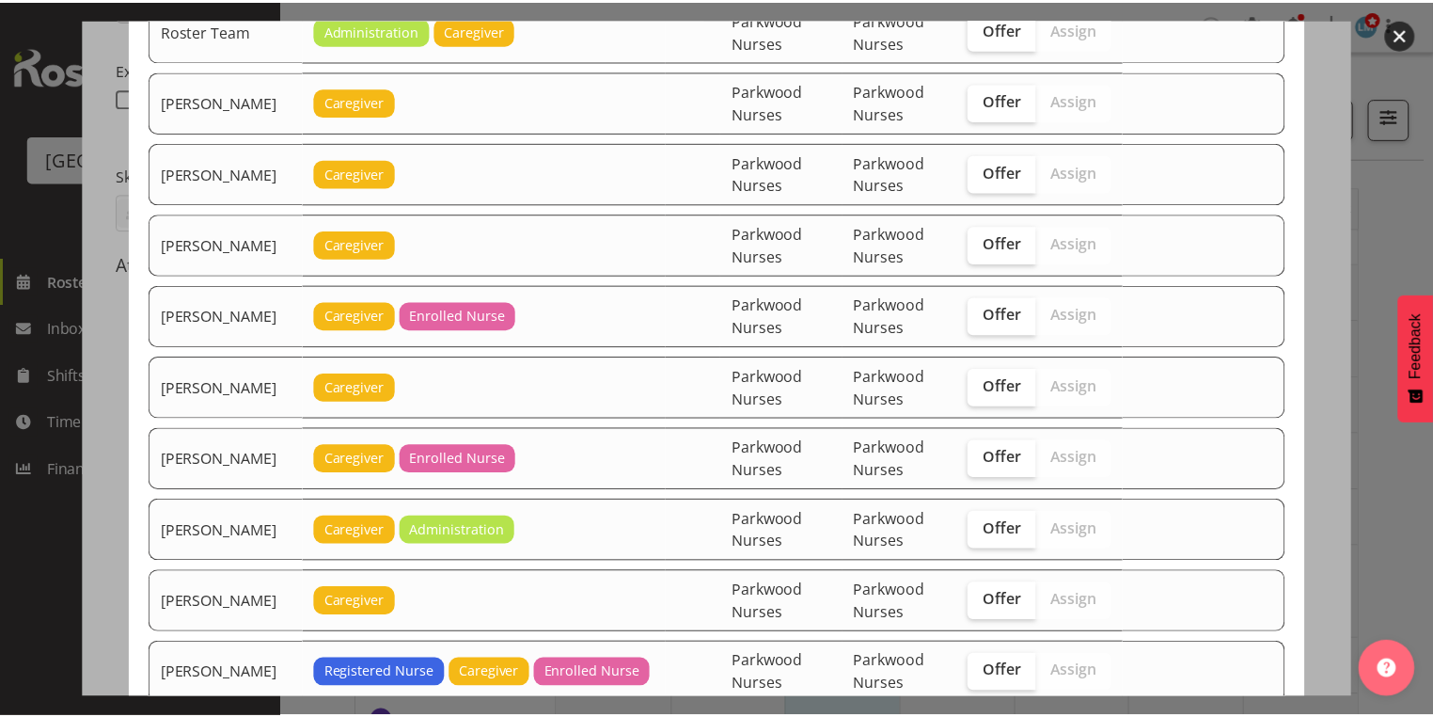
scroll to position [3579, 0]
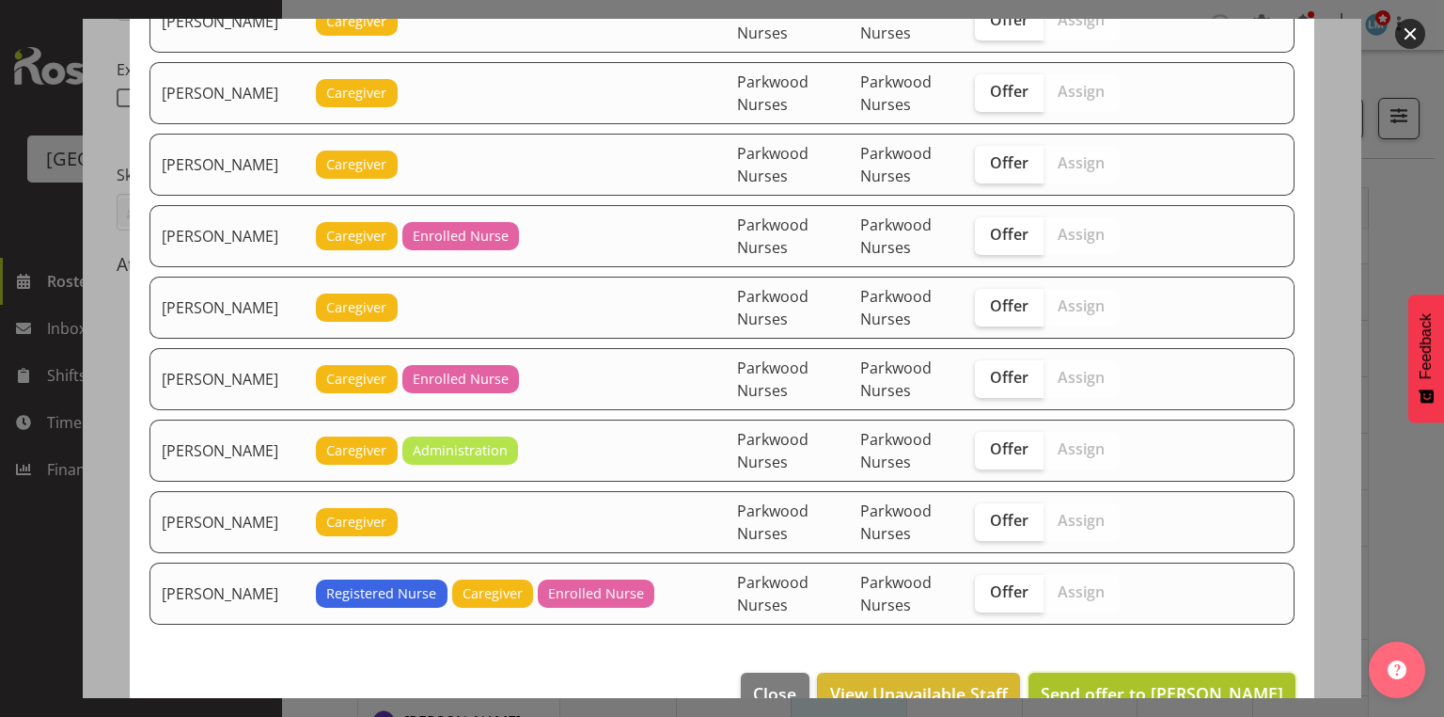
click at [1136, 682] on span "Send offer to [PERSON_NAME]" at bounding box center [1162, 693] width 243 height 23
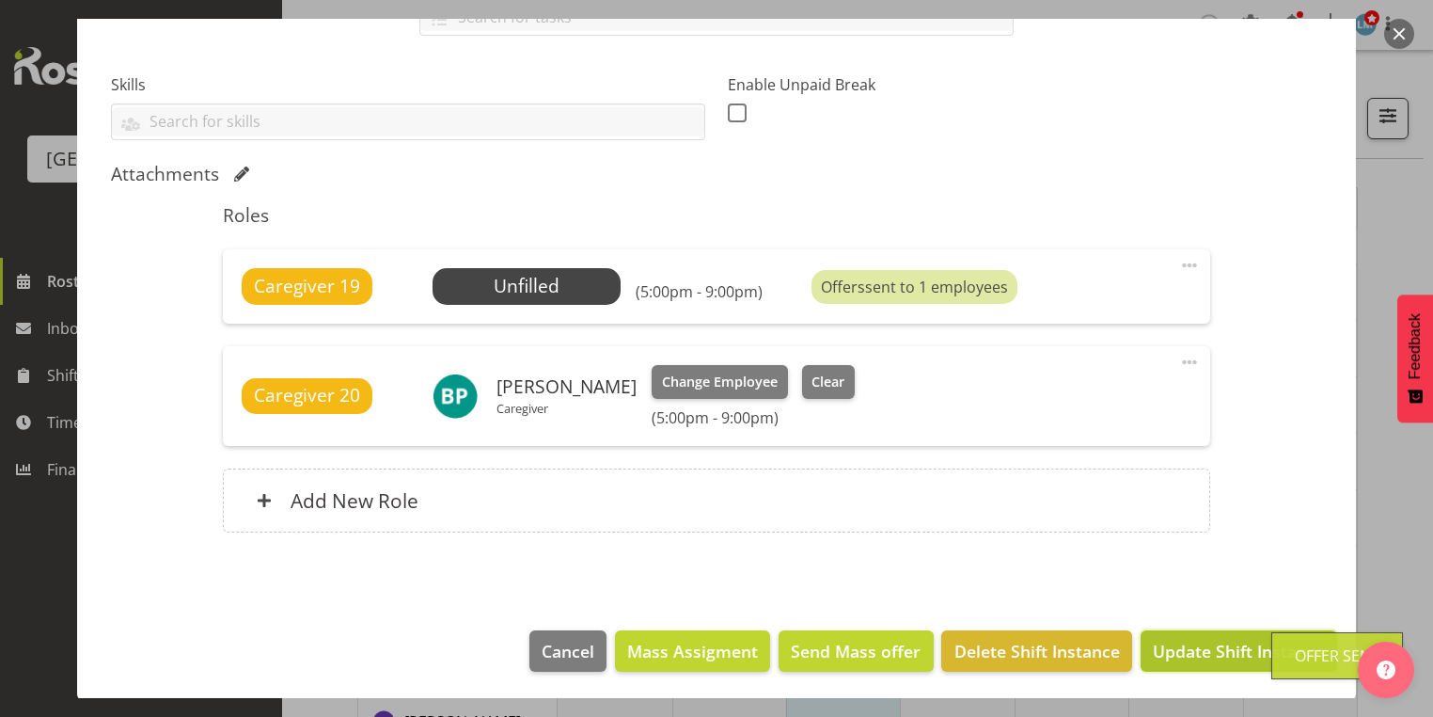
click at [1211, 644] on span "Update Shift Instance" at bounding box center [1239, 650] width 172 height 24
